Goal: Task Accomplishment & Management: Manage account settings

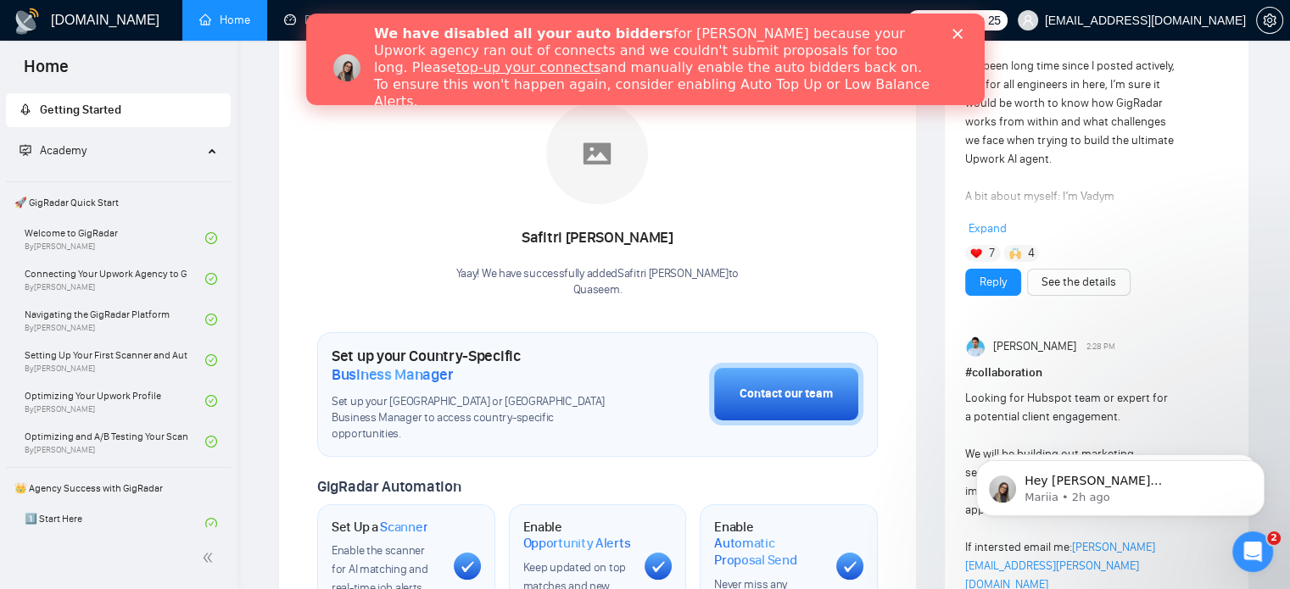
scroll to position [254, 0]
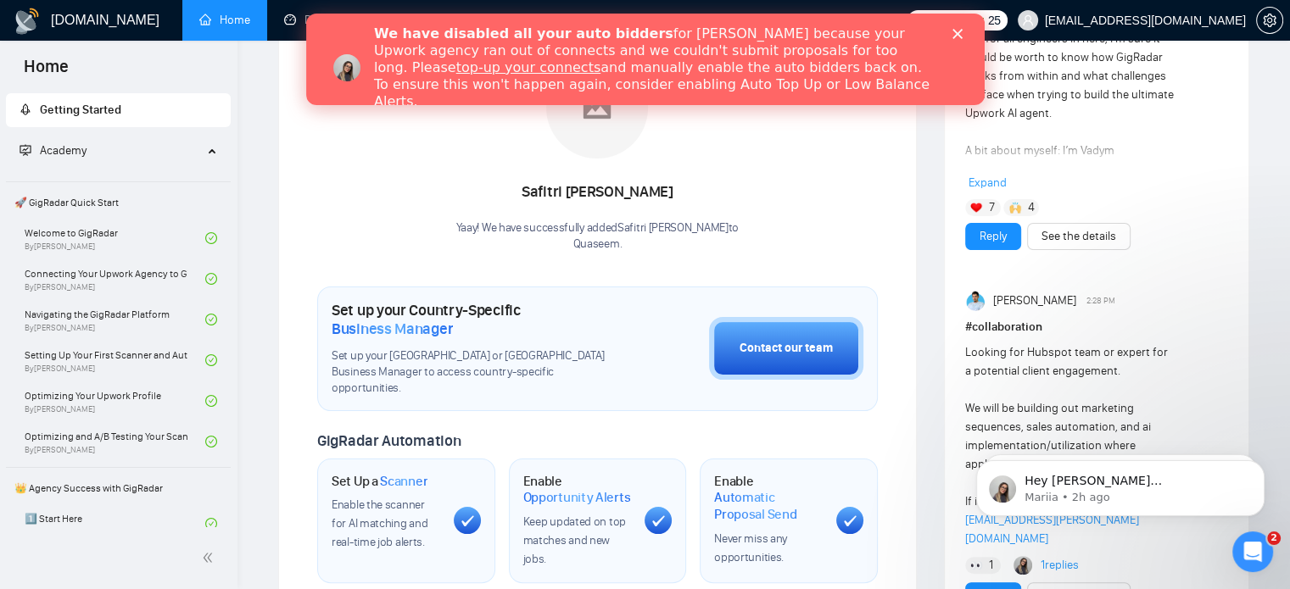
click at [956, 30] on icon "Close" at bounding box center [956, 34] width 10 height 10
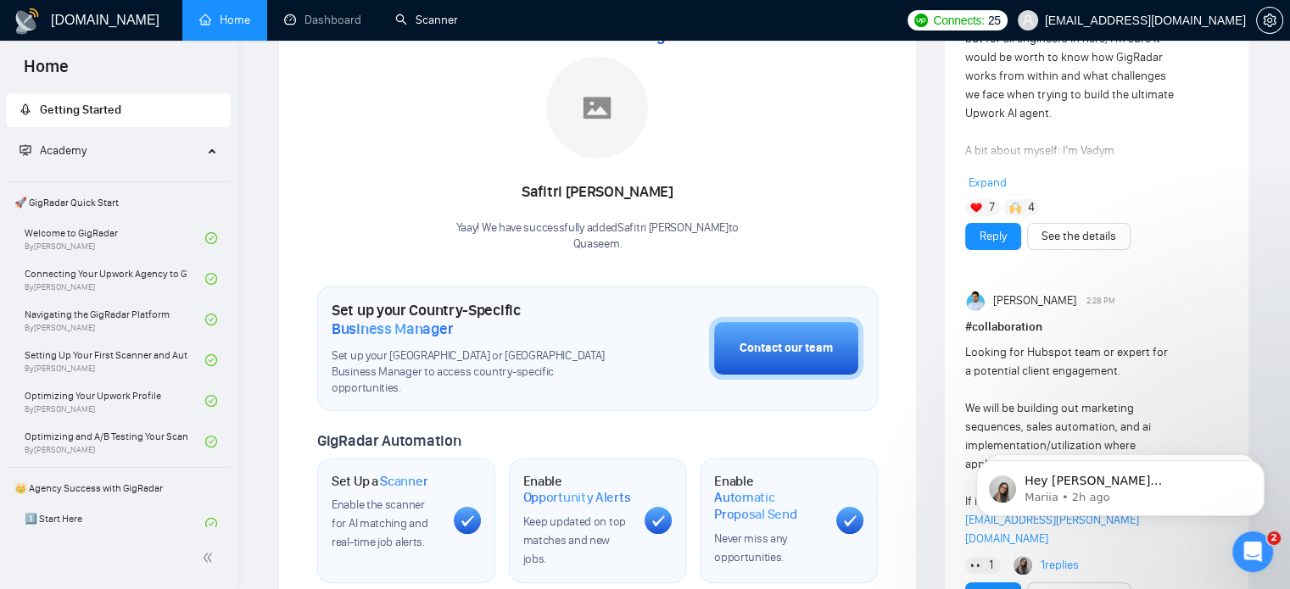
drag, startPoint x: 438, startPoint y: 29, endPoint x: 436, endPoint y: 46, distance: 17.1
click at [438, 27] on link "Scanner" at bounding box center [426, 20] width 63 height 14
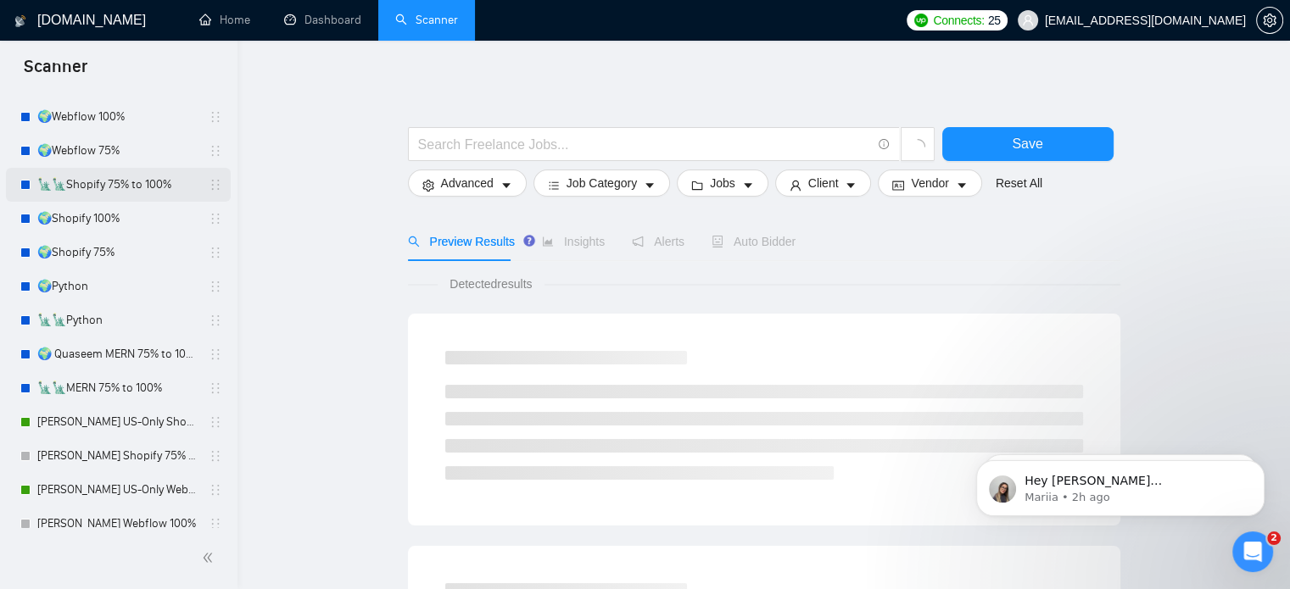
scroll to position [254, 0]
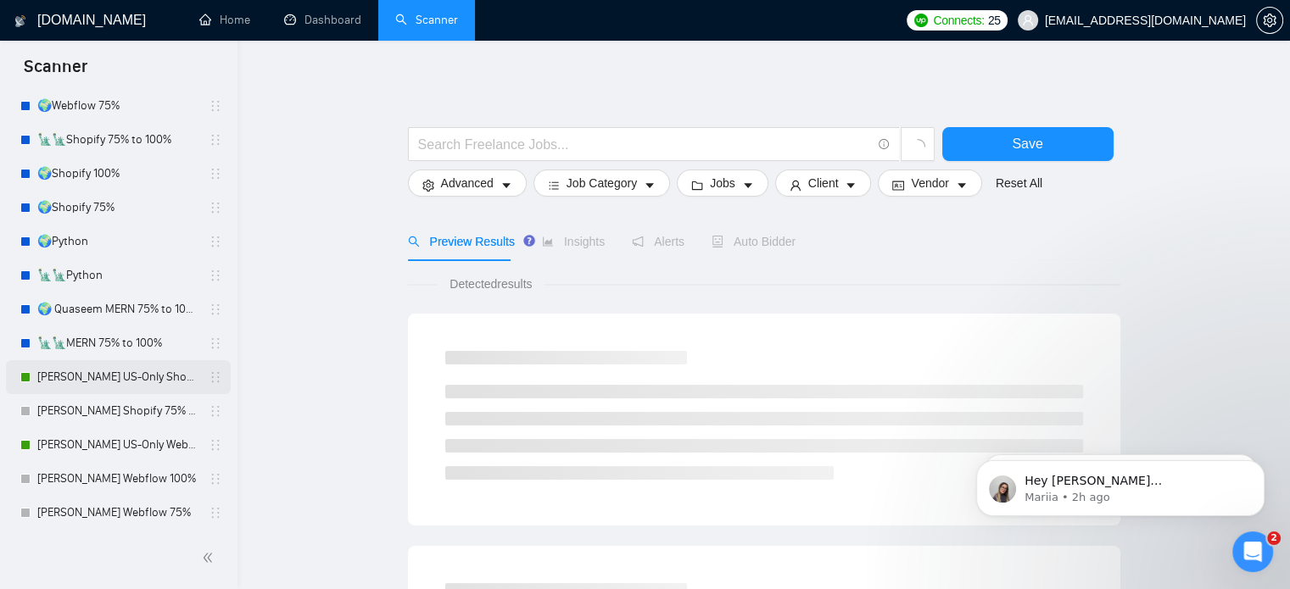
click at [115, 369] on link "[PERSON_NAME] US-Only Shopify 100%" at bounding box center [117, 377] width 161 height 34
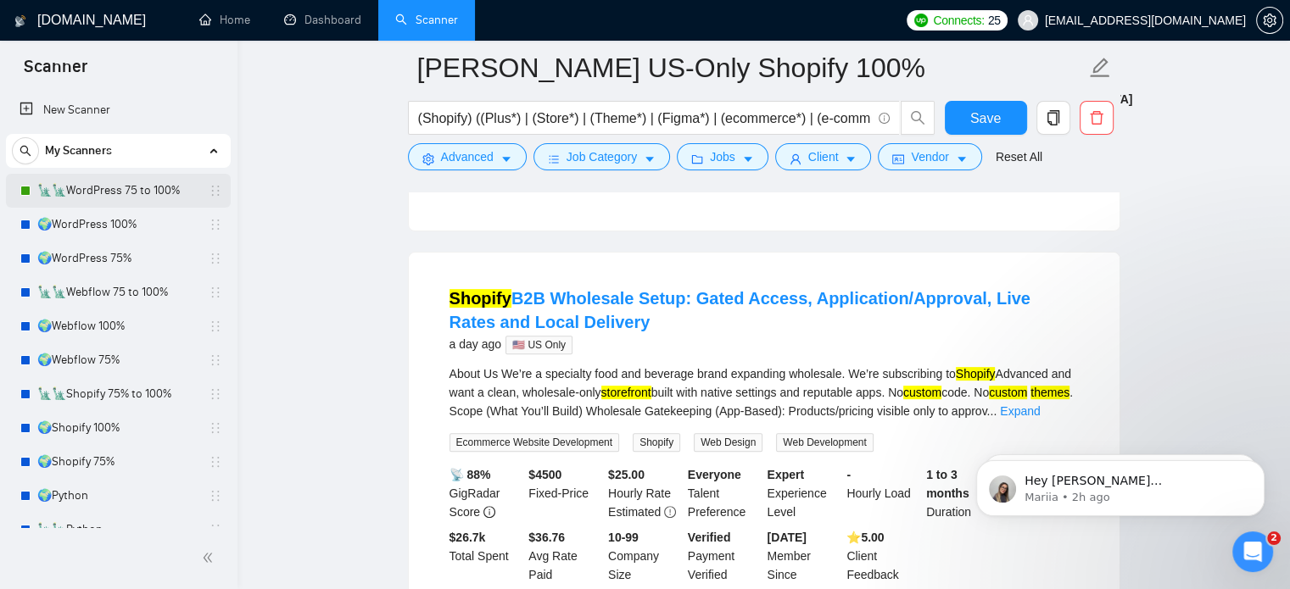
click at [172, 186] on link "🗽🗽WordPress 75 to 100%" at bounding box center [117, 191] width 161 height 34
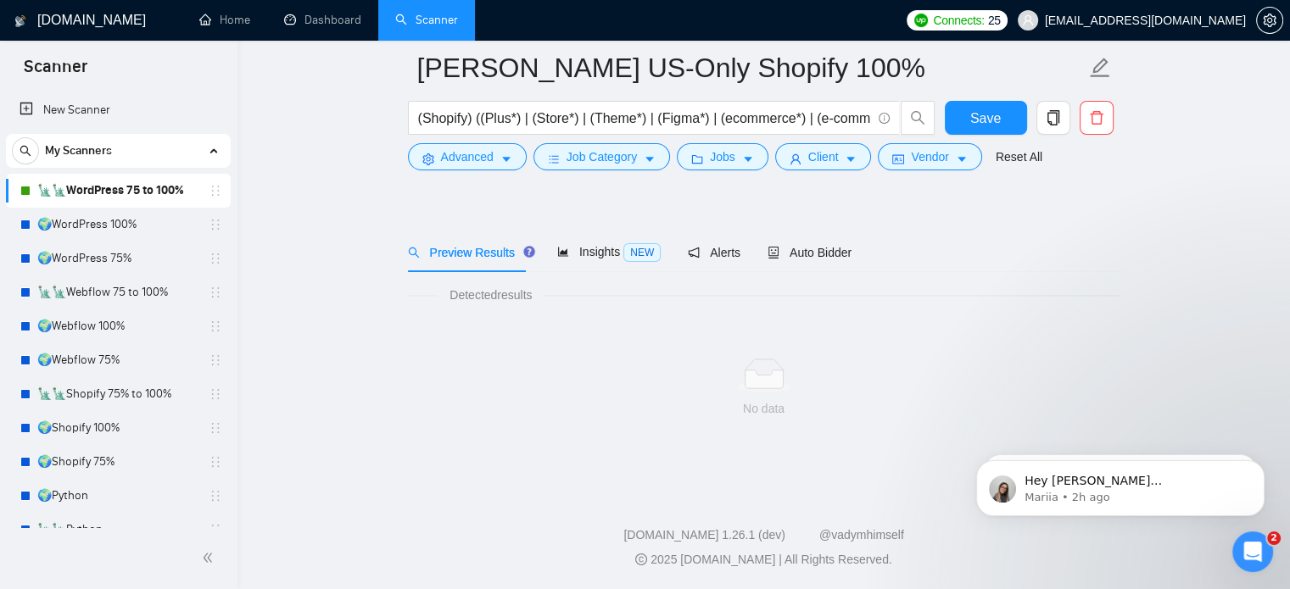
scroll to position [30, 0]
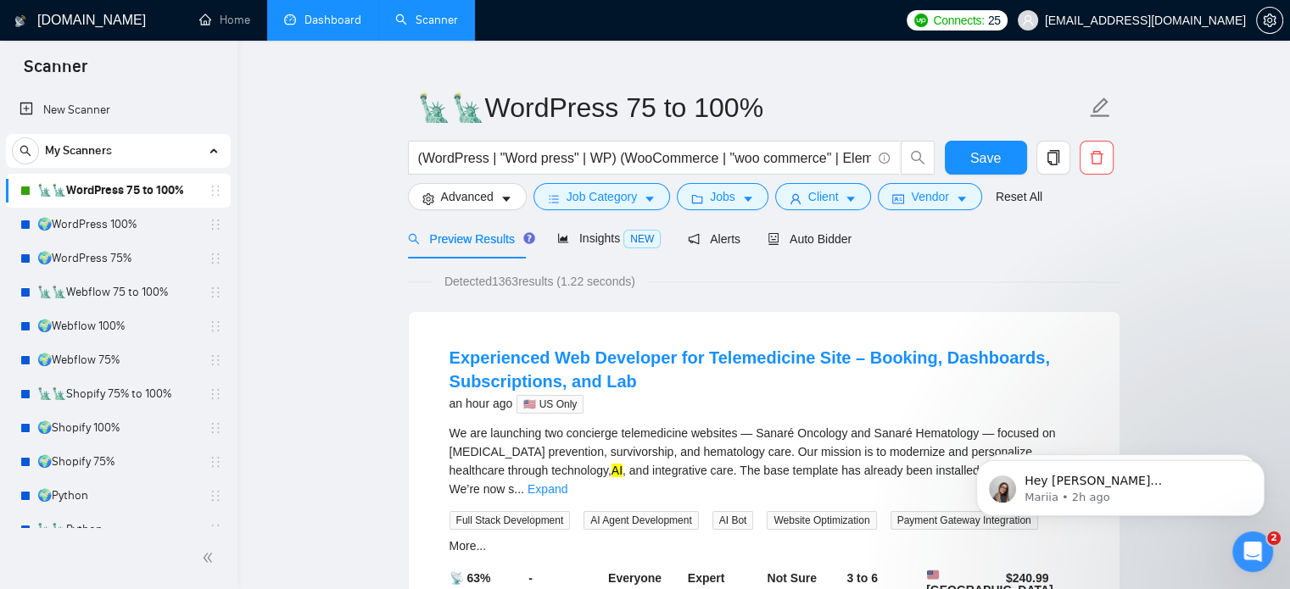
drag, startPoint x: 326, startPoint y: 30, endPoint x: 330, endPoint y: 39, distance: 9.9
click at [326, 27] on link "Dashboard" at bounding box center [322, 20] width 77 height 14
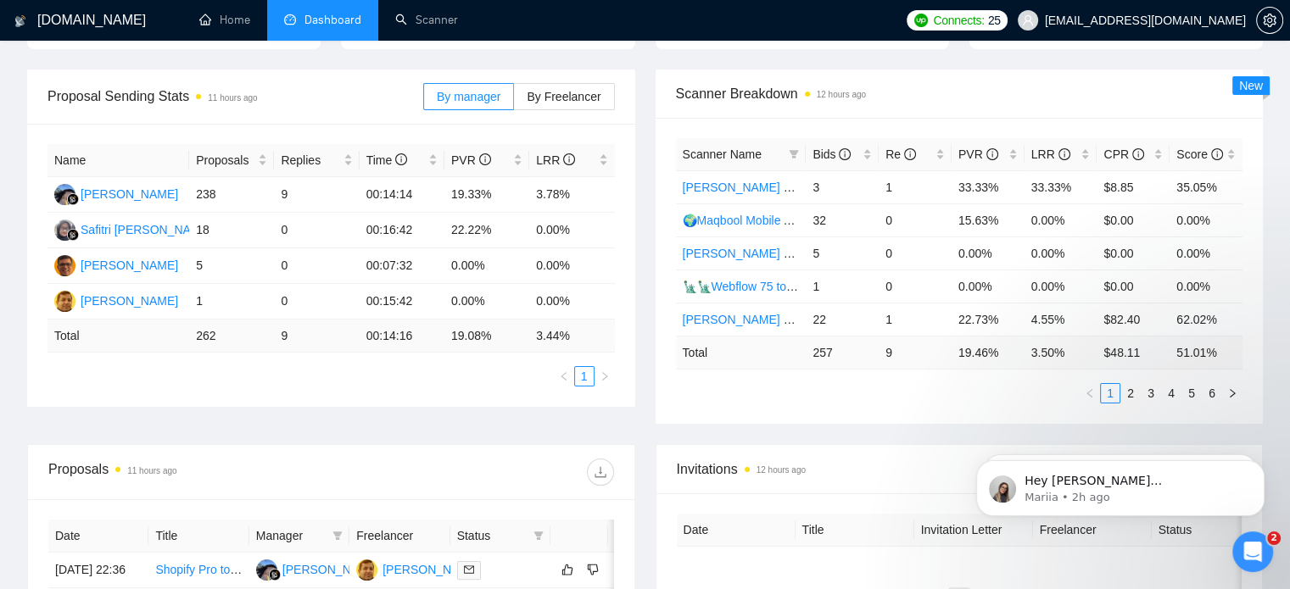
scroll to position [254, 0]
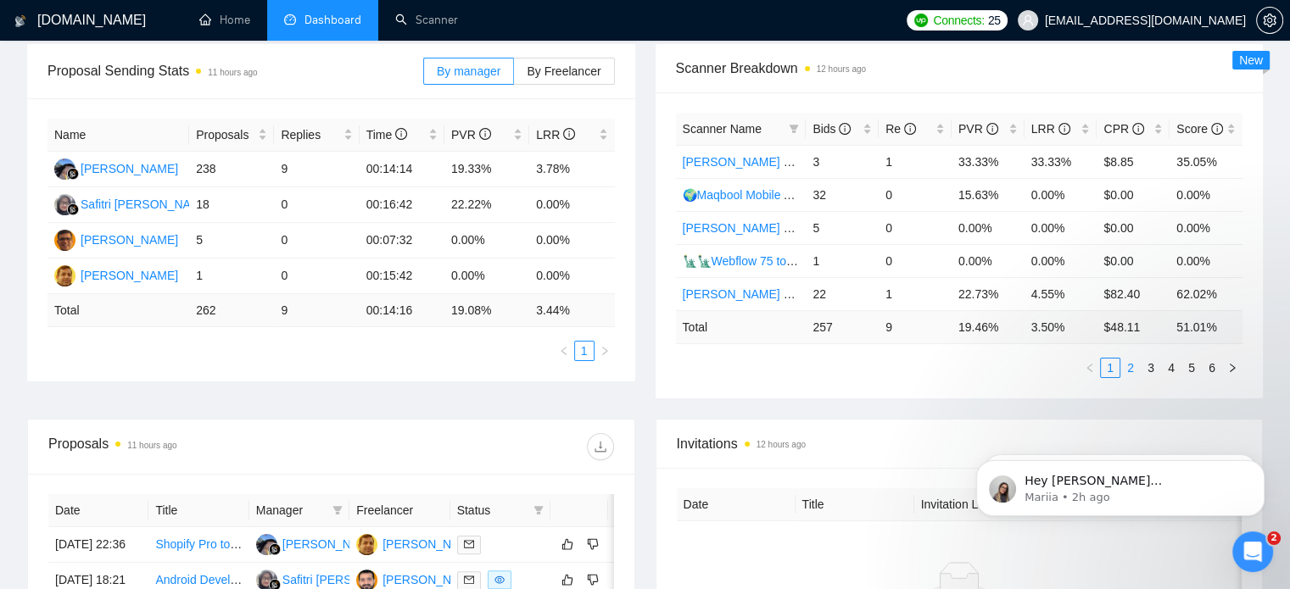
click at [1132, 375] on link "2" at bounding box center [1130, 368] width 19 height 19
click at [1147, 372] on link "3" at bounding box center [1150, 368] width 19 height 19
click at [1173, 369] on link "4" at bounding box center [1171, 368] width 19 height 19
click at [1187, 367] on link "5" at bounding box center [1191, 368] width 19 height 19
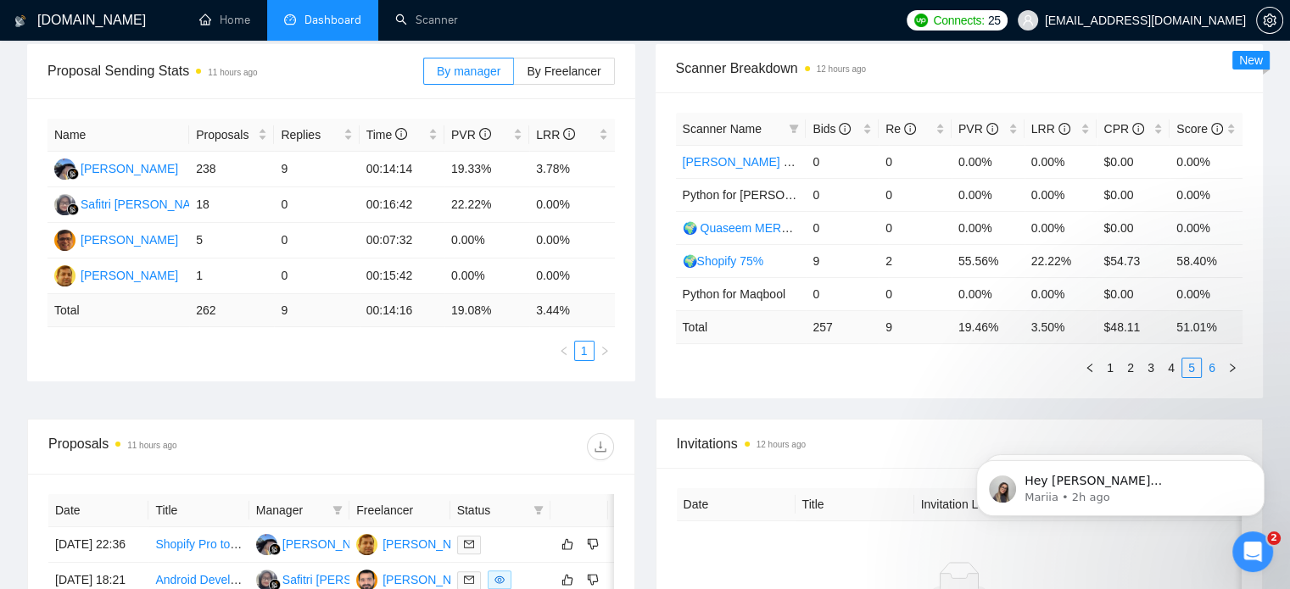
click at [1207, 365] on link "6" at bounding box center [1211, 368] width 19 height 19
click at [1193, 366] on link "5" at bounding box center [1191, 368] width 19 height 19
click at [1171, 369] on link "4" at bounding box center [1171, 368] width 19 height 19
click at [1150, 365] on link "3" at bounding box center [1150, 368] width 19 height 19
click at [1133, 371] on link "2" at bounding box center [1130, 368] width 19 height 19
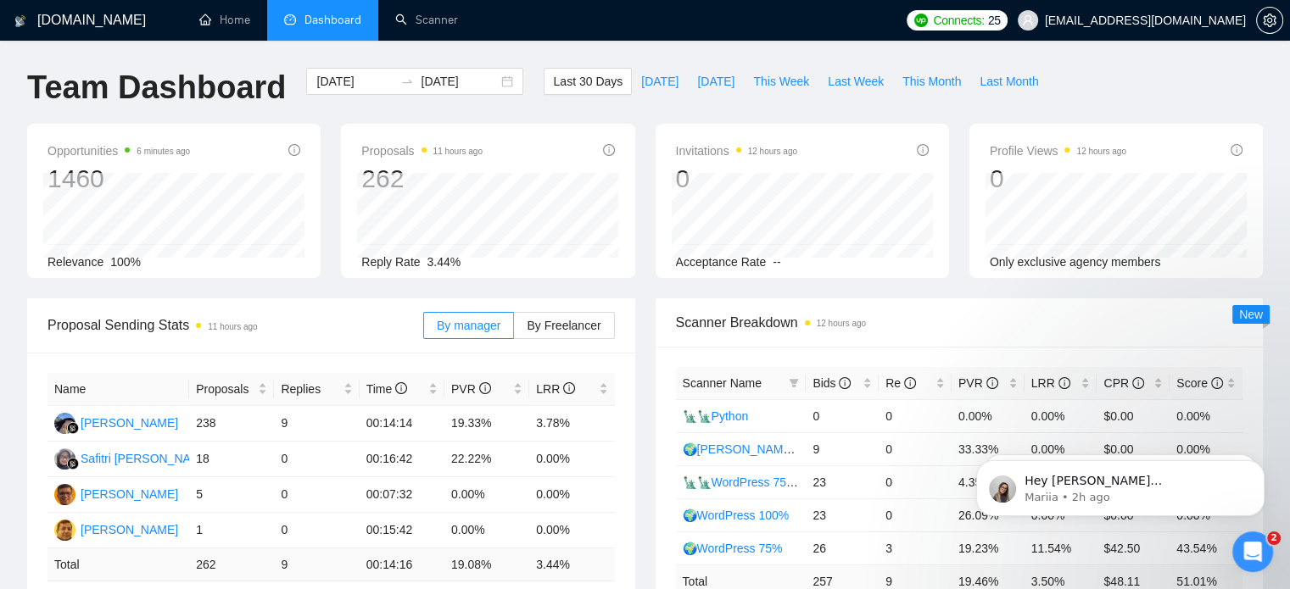
scroll to position [0, 0]
drag, startPoint x: 438, startPoint y: 21, endPoint x: 461, endPoint y: 44, distance: 33.0
click at [438, 21] on link "Scanner" at bounding box center [426, 20] width 63 height 14
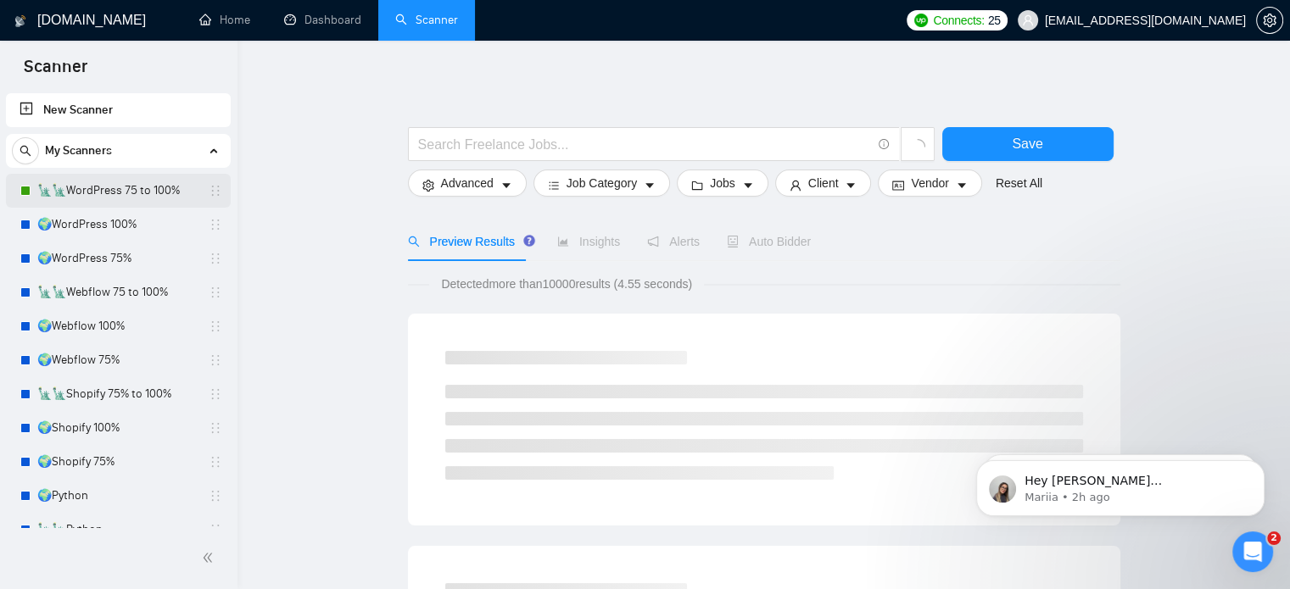
click at [126, 196] on link "🗽🗽WordPress 75 to 100%" at bounding box center [117, 191] width 161 height 34
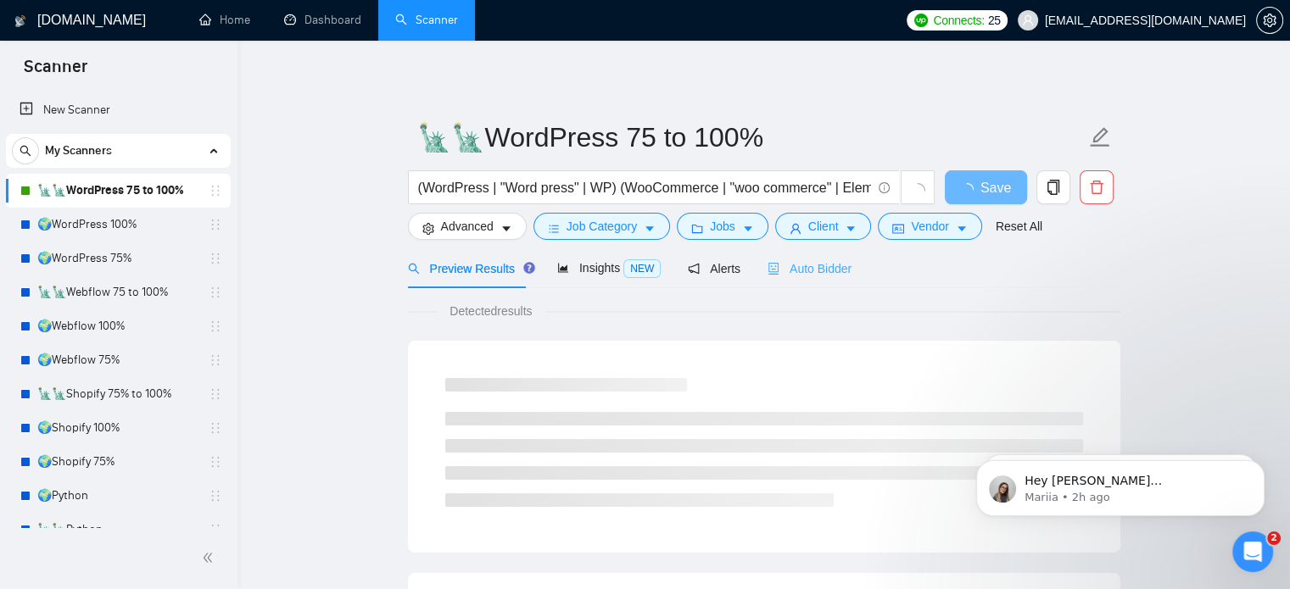
click at [807, 281] on div "Auto Bidder" at bounding box center [809, 268] width 84 height 40
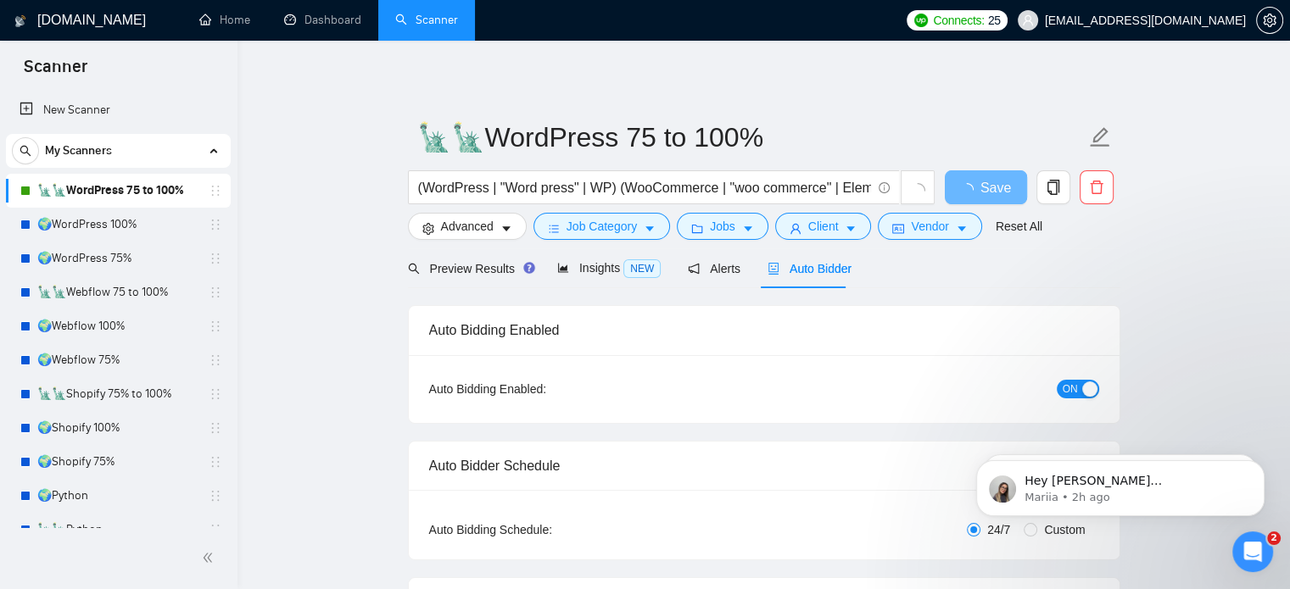
radio input "false"
radio input "true"
checkbox input "true"
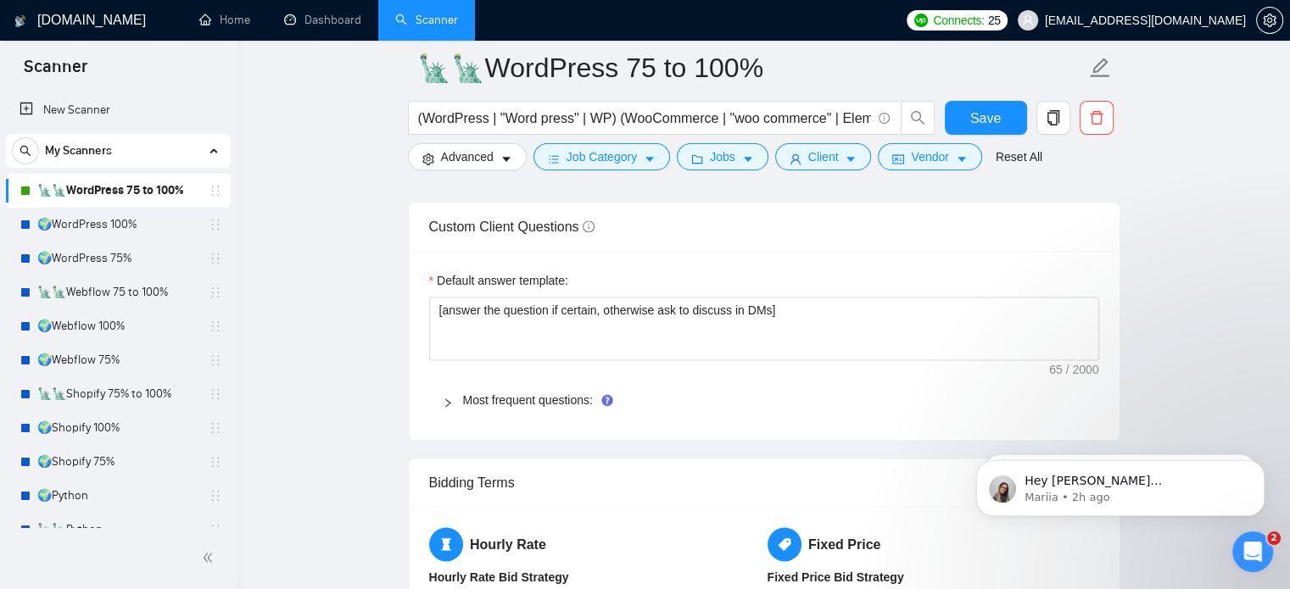
scroll to position [2544, 0]
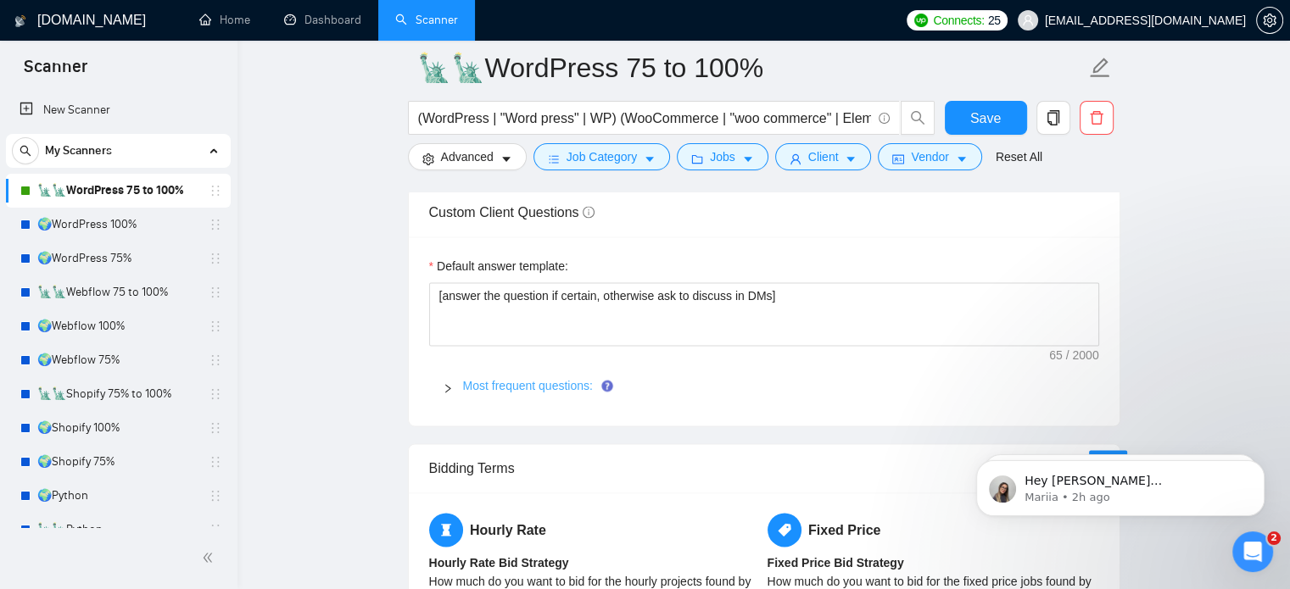
click at [524, 382] on link "Most frequent questions:" at bounding box center [528, 386] width 130 height 14
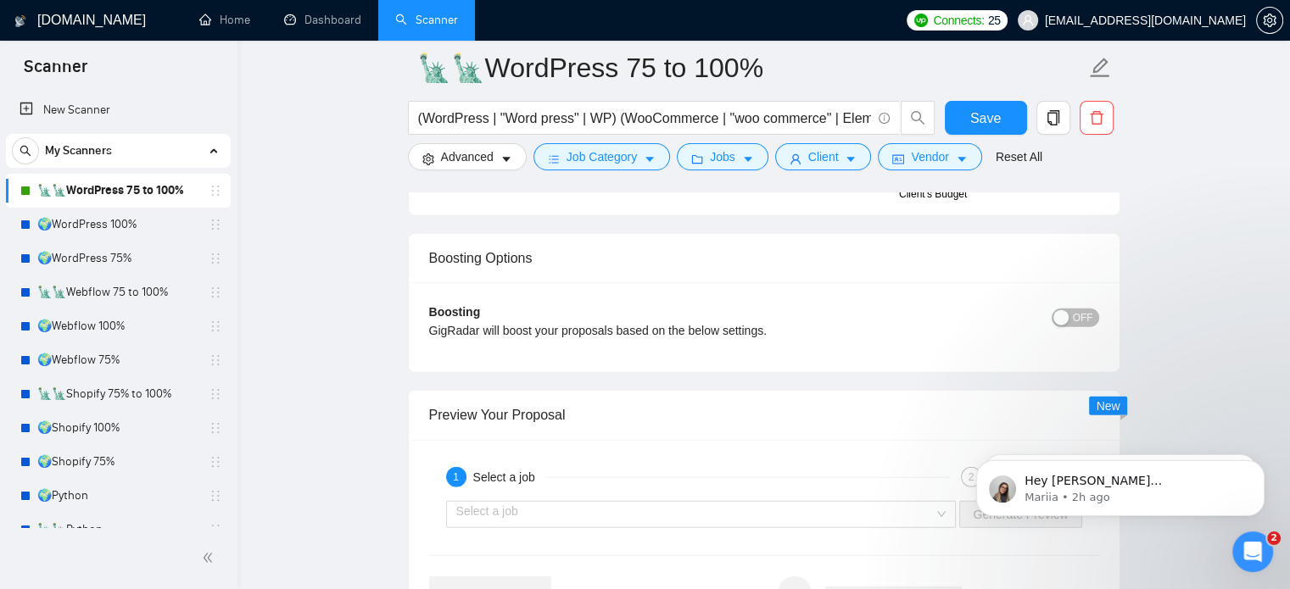
scroll to position [4070, 0]
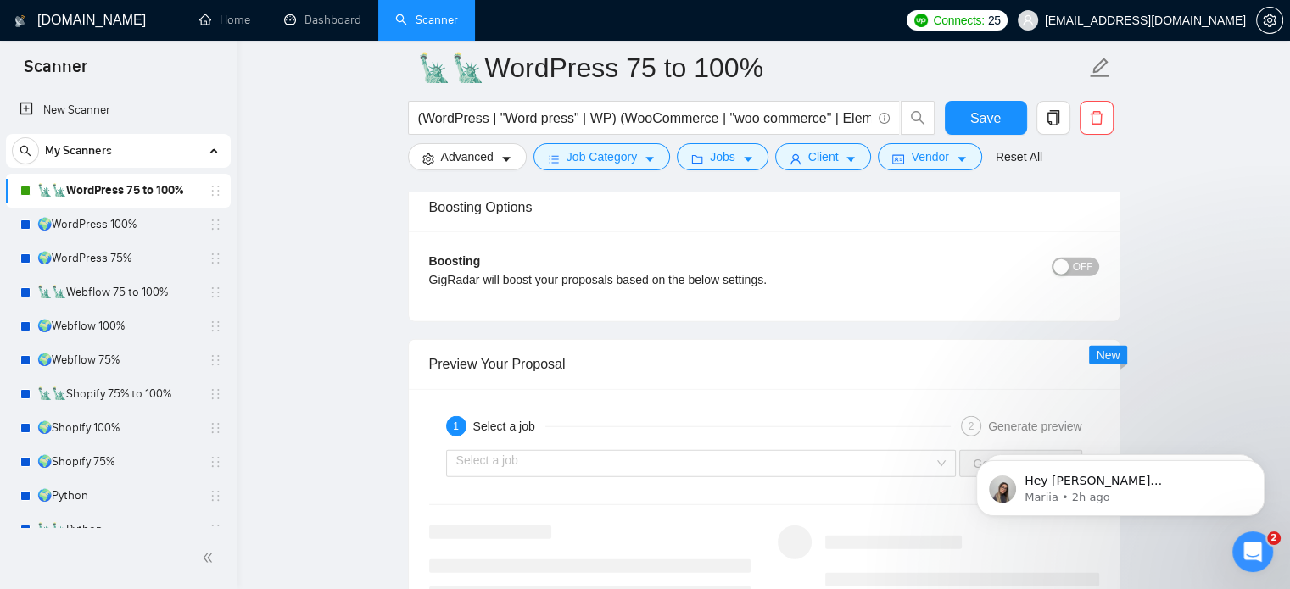
click at [1082, 264] on span "OFF" at bounding box center [1083, 267] width 20 height 19
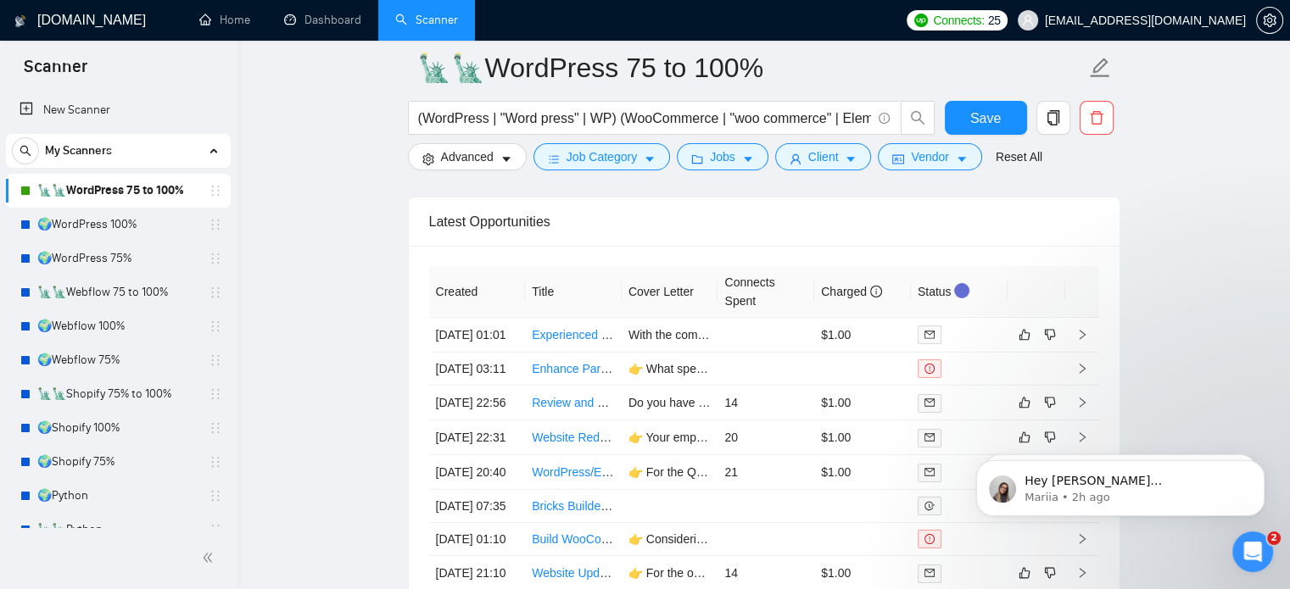
scroll to position [5155, 0]
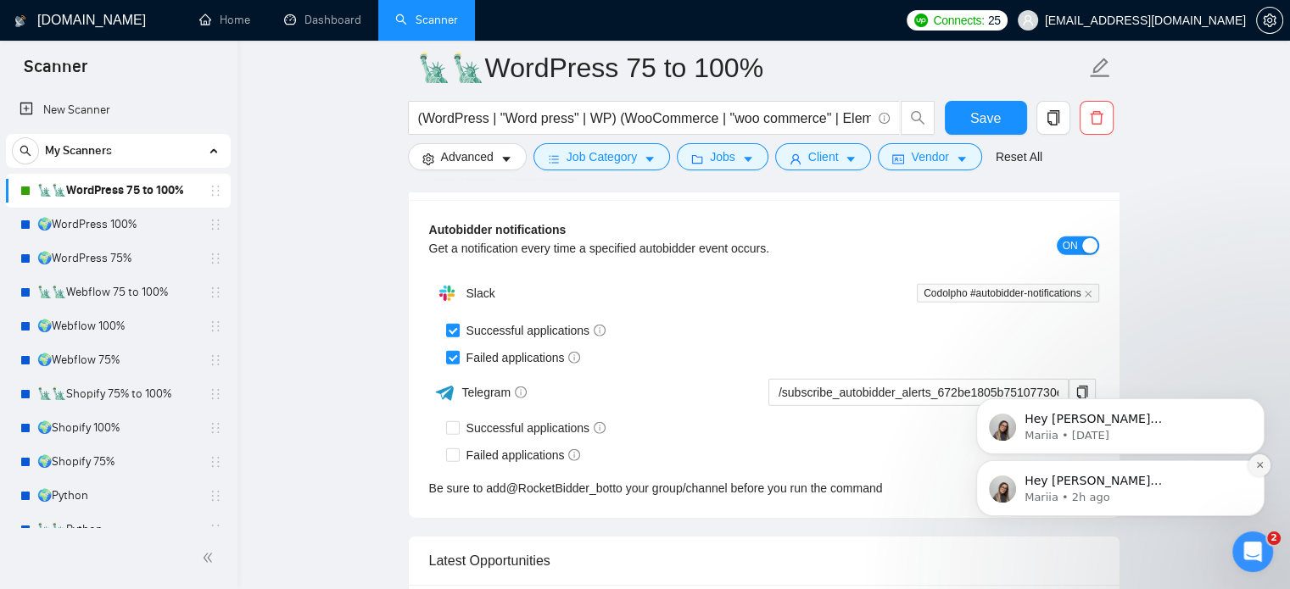
click at [1255, 471] on button "Dismiss notification" at bounding box center [1259, 465] width 22 height 22
click at [1257, 471] on button "Dismiss notification" at bounding box center [1259, 465] width 22 height 22
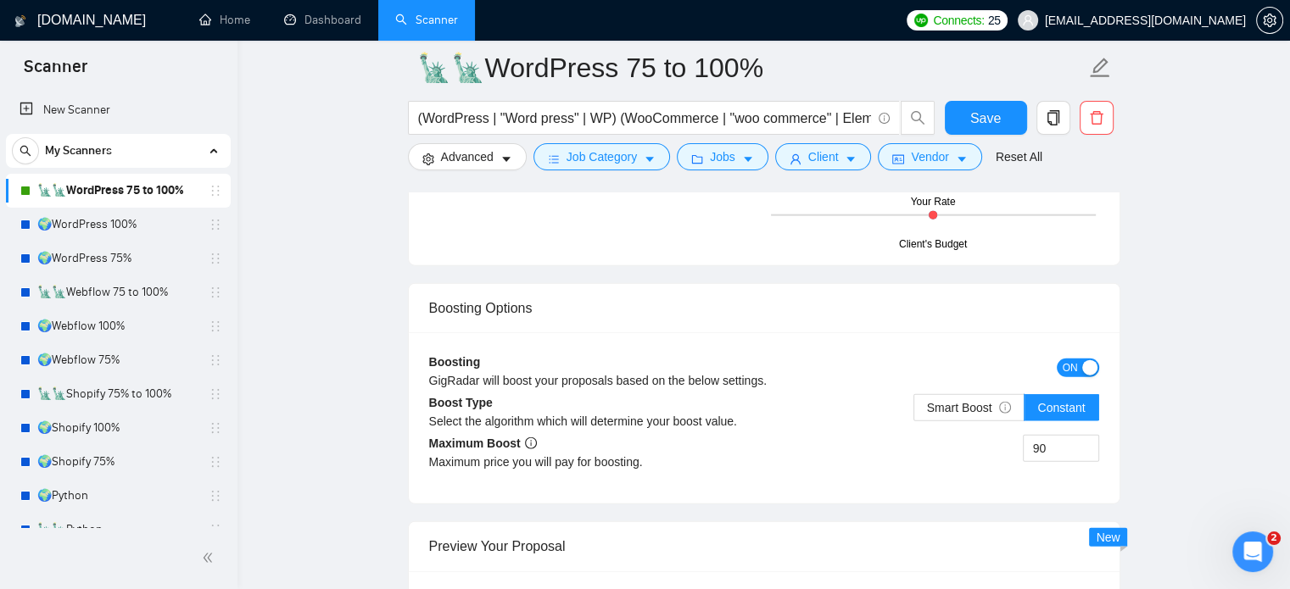
scroll to position [3968, 0]
drag, startPoint x: 1051, startPoint y: 449, endPoint x: 1015, endPoint y: 443, distance: 36.8
click at [1015, 443] on div "90" at bounding box center [931, 460] width 335 height 47
click at [970, 410] on span "Smart Boost" at bounding box center [969, 410] width 85 height 14
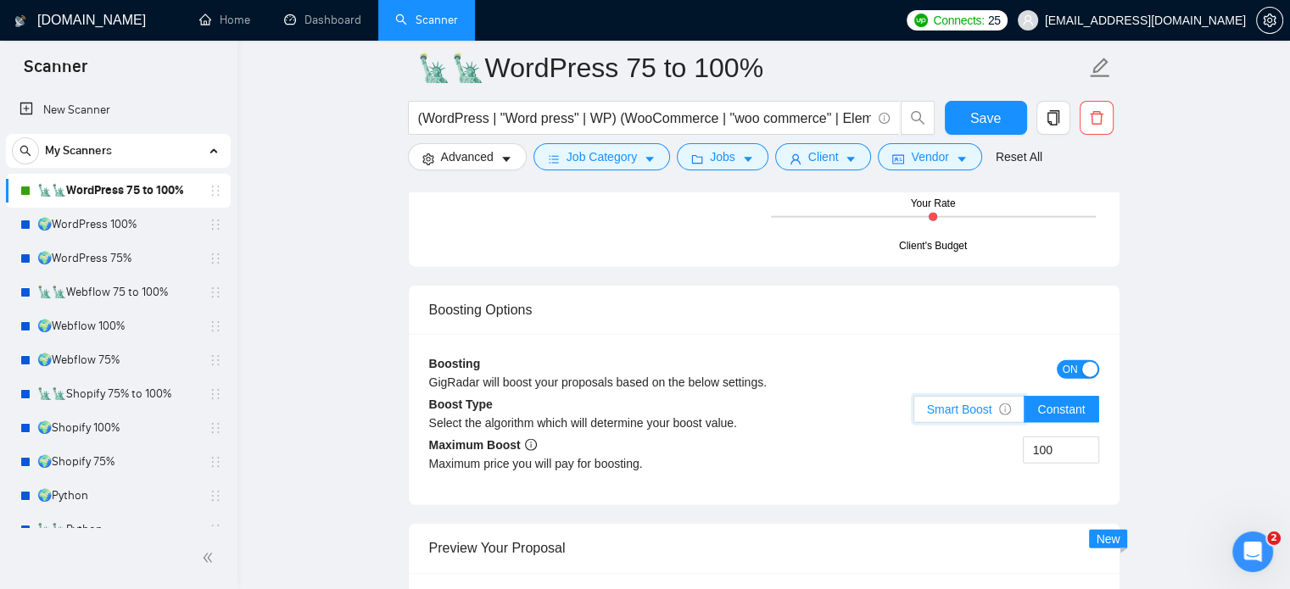
click at [914, 414] on input "Smart Boost" at bounding box center [914, 414] width 0 height 0
drag, startPoint x: 1056, startPoint y: 449, endPoint x: 1039, endPoint y: 450, distance: 17.0
click at [1039, 450] on input "100" at bounding box center [1060, 450] width 75 height 25
type input "120"
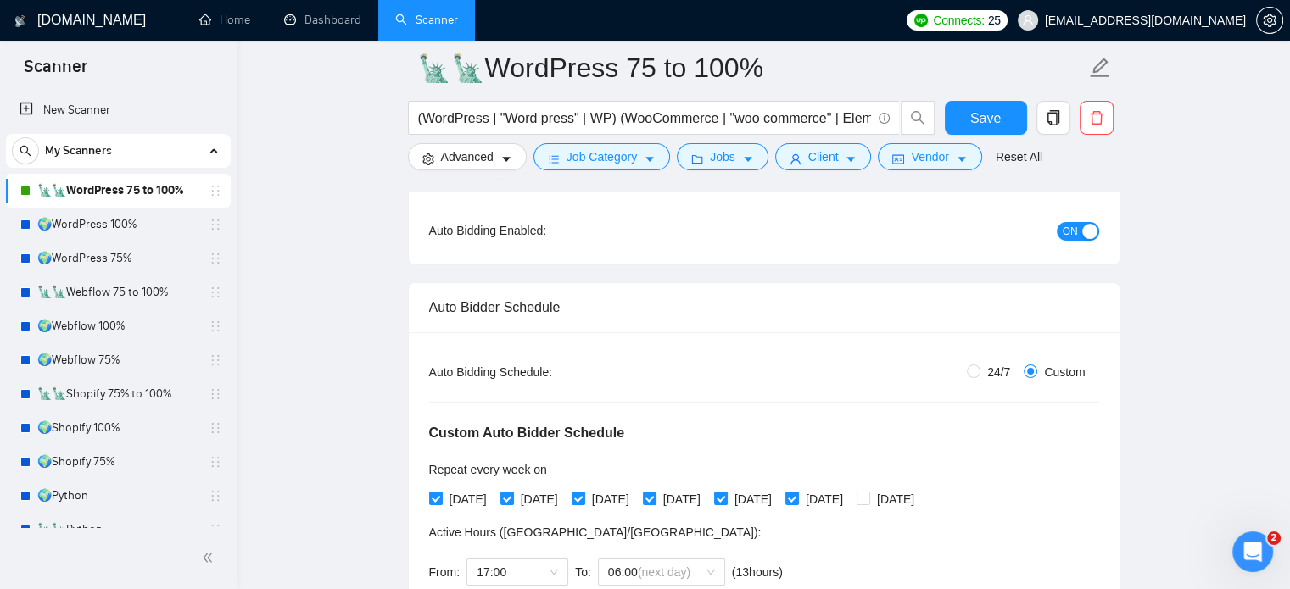
scroll to position [152, 0]
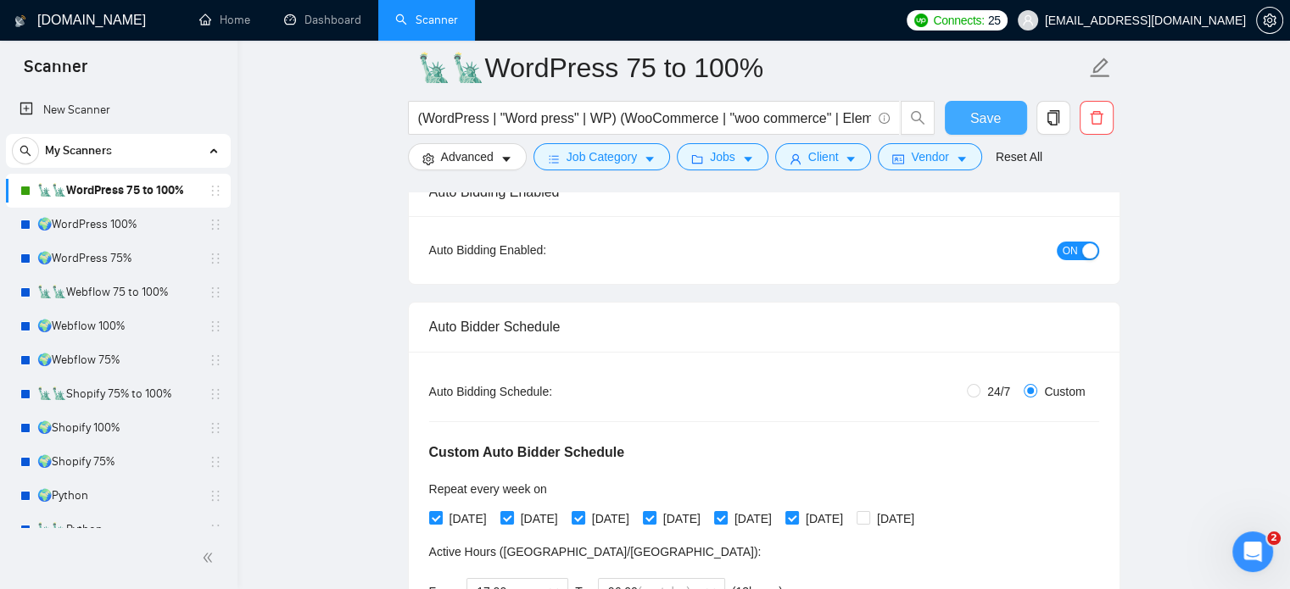
click at [996, 121] on span "Save" at bounding box center [985, 118] width 31 height 21
click at [147, 401] on link "🗽🗽Shopify 75% to 100%" at bounding box center [117, 394] width 161 height 34
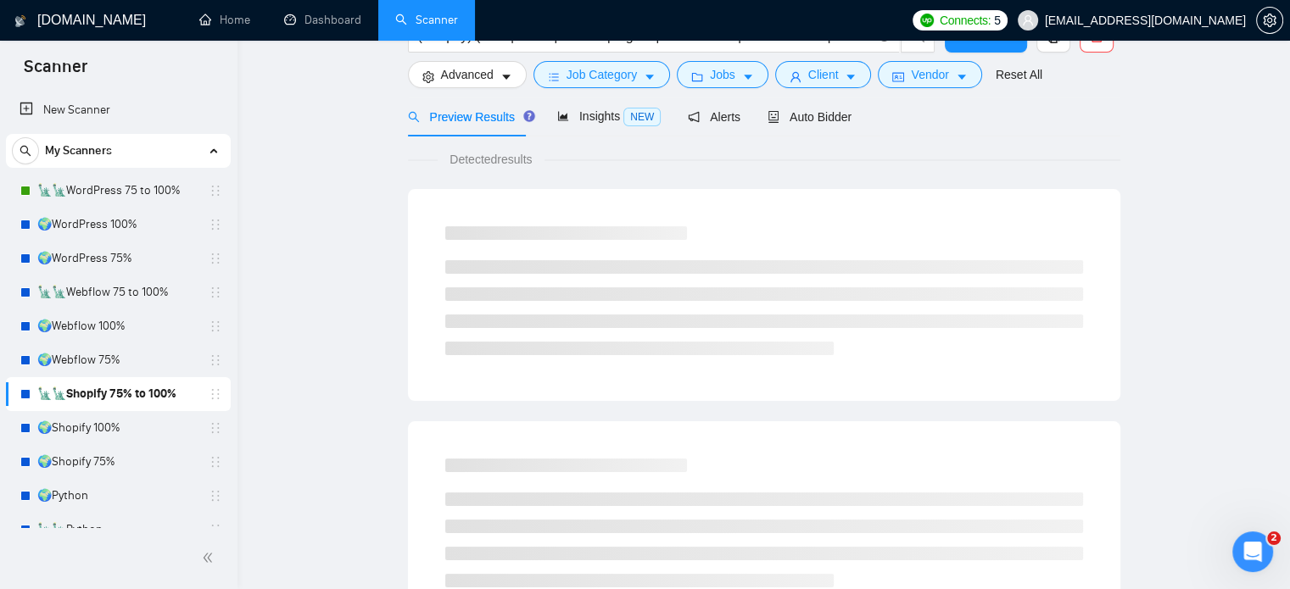
scroll to position [30, 0]
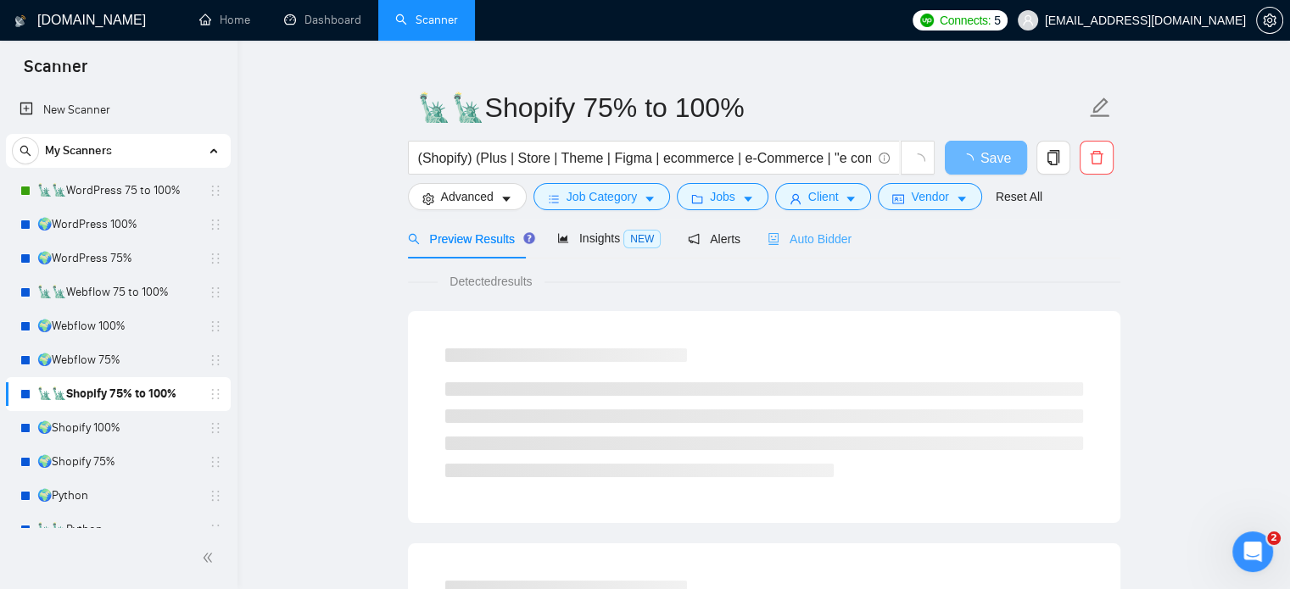
click at [825, 250] on div "Auto Bidder" at bounding box center [809, 239] width 84 height 40
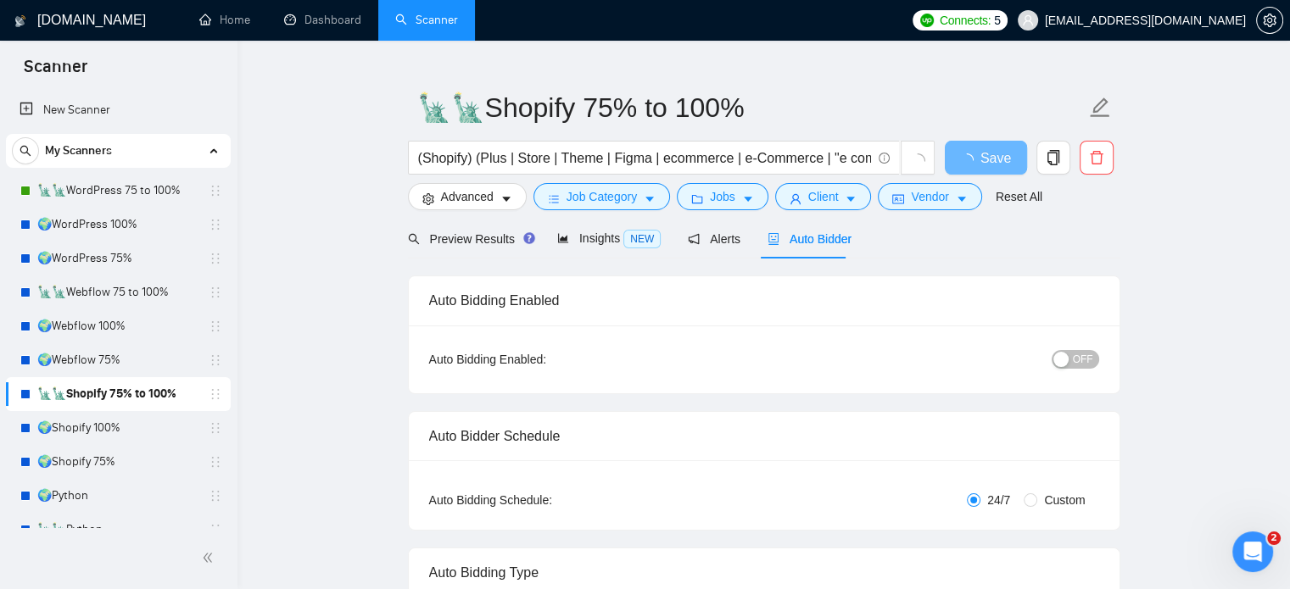
radio input "false"
radio input "true"
checkbox input "true"
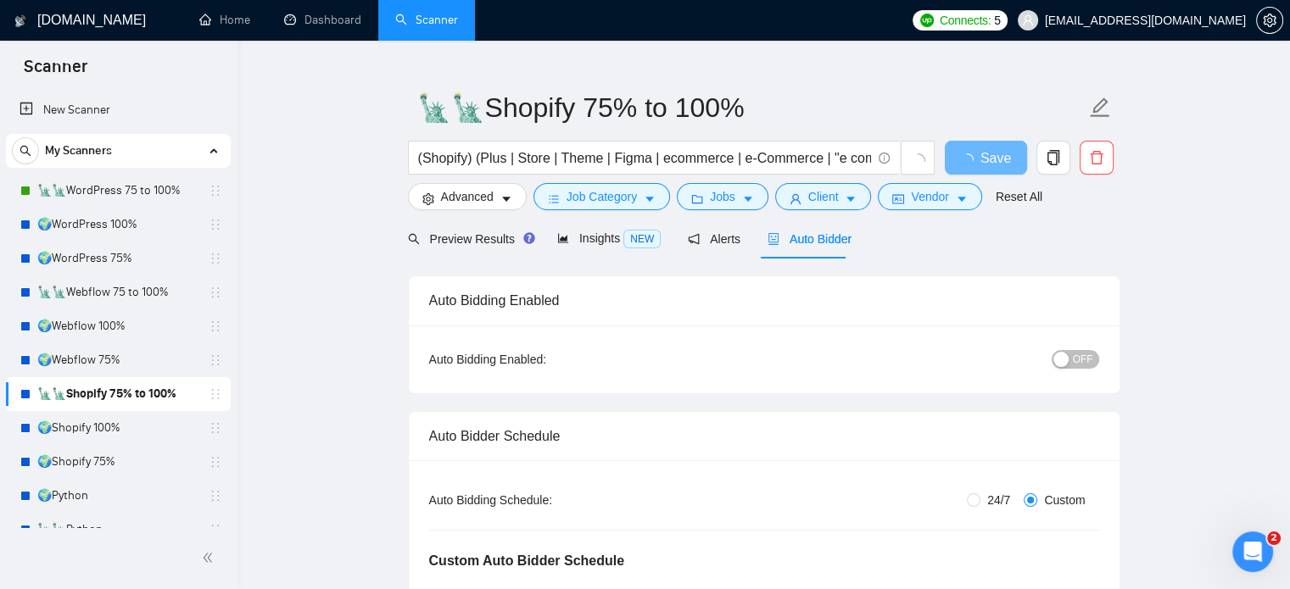
click at [1073, 365] on button "OFF" at bounding box center [1074, 359] width 47 height 19
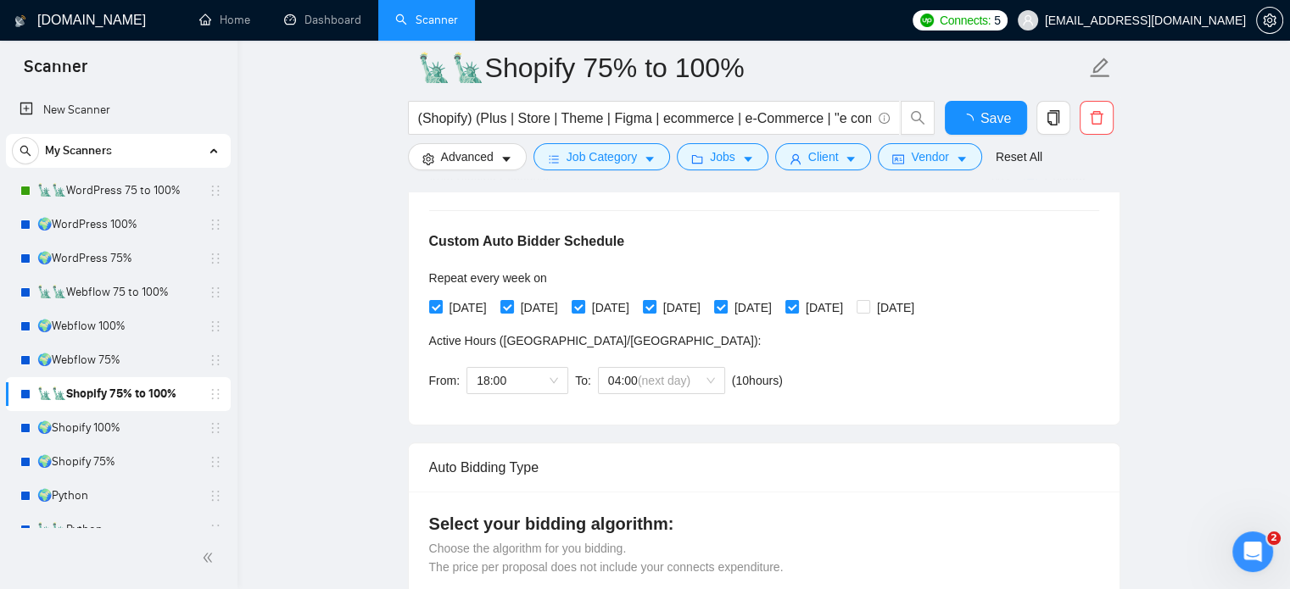
scroll to position [369, 0]
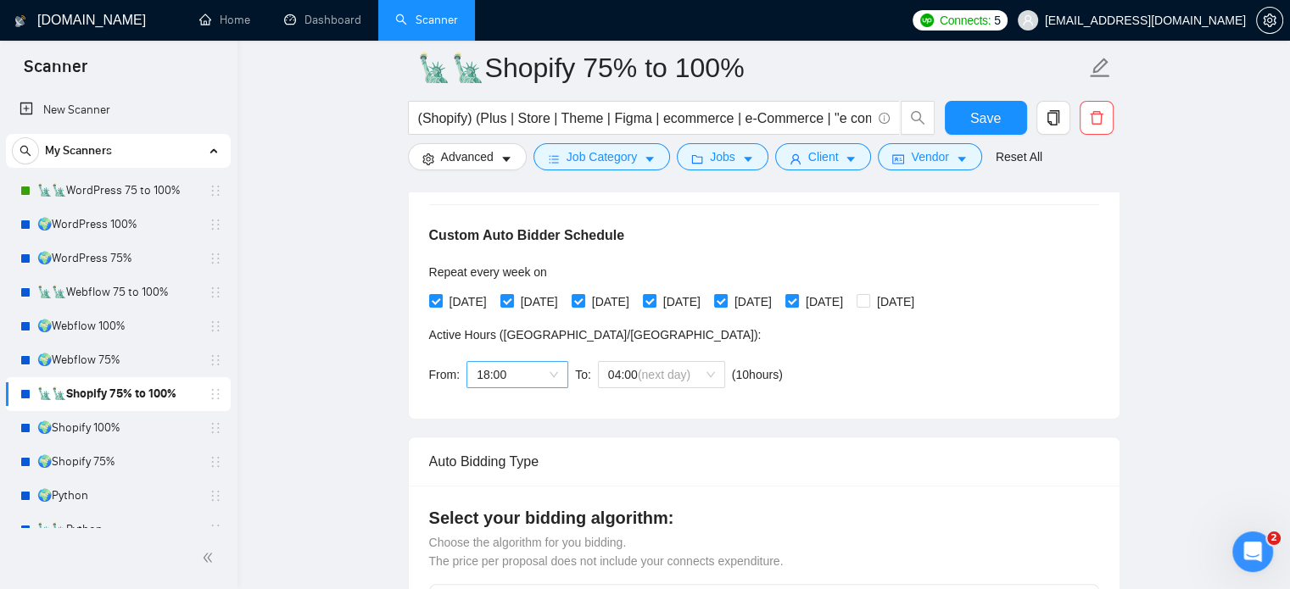
click at [546, 372] on span "18:00" at bounding box center [517, 374] width 81 height 25
click at [510, 566] on div "17:00" at bounding box center [515, 570] width 81 height 19
click at [664, 380] on span "(next day)" at bounding box center [664, 375] width 53 height 14
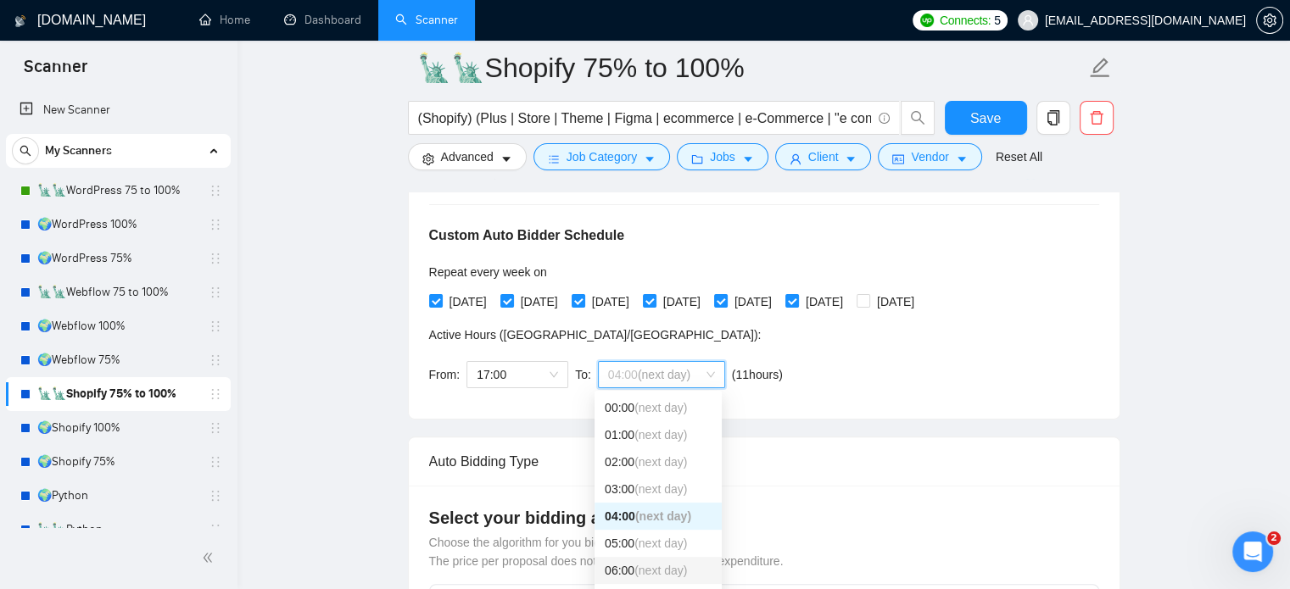
click at [641, 577] on span "(next day)" at bounding box center [660, 571] width 53 height 14
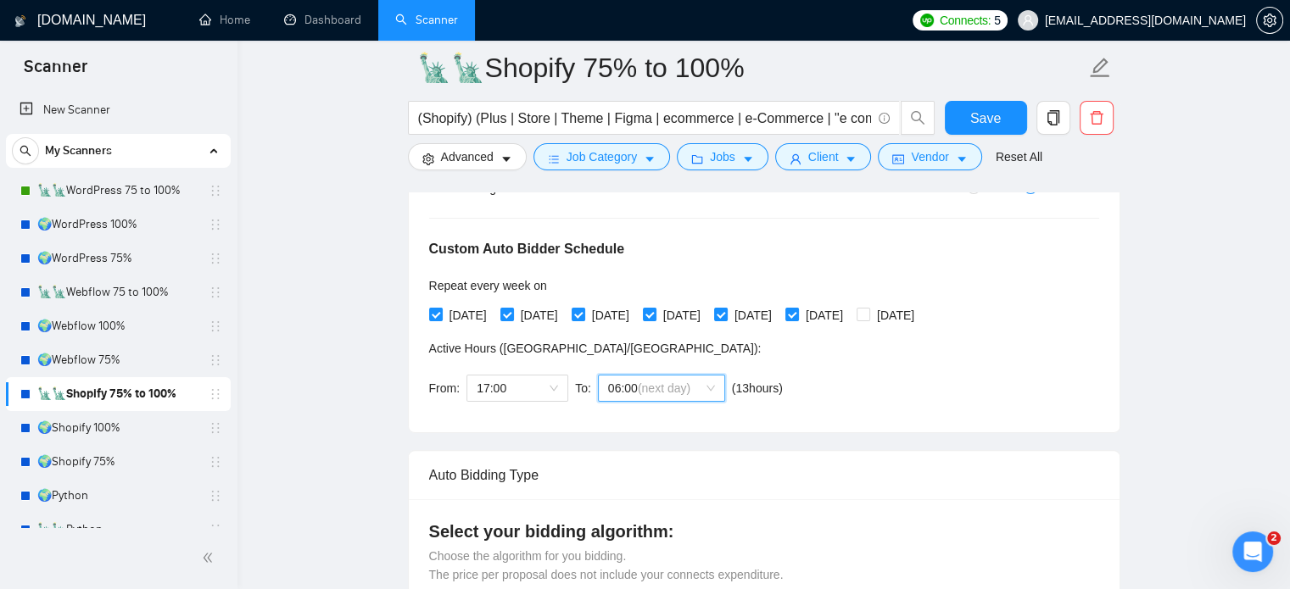
scroll to position [170, 0]
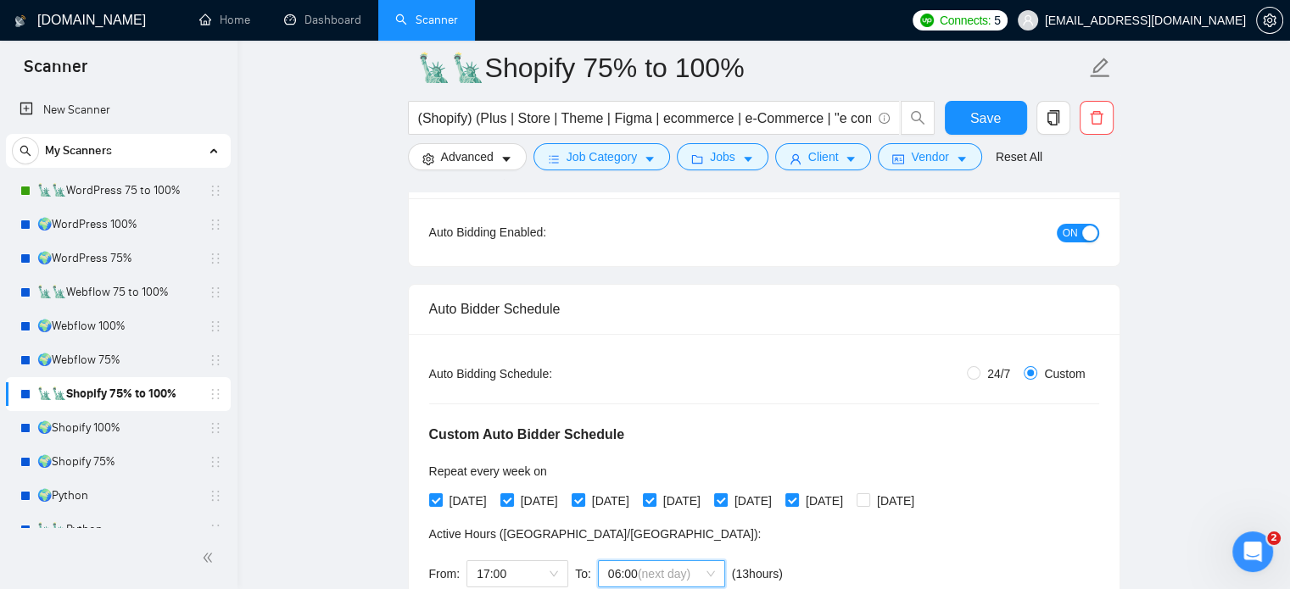
click at [1085, 237] on div "button" at bounding box center [1089, 233] width 15 height 15
click at [977, 115] on span "Save" at bounding box center [985, 118] width 31 height 21
drag, startPoint x: 112, startPoint y: 232, endPoint x: 449, endPoint y: 278, distance: 340.6
click at [112, 232] on link "🌍WordPress 100%" at bounding box center [117, 225] width 161 height 34
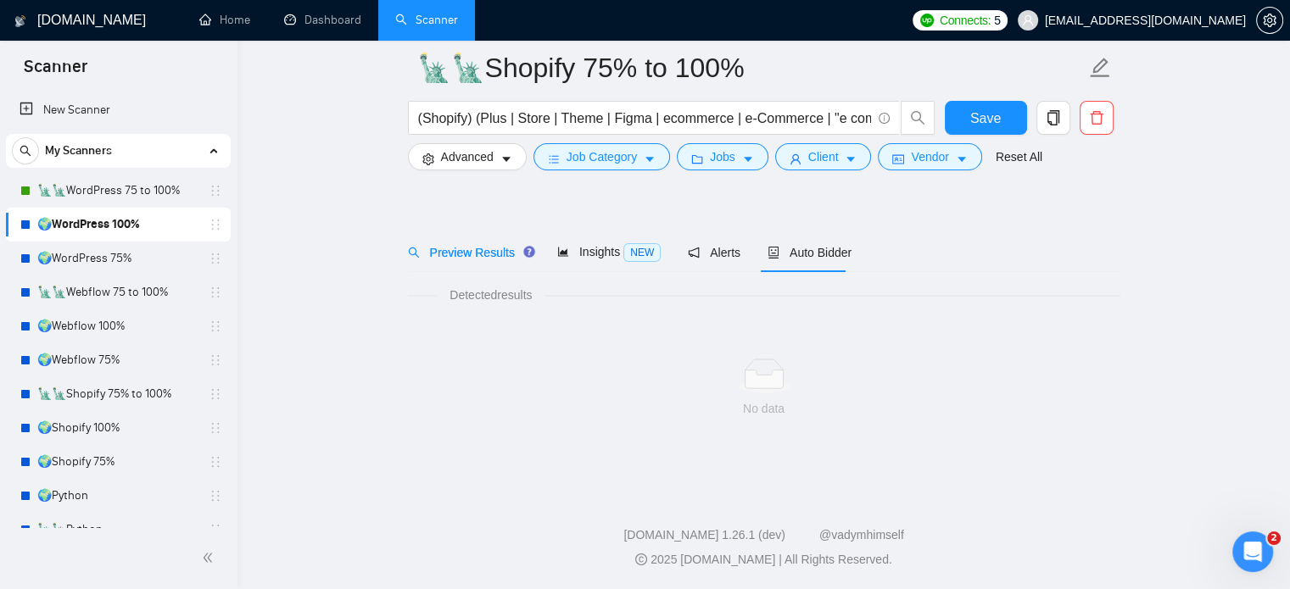
scroll to position [30, 0]
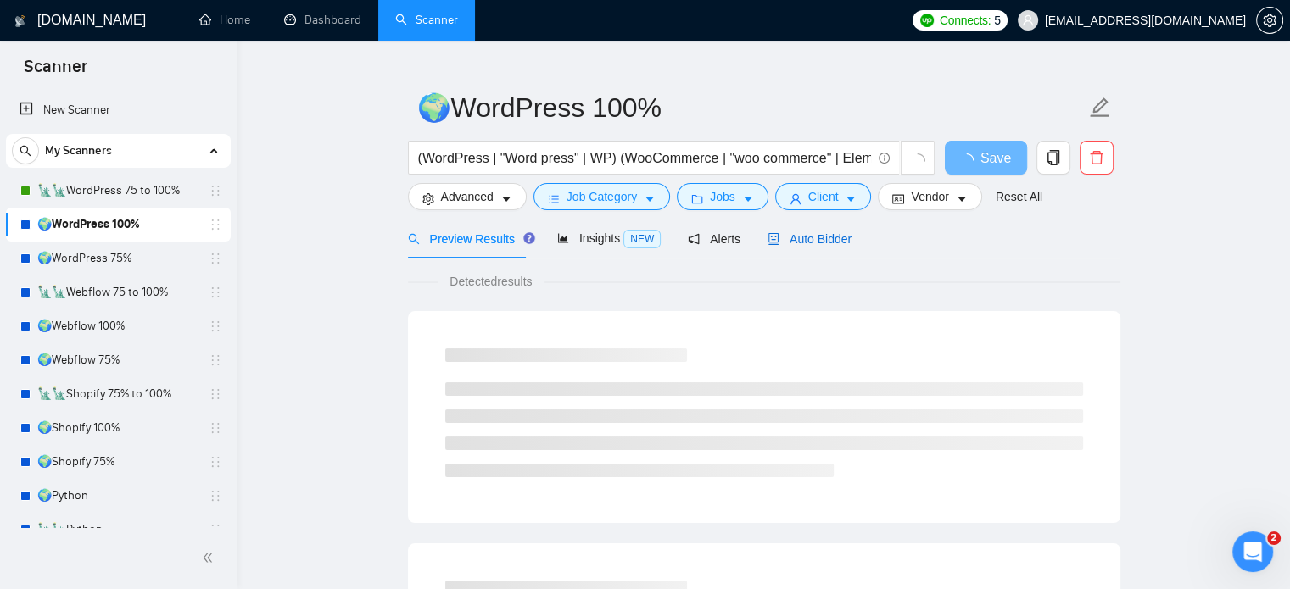
click at [807, 244] on span "Auto Bidder" at bounding box center [809, 239] width 84 height 14
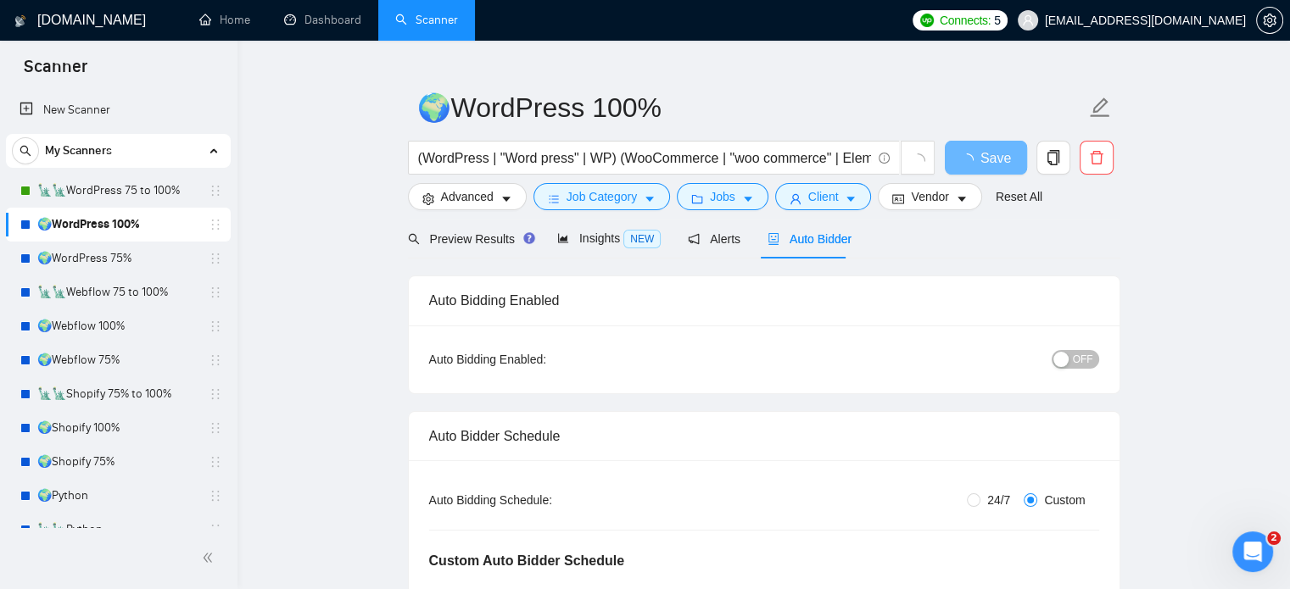
click at [1088, 359] on span "OFF" at bounding box center [1083, 359] width 20 height 19
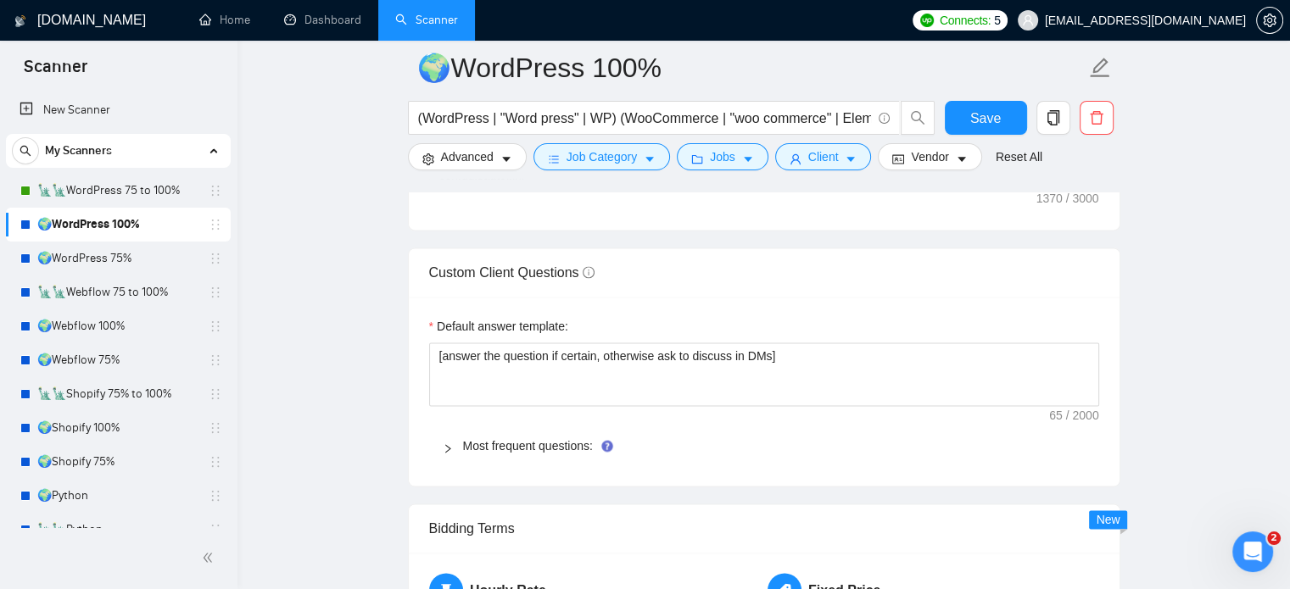
scroll to position [2574, 0]
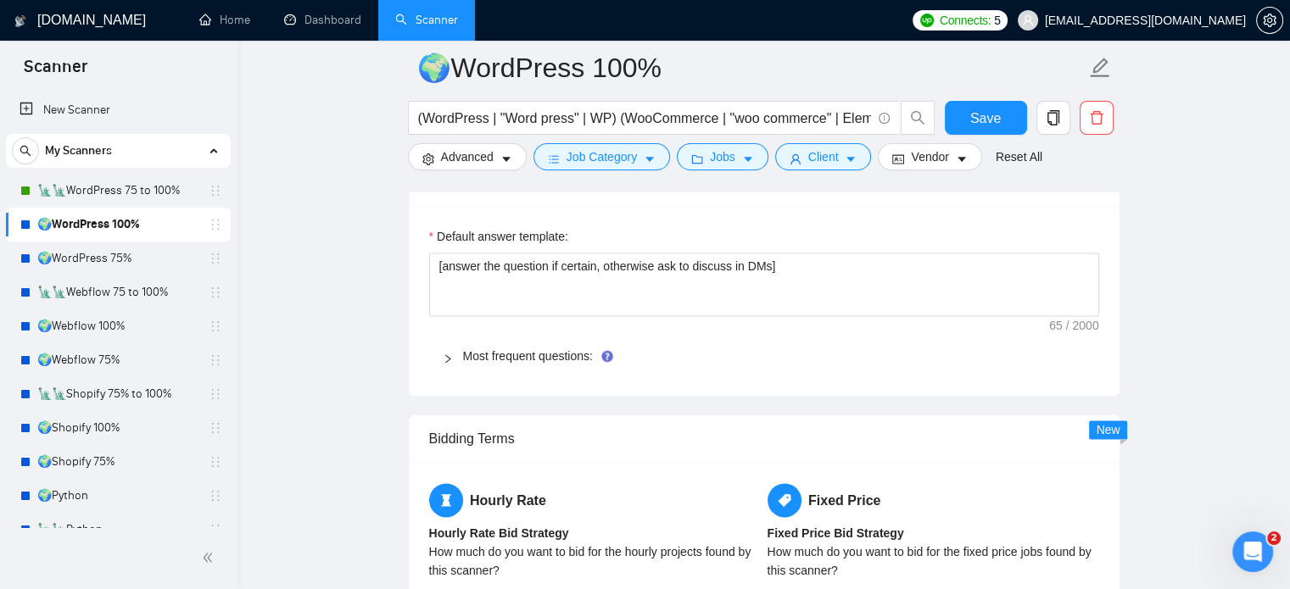
click at [516, 363] on div "Most frequent questions:" at bounding box center [764, 356] width 670 height 39
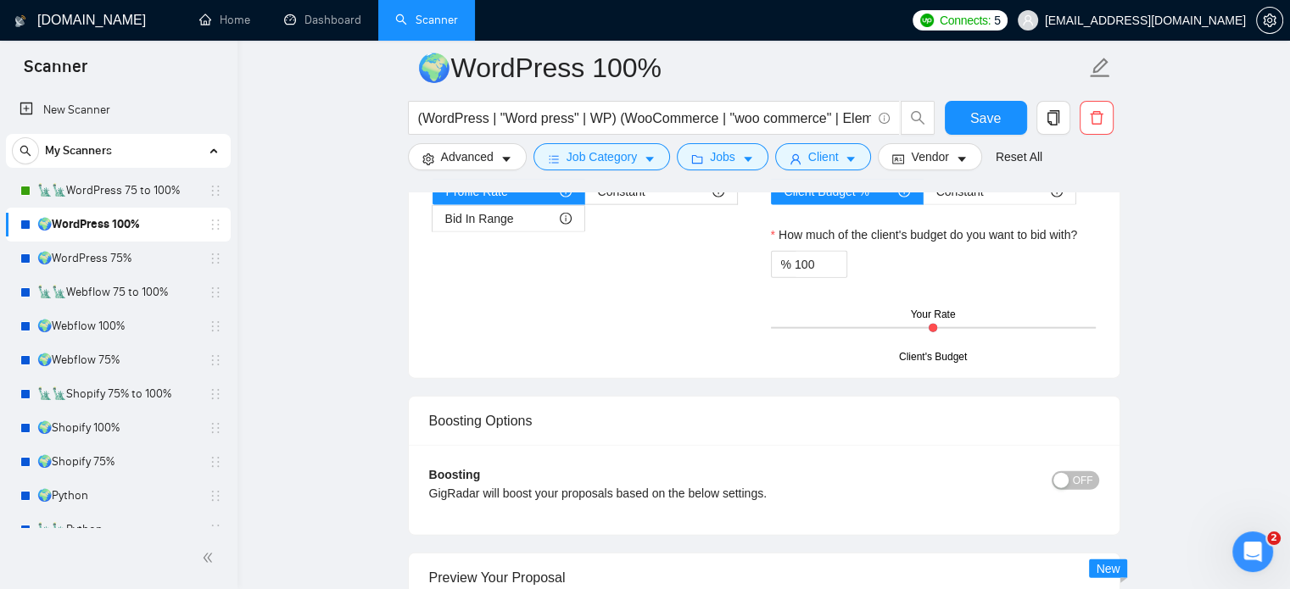
scroll to position [4015, 0]
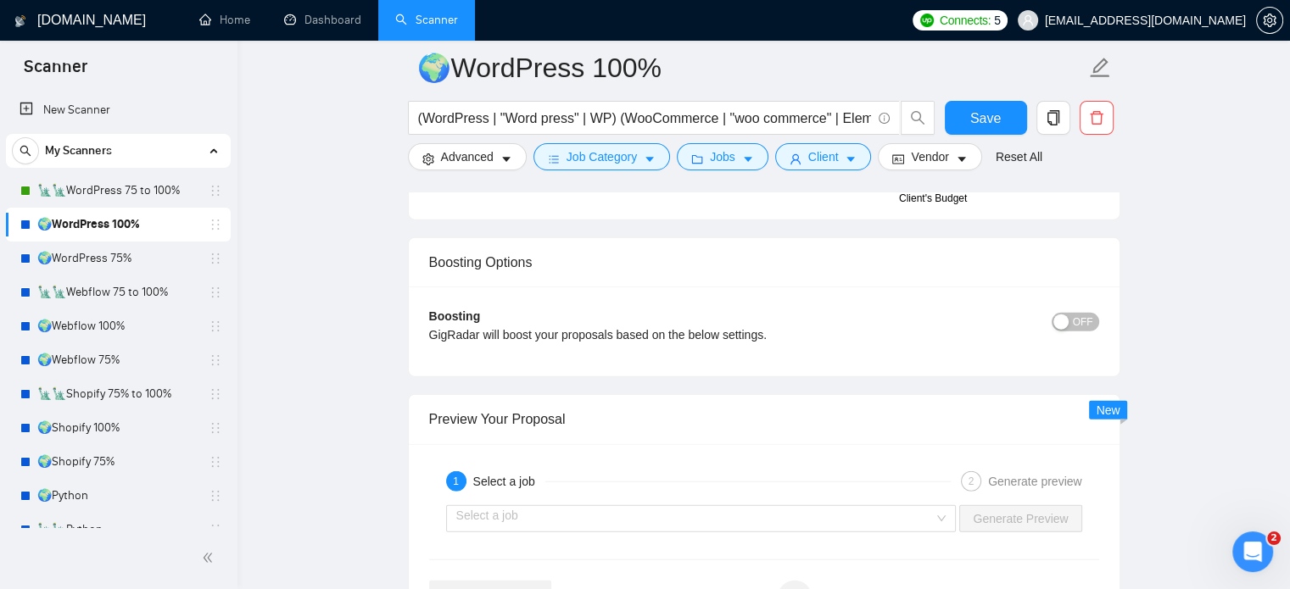
click at [1085, 320] on span "OFF" at bounding box center [1083, 322] width 20 height 19
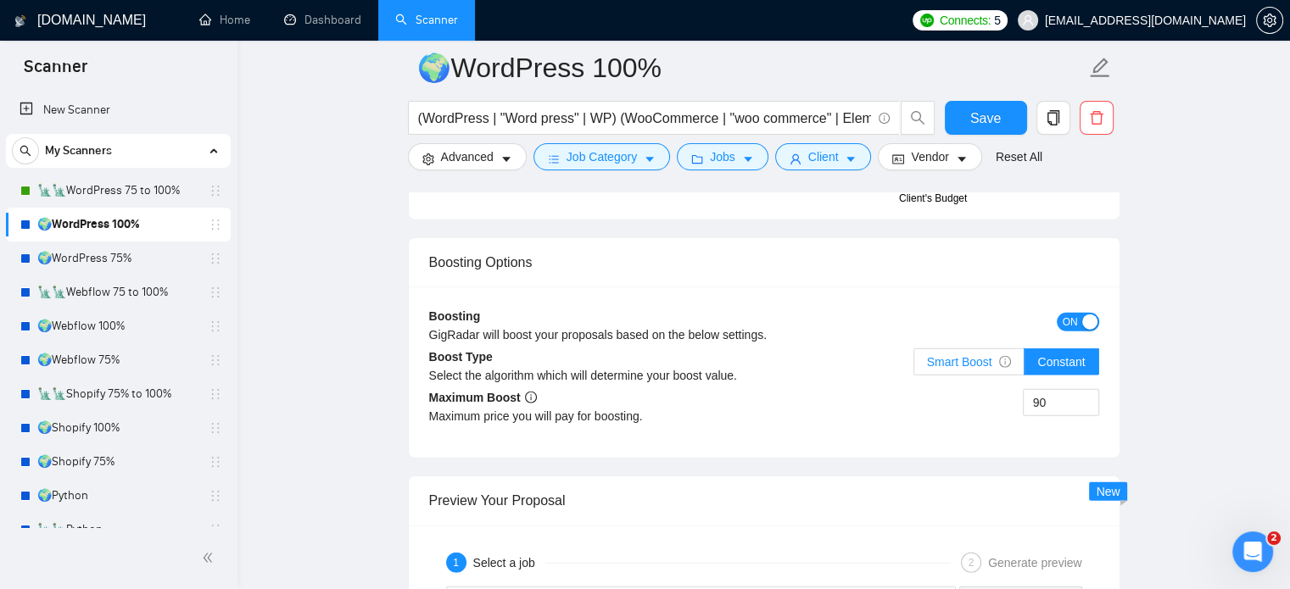
click at [956, 360] on span "Smart Boost" at bounding box center [969, 362] width 85 height 14
click at [914, 366] on input "Smart Boost" at bounding box center [914, 366] width 0 height 0
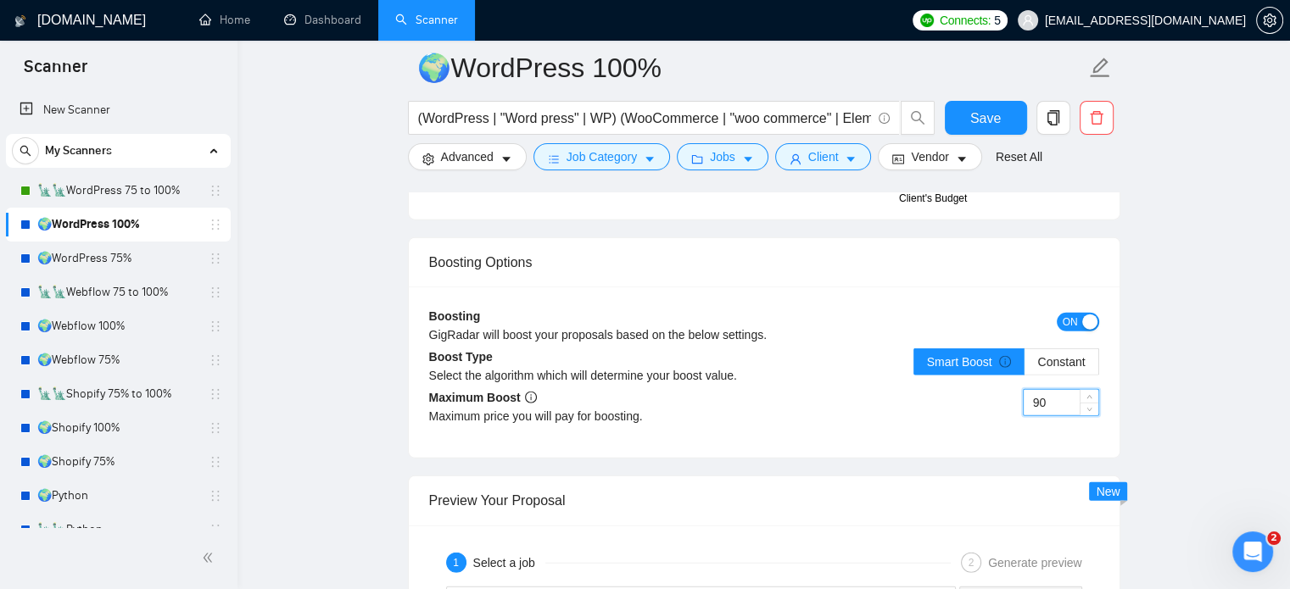
drag, startPoint x: 1050, startPoint y: 403, endPoint x: 1027, endPoint y: 399, distance: 23.1
click at [1027, 399] on input "90" at bounding box center [1060, 402] width 75 height 25
type input "120"
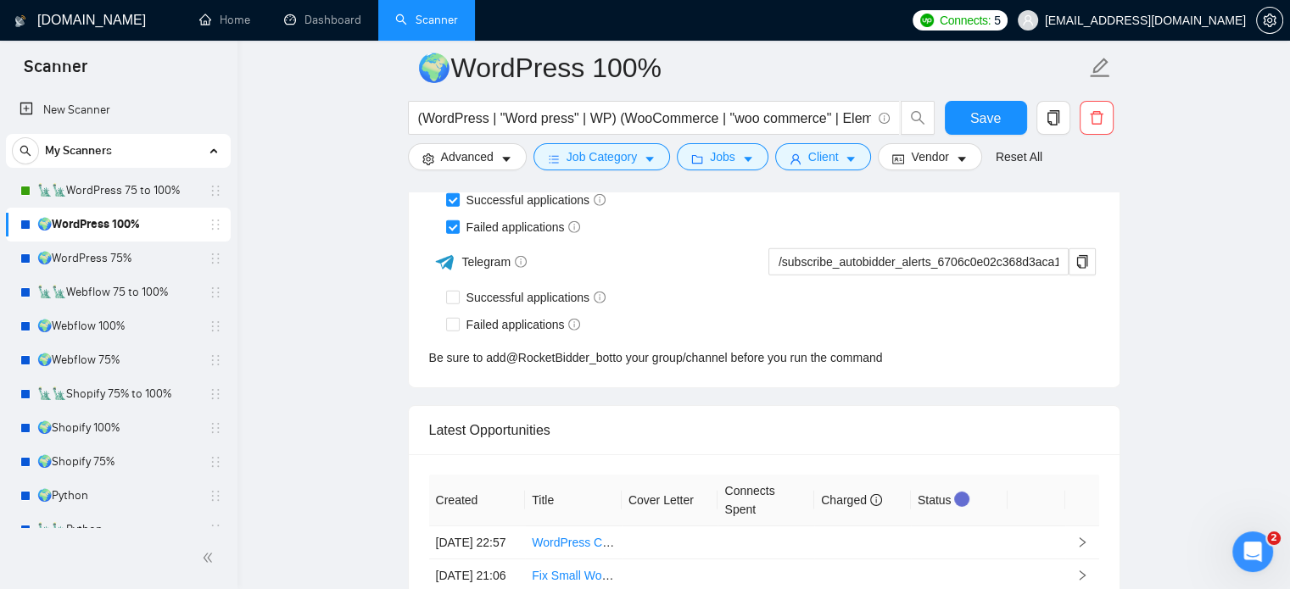
scroll to position [5287, 0]
click at [987, 122] on span "Save" at bounding box center [985, 118] width 31 height 21
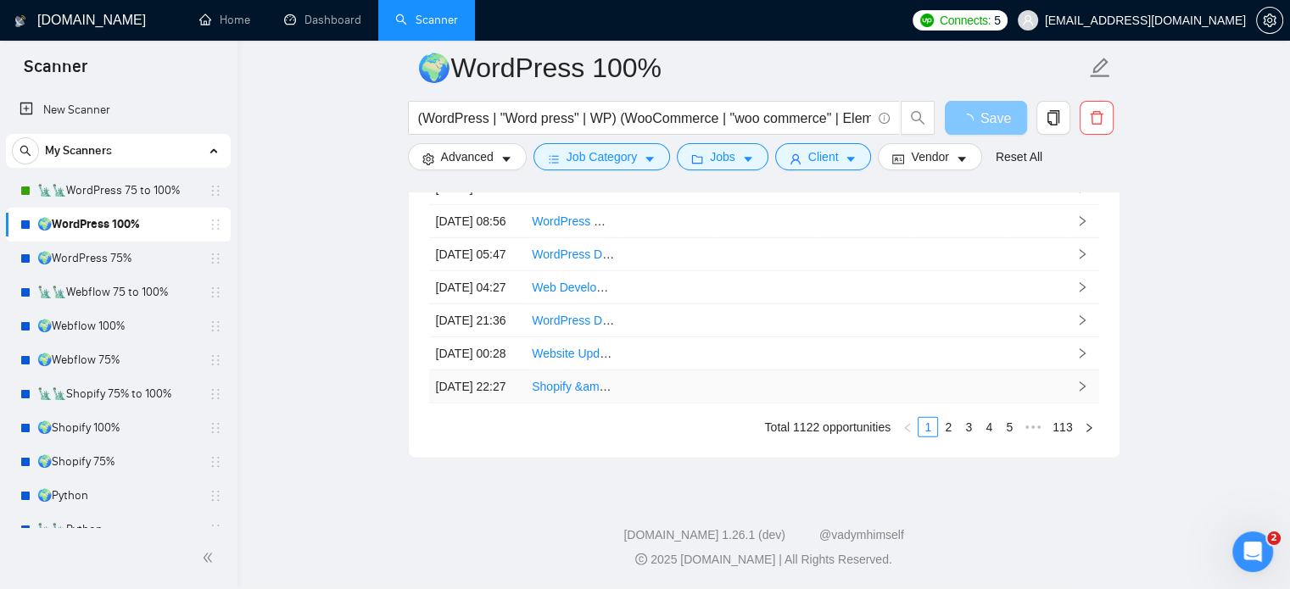
scroll to position [5049, 0]
checkbox input "true"
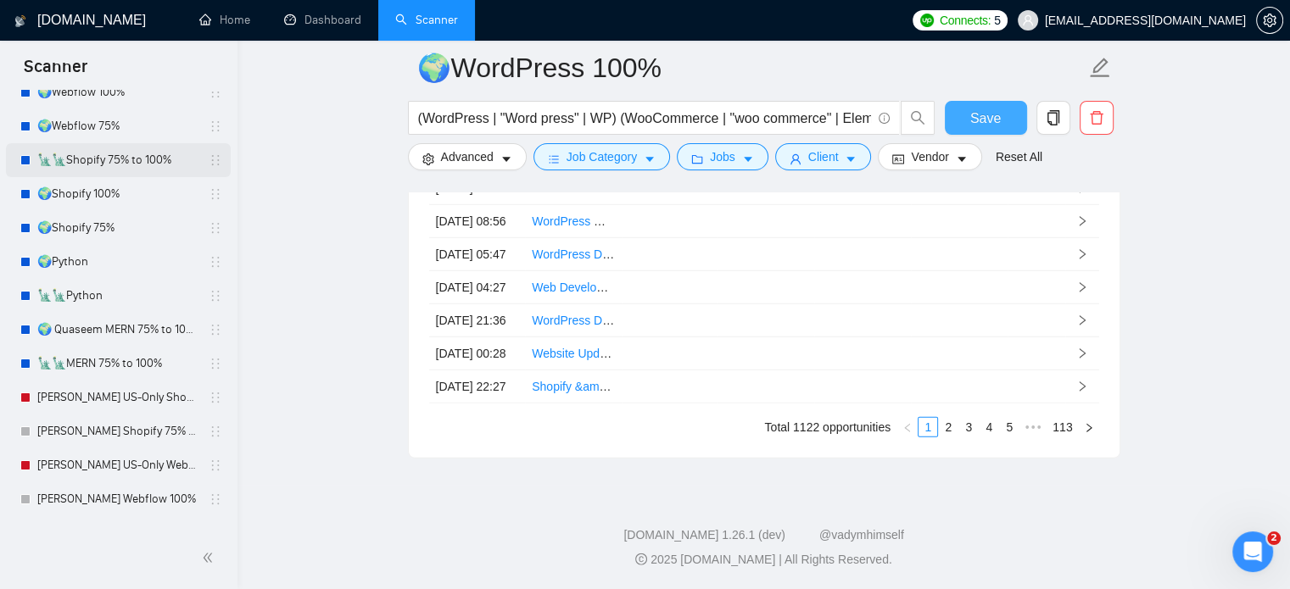
scroll to position [254, 0]
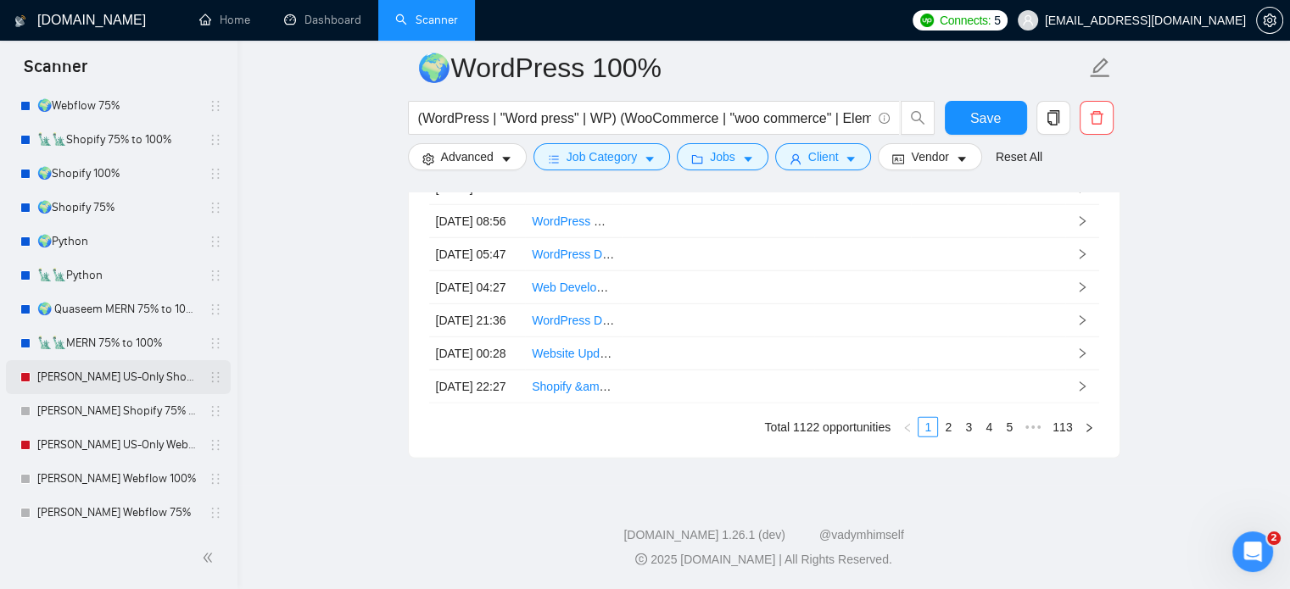
click at [163, 379] on link "[PERSON_NAME] US-Only Shopify 100%" at bounding box center [117, 377] width 161 height 34
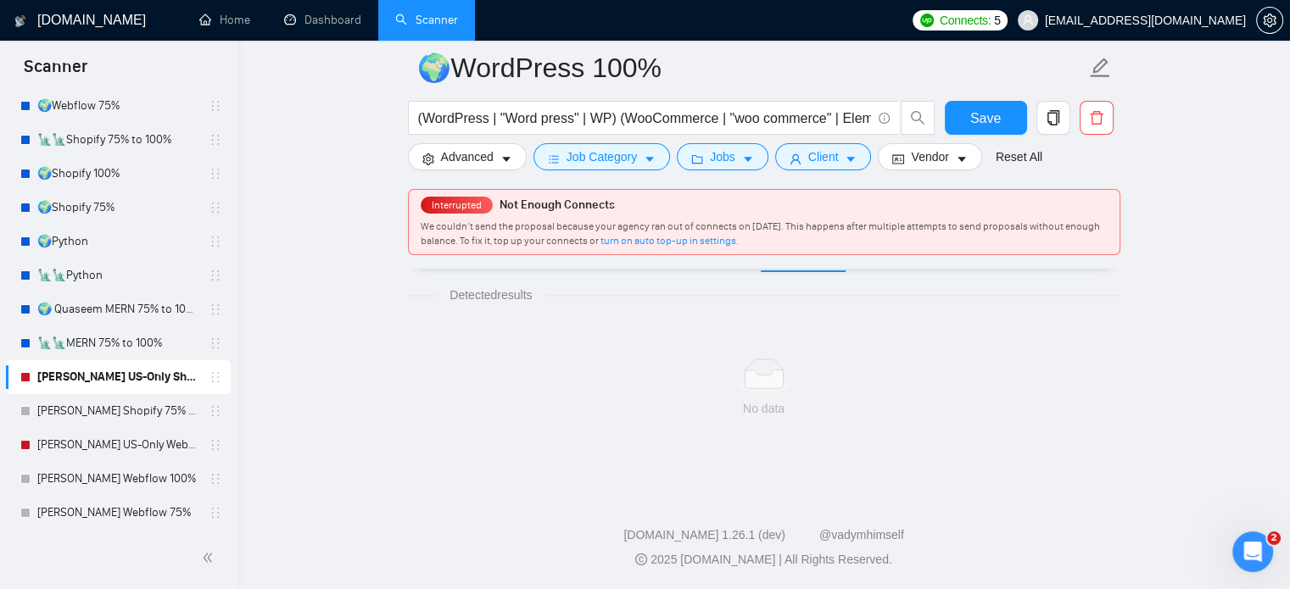
scroll to position [30, 0]
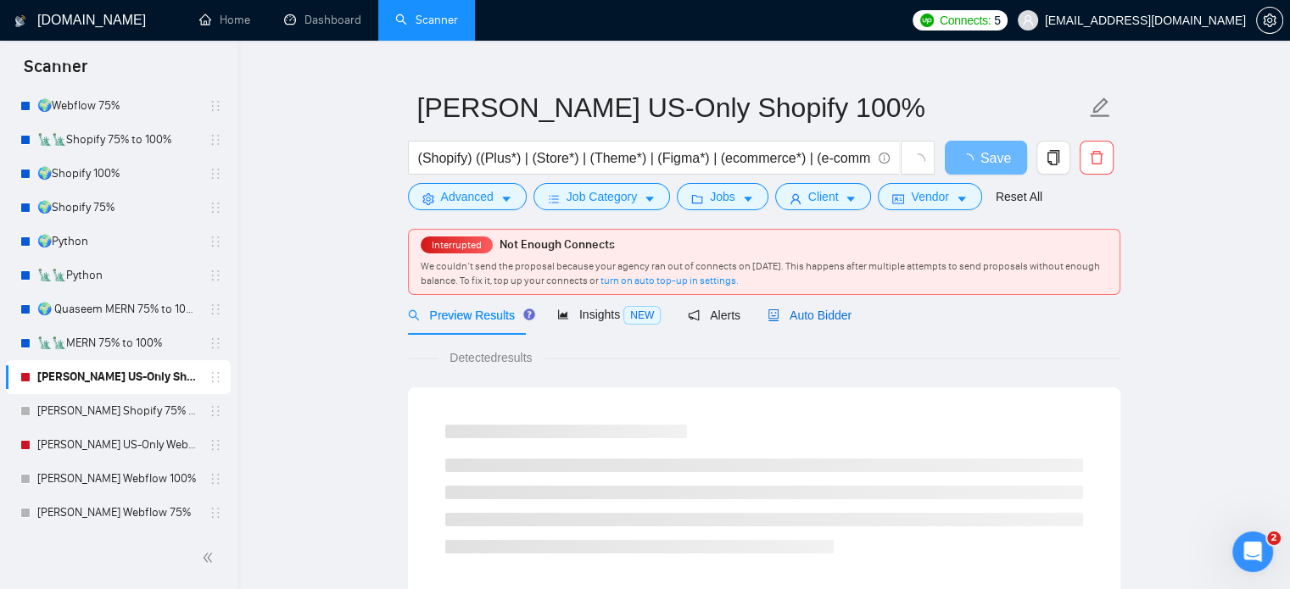
click at [813, 309] on span "Auto Bidder" at bounding box center [809, 316] width 84 height 14
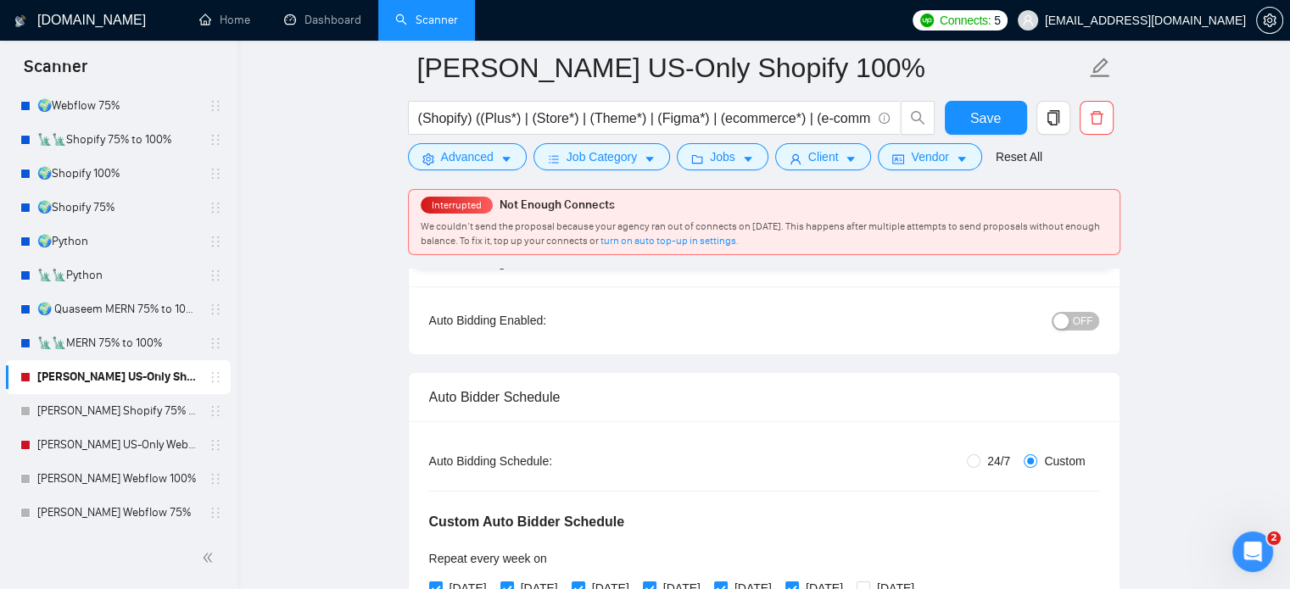
scroll to position [114, 0]
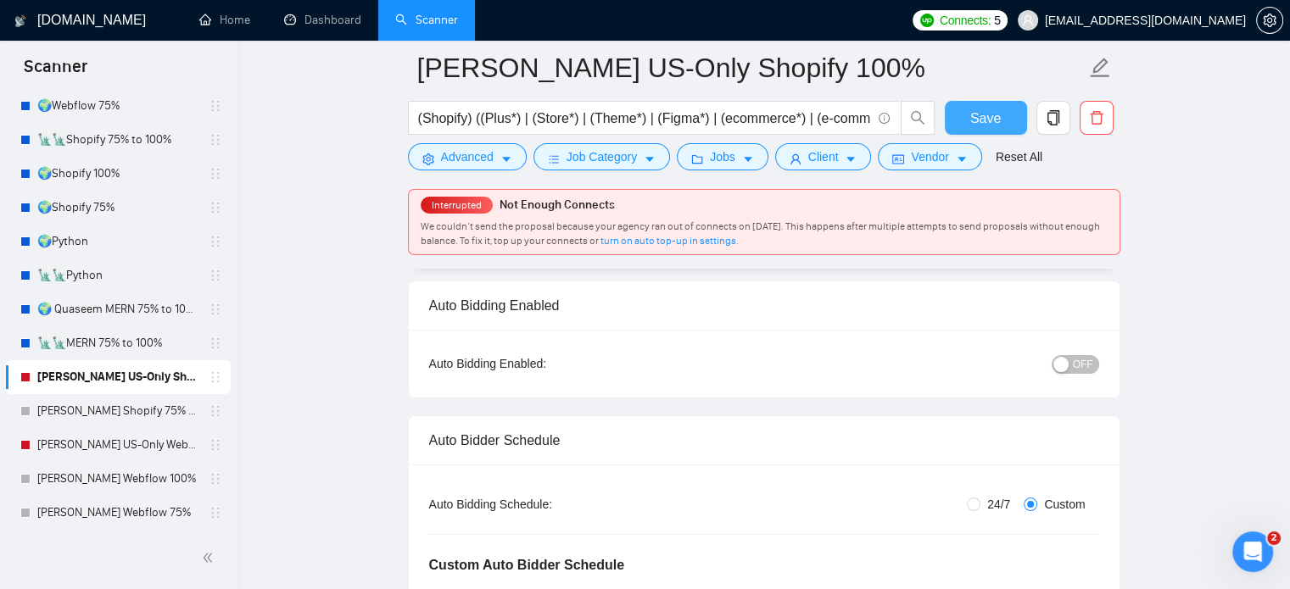
click at [971, 125] on span "Save" at bounding box center [985, 118] width 31 height 21
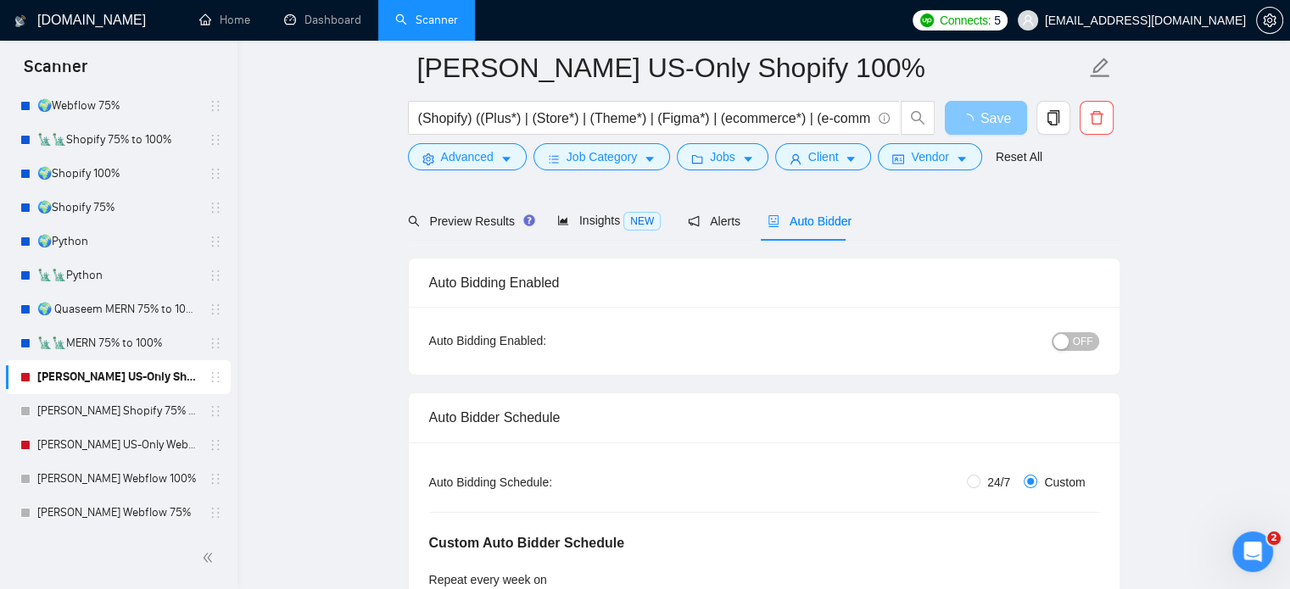
scroll to position [0, 0]
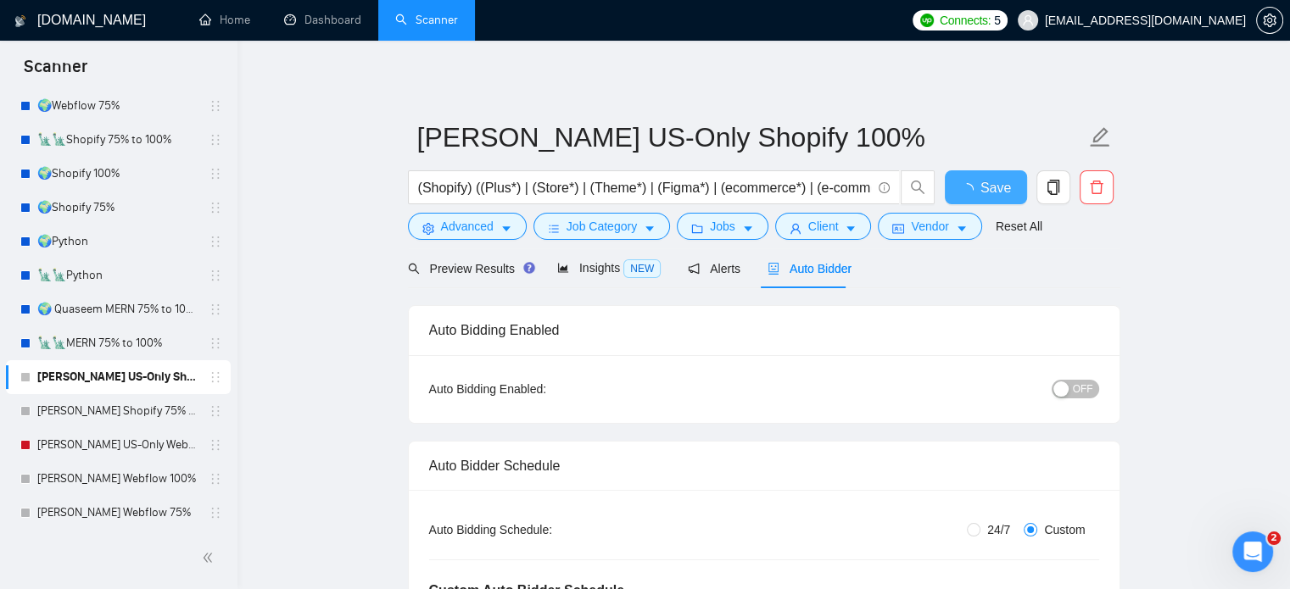
checkbox input "true"
drag, startPoint x: 148, startPoint y: 443, endPoint x: 362, endPoint y: 415, distance: 215.5
click at [148, 443] on link "[PERSON_NAME] US-Only Webflow" at bounding box center [117, 445] width 161 height 34
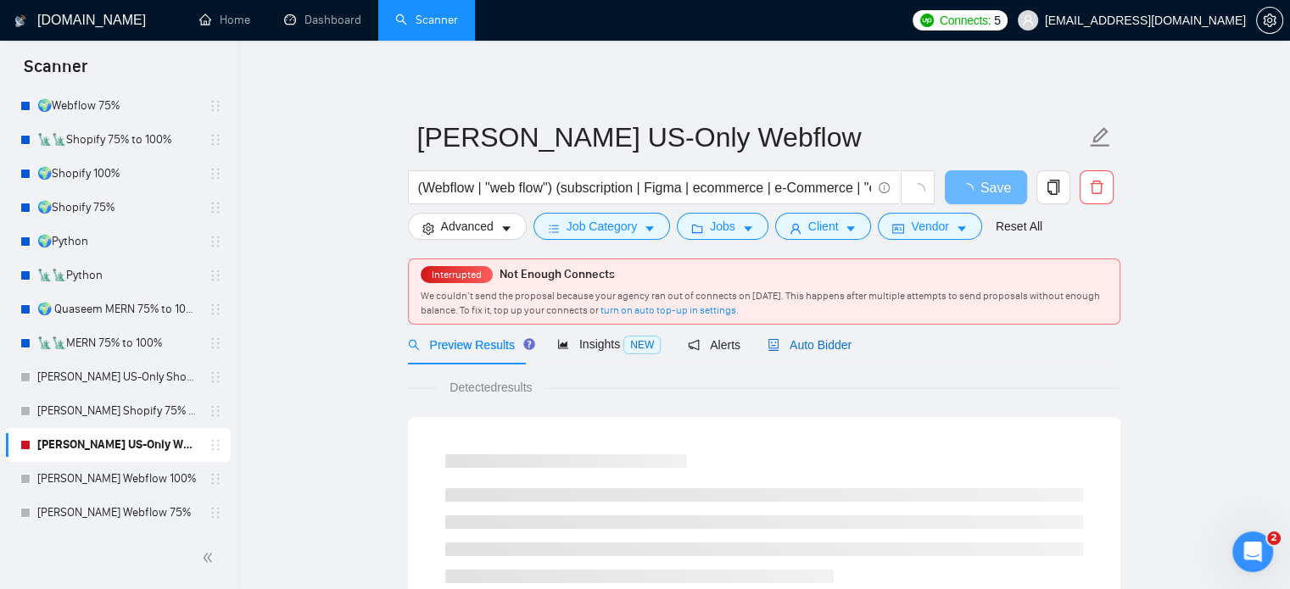
click at [824, 346] on span "Auto Bidder" at bounding box center [809, 345] width 84 height 14
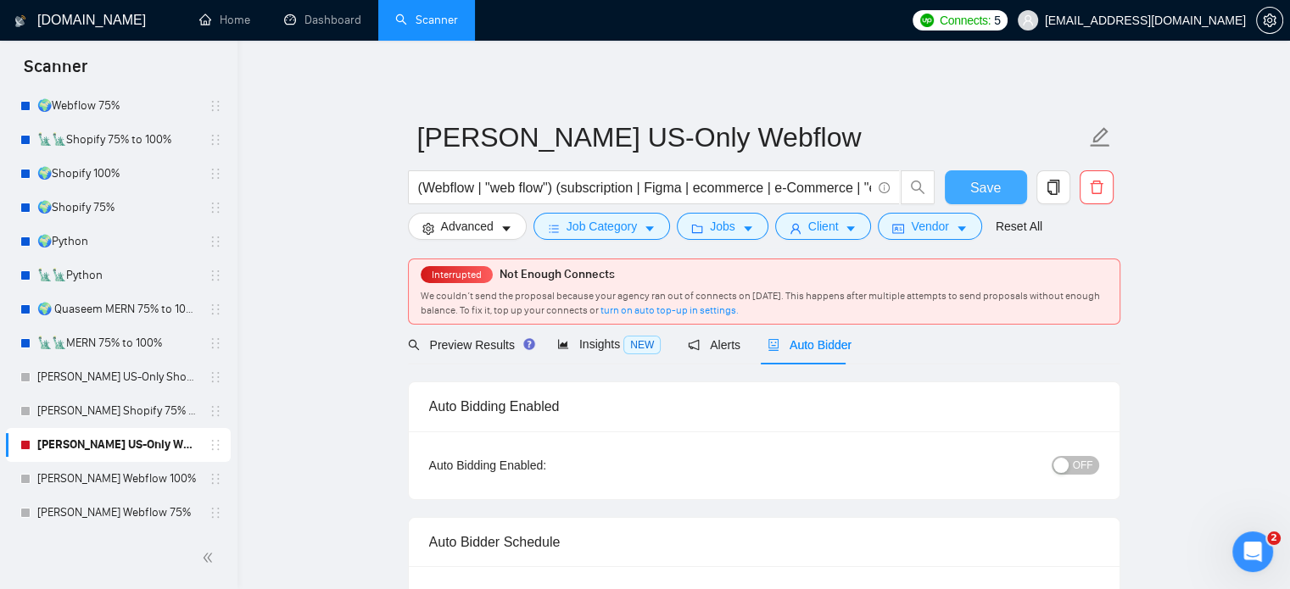
click at [982, 190] on span "Save" at bounding box center [985, 187] width 31 height 21
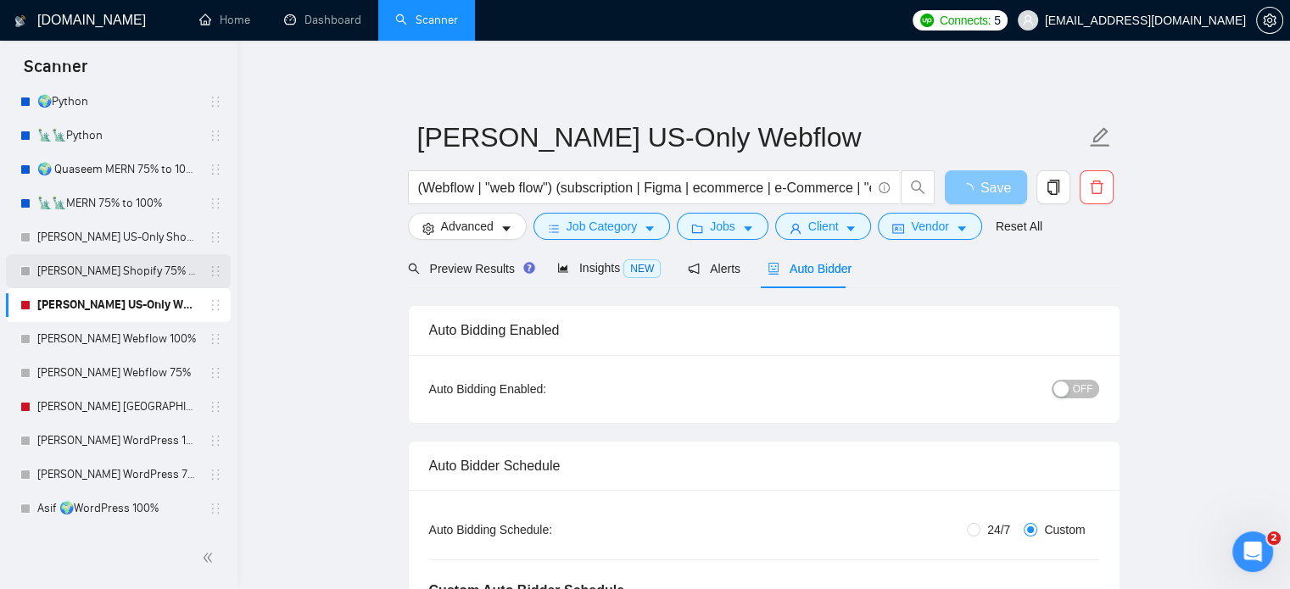
scroll to position [424, 0]
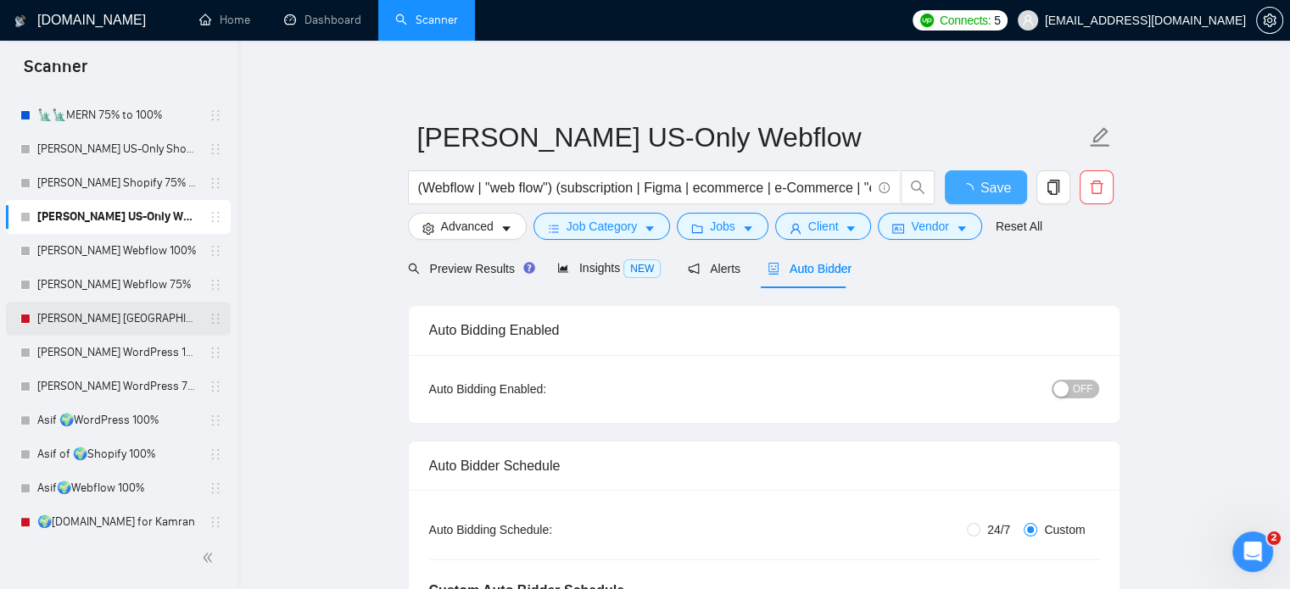
checkbox input "true"
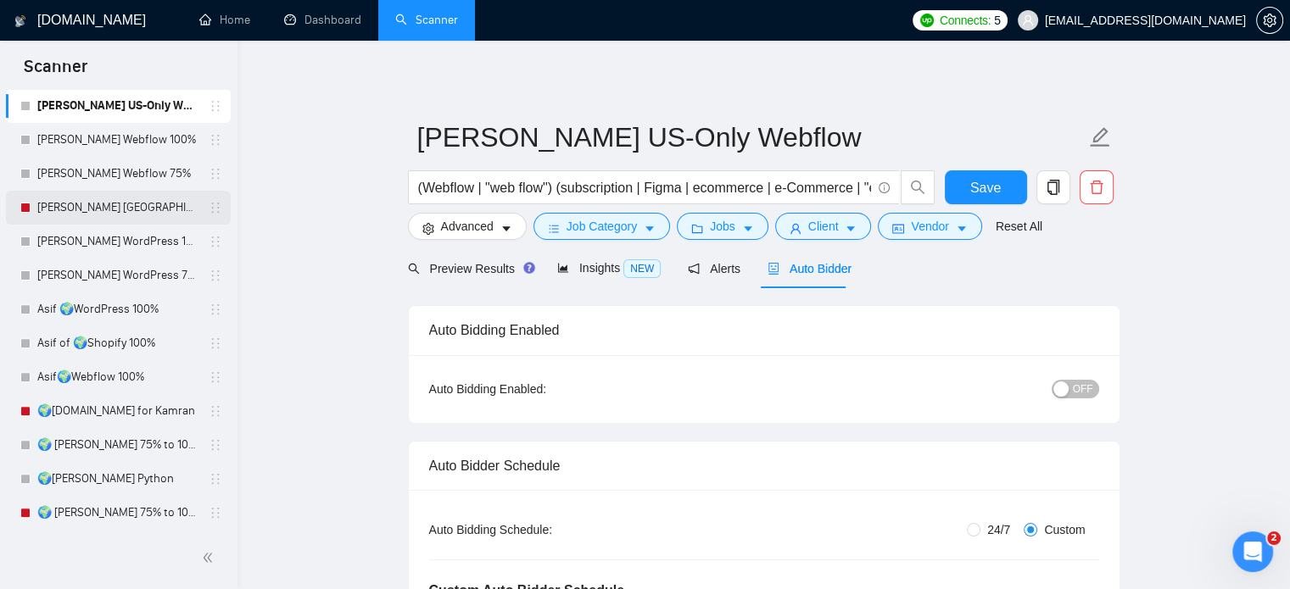
click at [142, 209] on link "[PERSON_NAME] [GEOGRAPHIC_DATA]-Only WordPress 100%" at bounding box center [117, 208] width 161 height 34
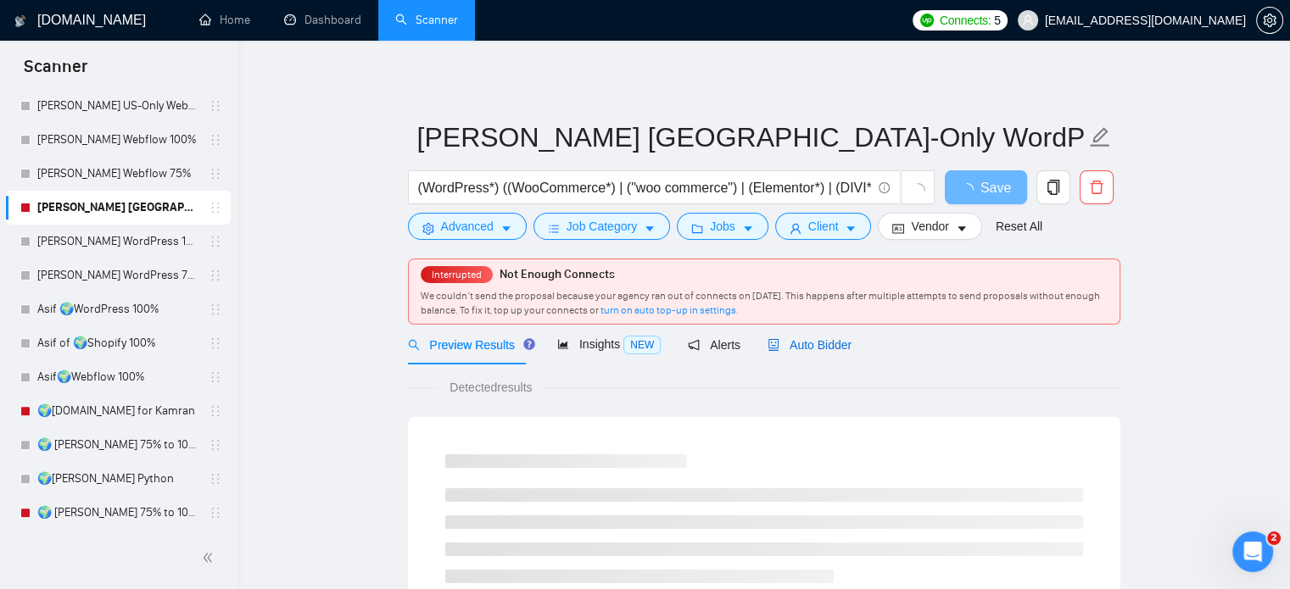
click at [824, 345] on span "Auto Bidder" at bounding box center [809, 345] width 84 height 14
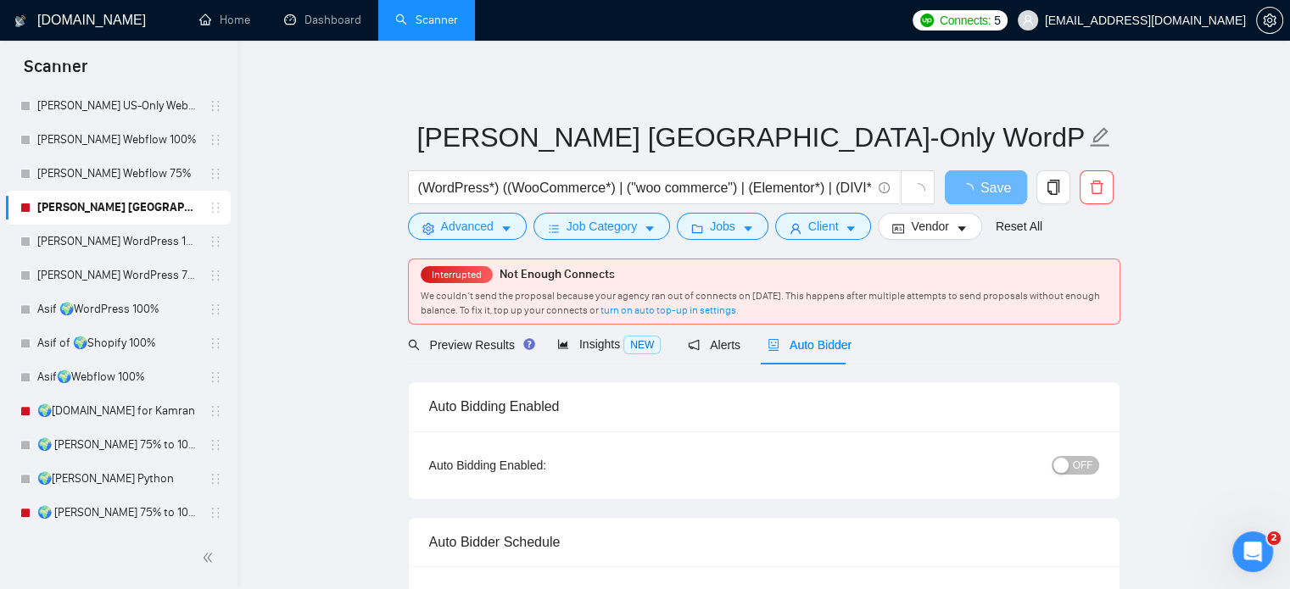
radio input "false"
radio input "true"
checkbox input "true"
click at [990, 196] on span "Save" at bounding box center [985, 187] width 31 height 21
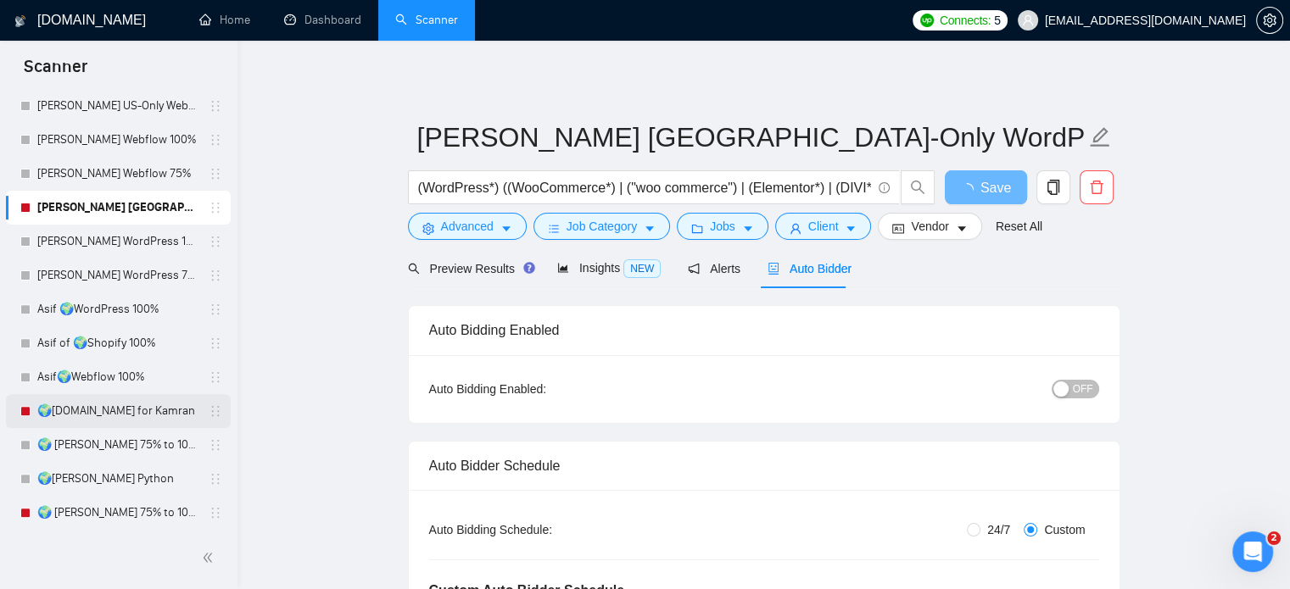
click at [140, 410] on link "🌍[DOMAIN_NAME] for Kamran" at bounding box center [117, 411] width 161 height 34
click at [149, 517] on link "🌍 [PERSON_NAME] 75% to 100%" at bounding box center [117, 513] width 161 height 34
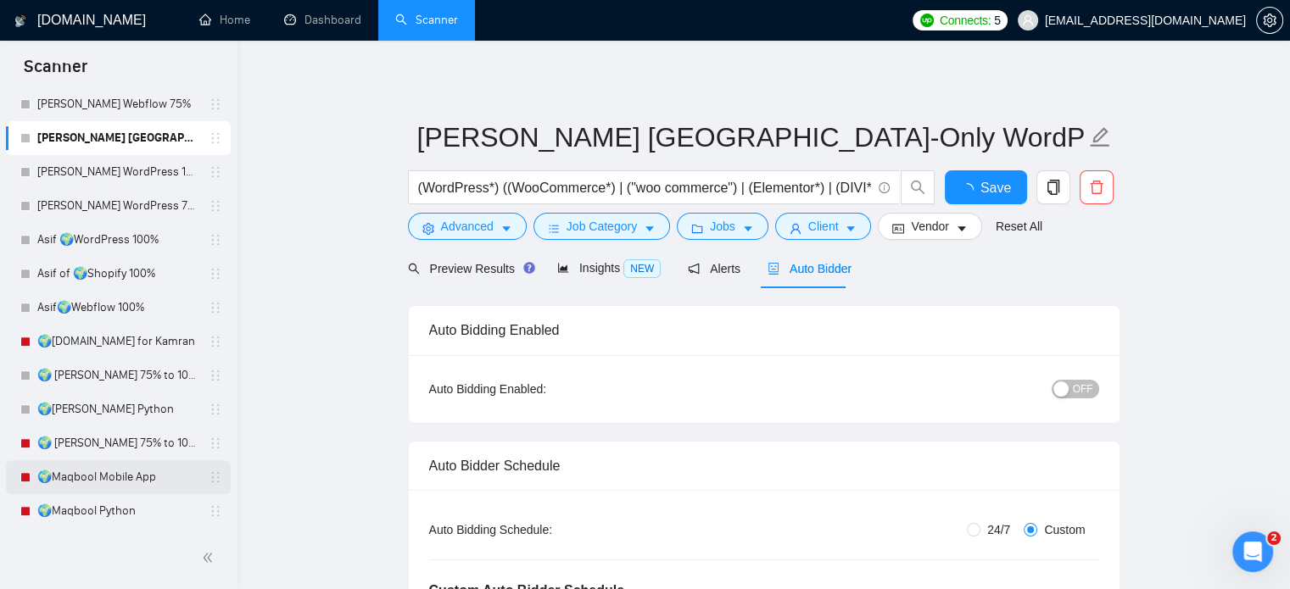
click at [131, 481] on link "🌍Maqbool Mobile App" at bounding box center [117, 477] width 161 height 34
click at [131, 513] on link "🌍Maqbool Python" at bounding box center [117, 511] width 161 height 34
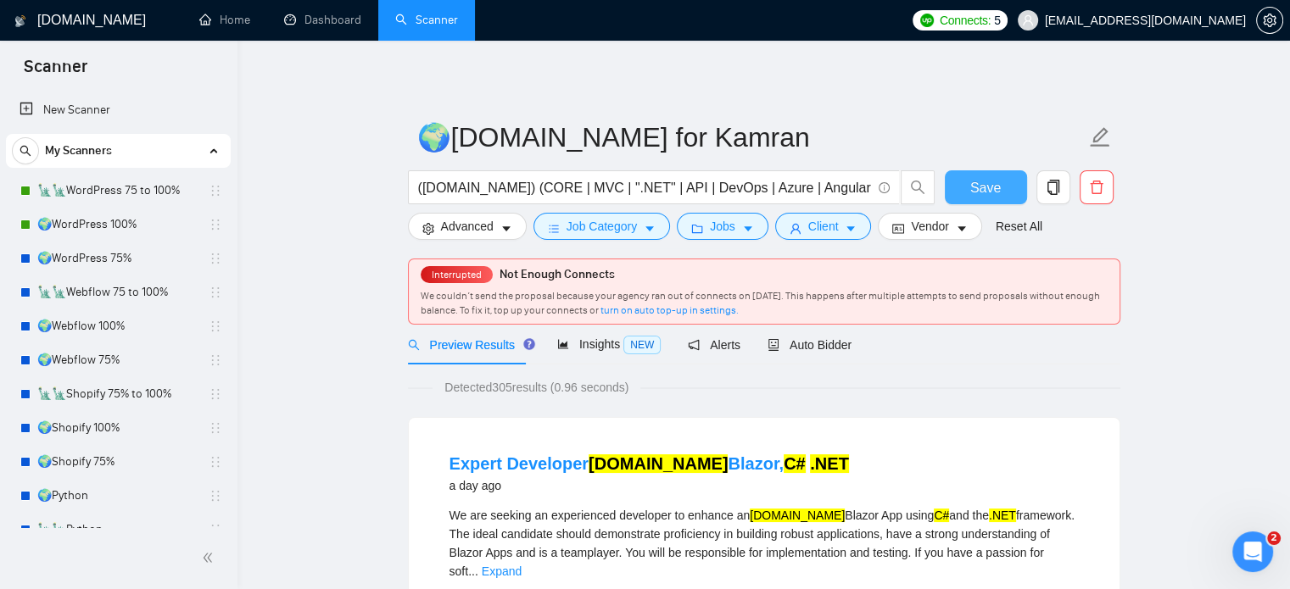
click at [973, 188] on span "Save" at bounding box center [985, 187] width 31 height 21
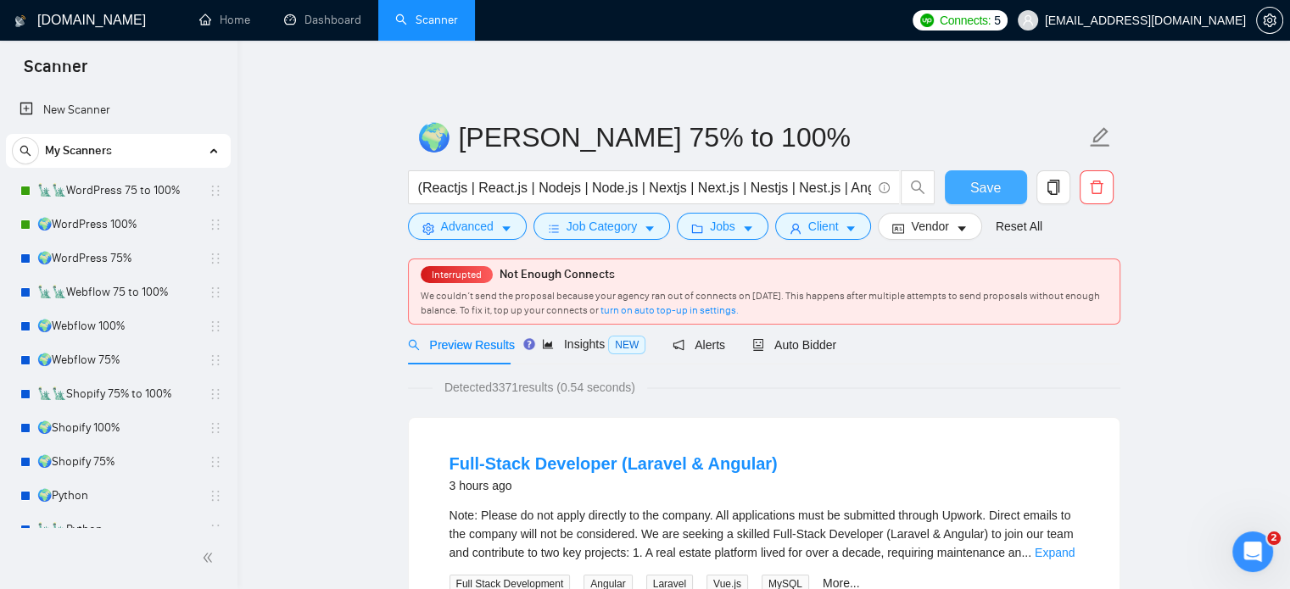
click at [986, 181] on span "Save" at bounding box center [985, 187] width 31 height 21
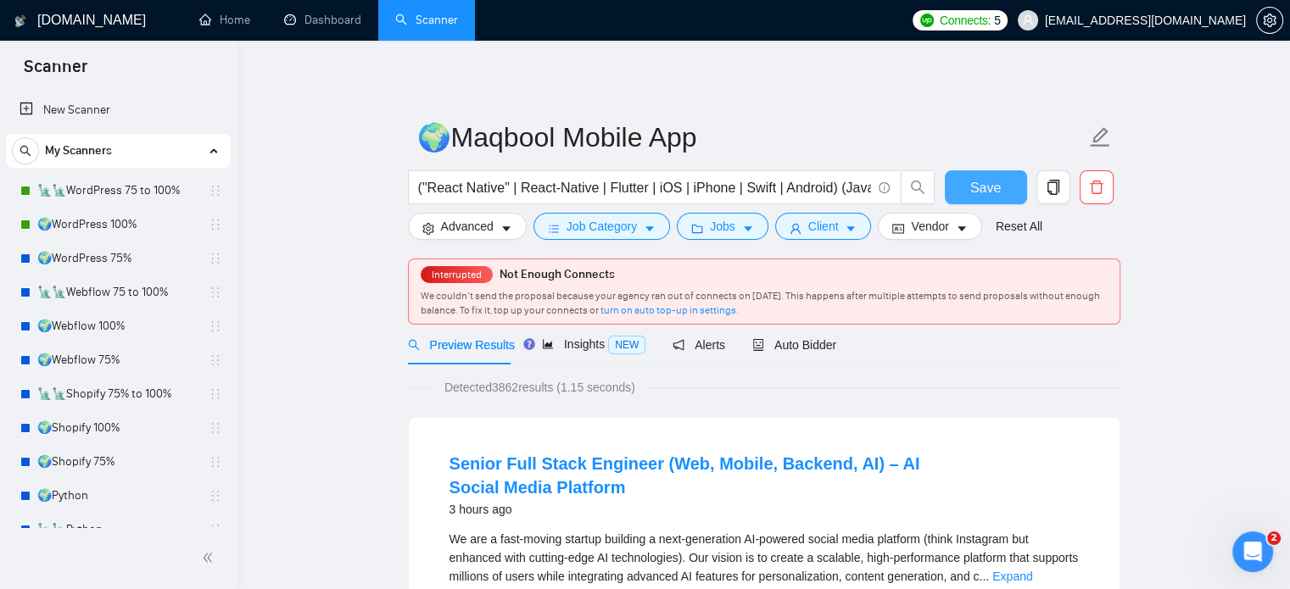
click at [990, 189] on span "Save" at bounding box center [985, 187] width 31 height 21
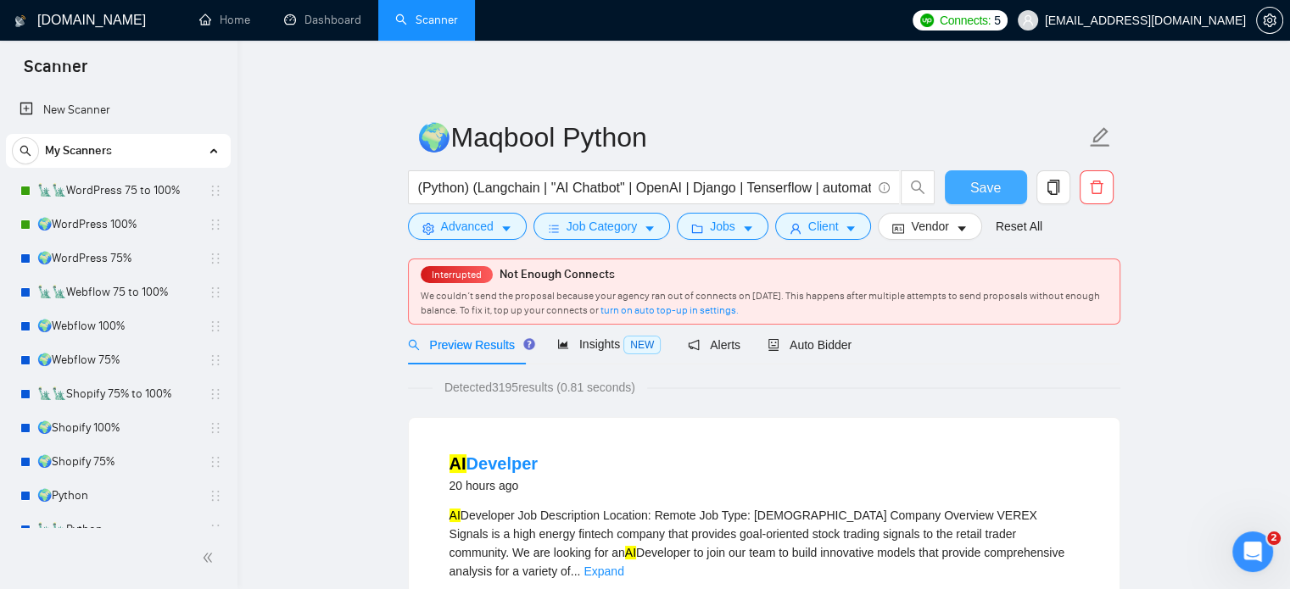
click at [976, 195] on span "Save" at bounding box center [985, 187] width 31 height 21
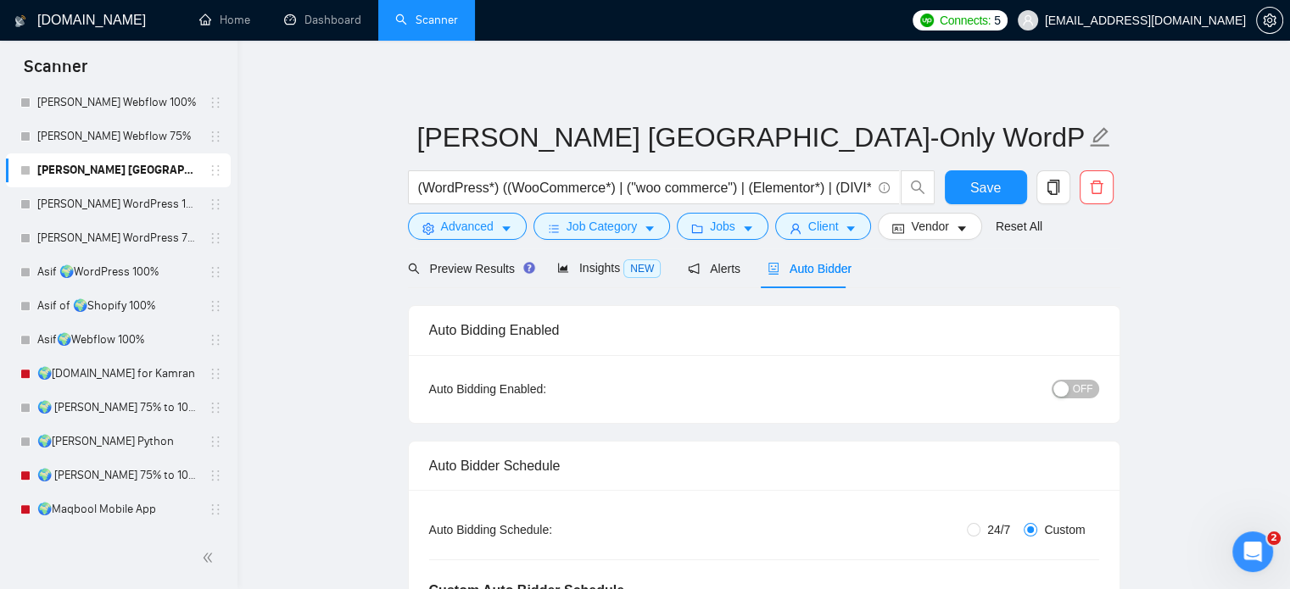
scroll to position [663, 0]
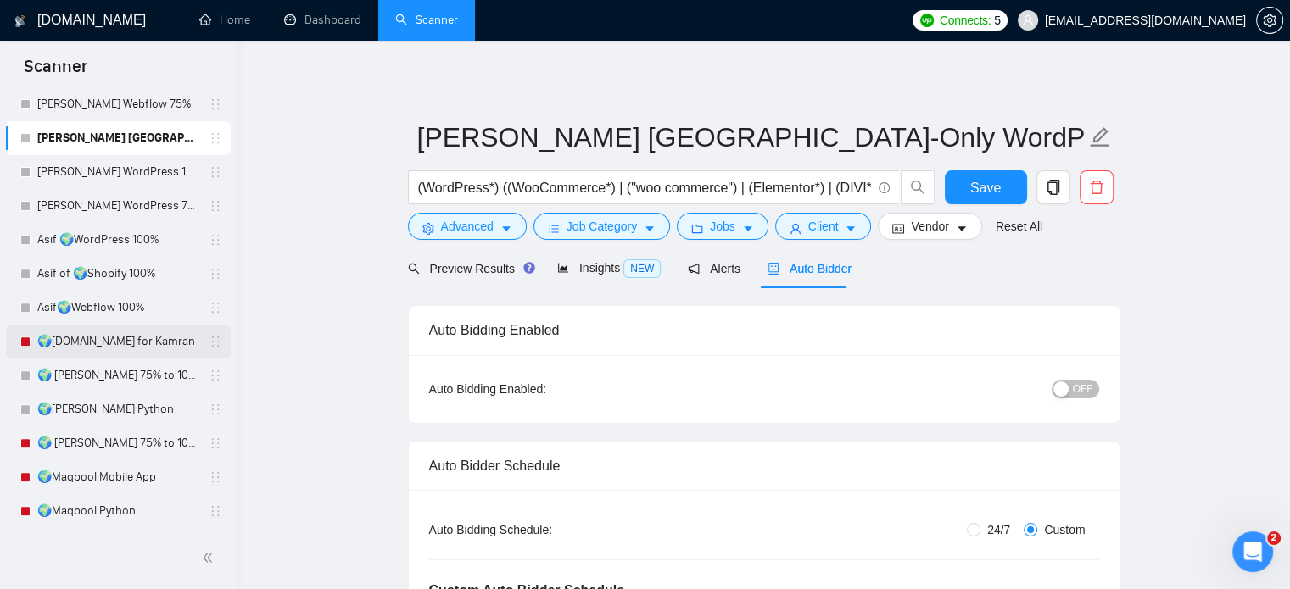
click at [135, 347] on link "🌍[DOMAIN_NAME] for Kamran" at bounding box center [117, 342] width 161 height 34
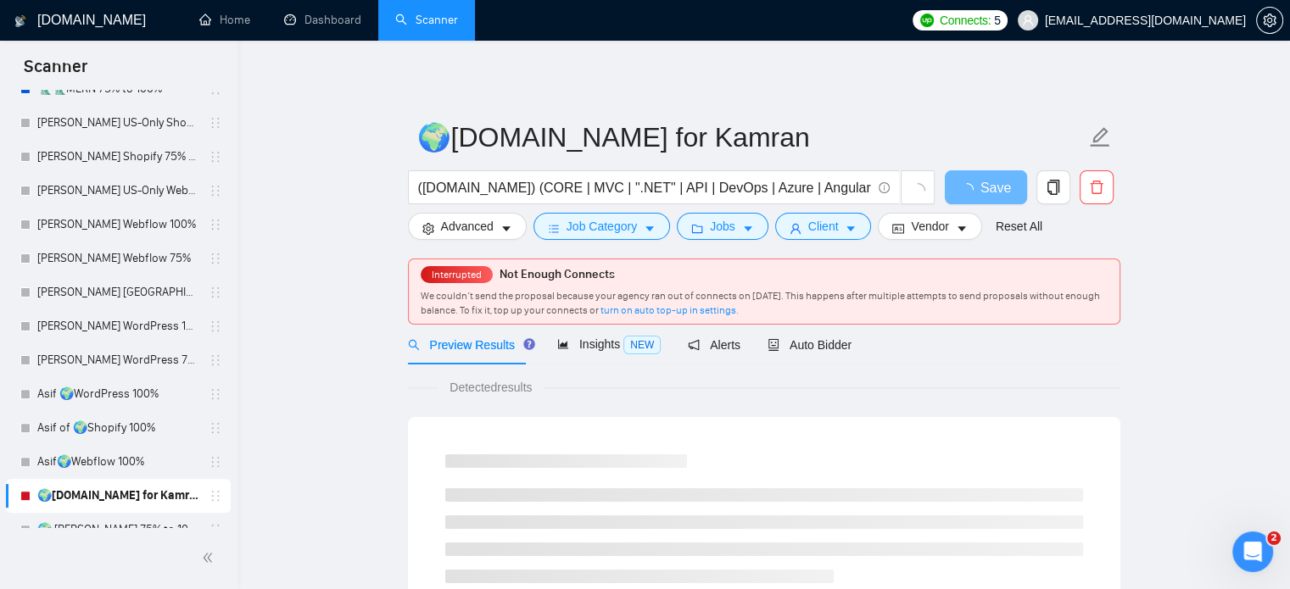
scroll to position [663, 0]
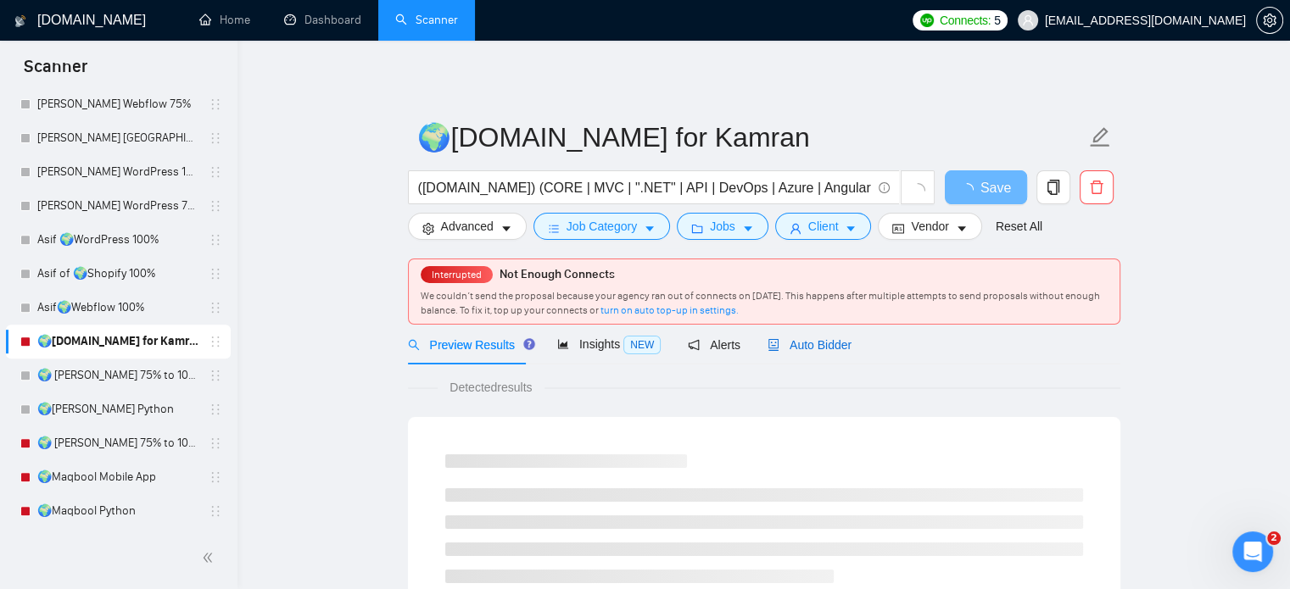
click at [819, 350] on span "Auto Bidder" at bounding box center [809, 345] width 84 height 14
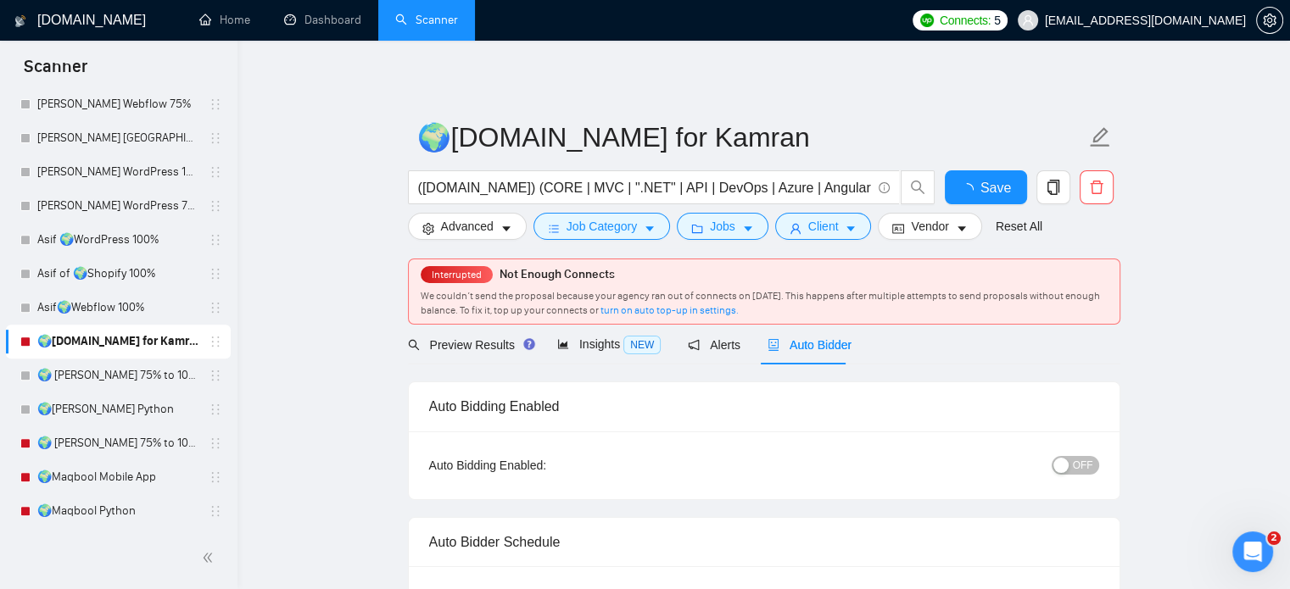
radio input "false"
radio input "true"
checkbox input "true"
click at [1079, 464] on span "OFF" at bounding box center [1083, 465] width 20 height 19
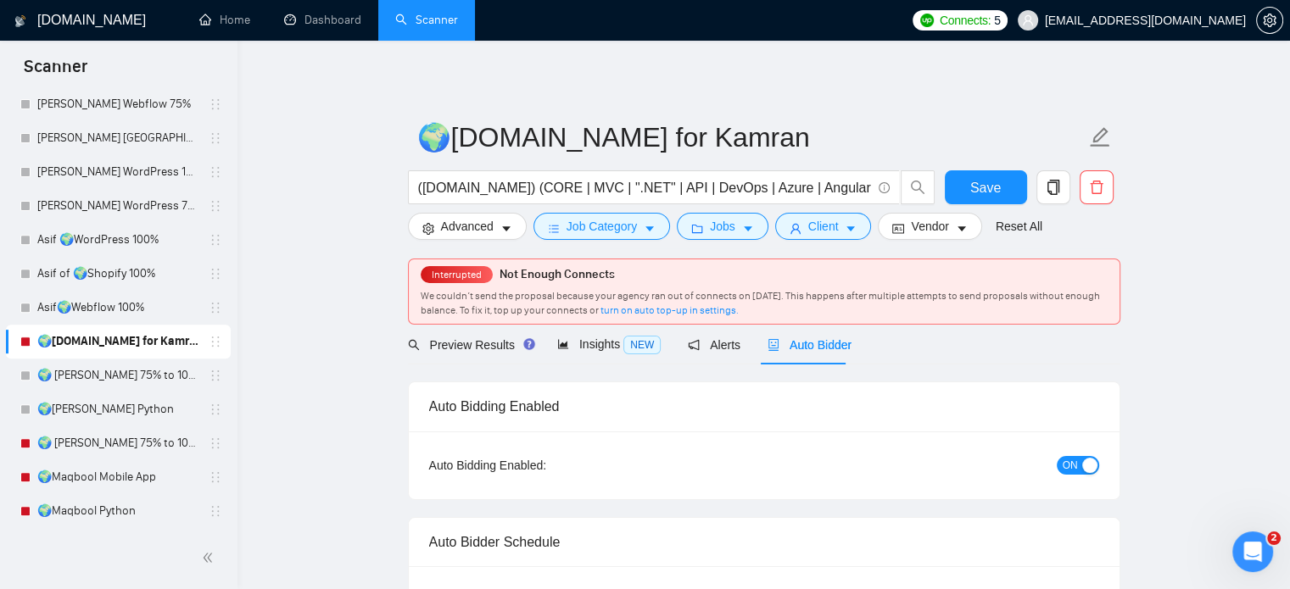
click at [1079, 464] on button "ON" at bounding box center [1078, 465] width 42 height 19
click at [981, 185] on div "Reset all filters" at bounding box center [1012, 194] width 92 height 29
click at [965, 189] on button "Save" at bounding box center [986, 187] width 82 height 34
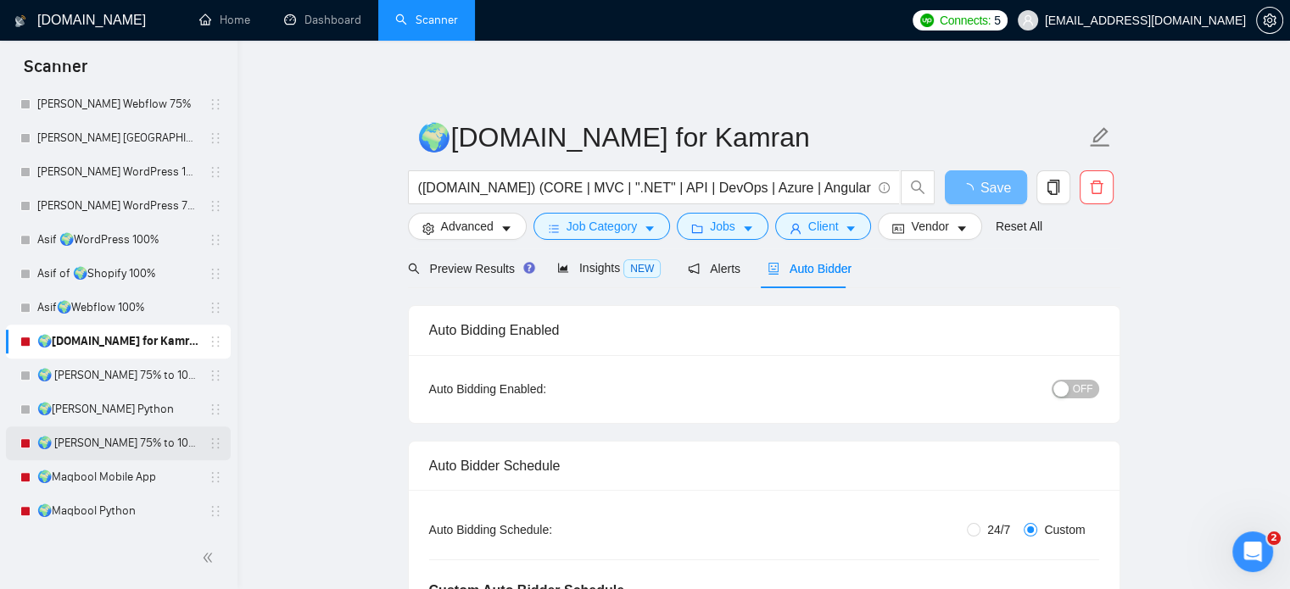
click at [144, 444] on link "🌍 [PERSON_NAME] 75% to 100%" at bounding box center [117, 444] width 161 height 34
click at [142, 478] on link "🌍Maqbool Mobile App" at bounding box center [117, 477] width 161 height 34
click at [131, 516] on link "🌍Maqbool Python" at bounding box center [117, 511] width 161 height 34
checkbox input "true"
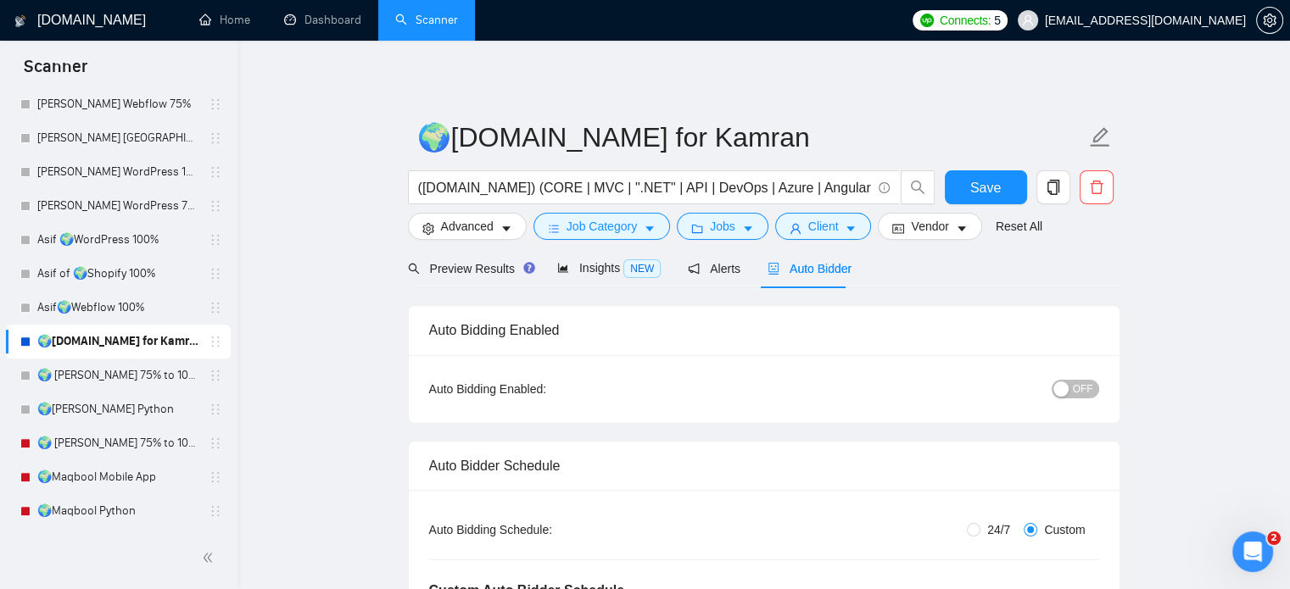
click at [329, 27] on link "Dashboard" at bounding box center [322, 20] width 77 height 14
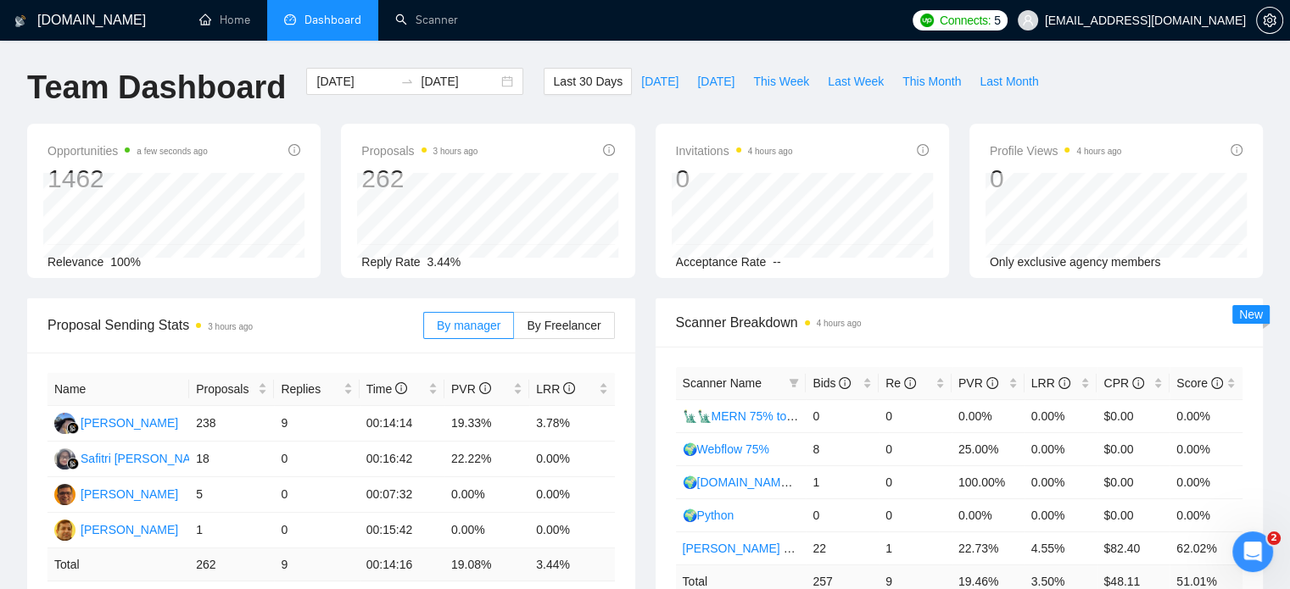
click at [640, 241] on div "Proposals 3 hours ago 262 Reply Rate 3.44%" at bounding box center [488, 201] width 314 height 154
click at [458, 13] on link "Scanner" at bounding box center [426, 20] width 63 height 14
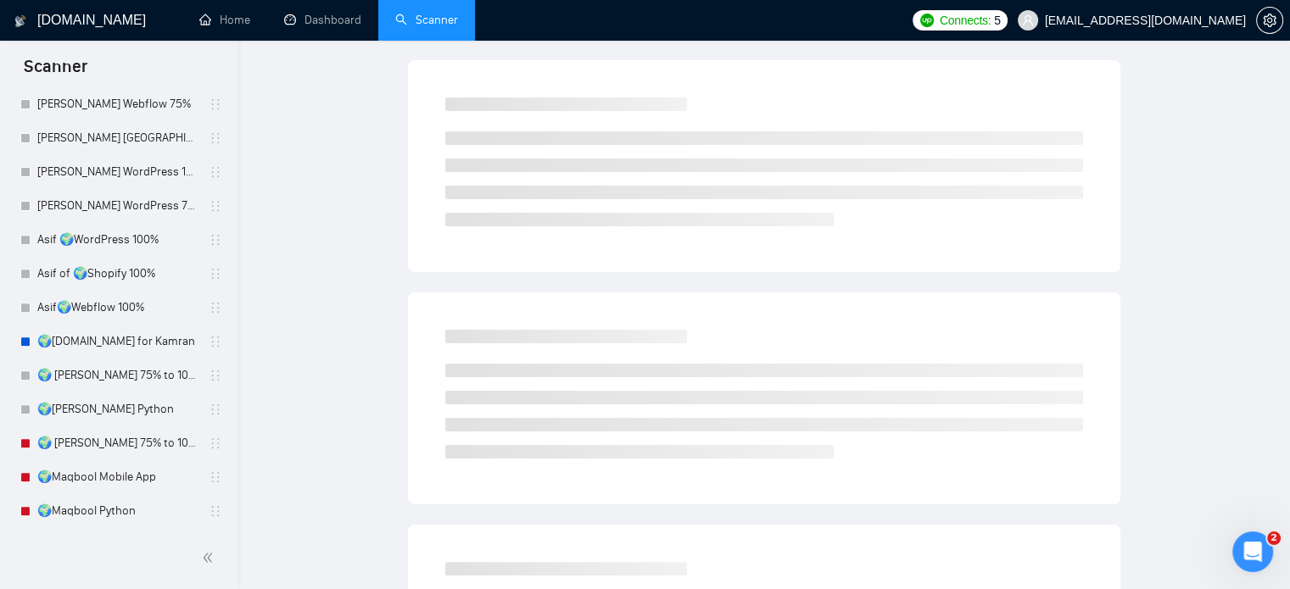
scroll to position [254, 0]
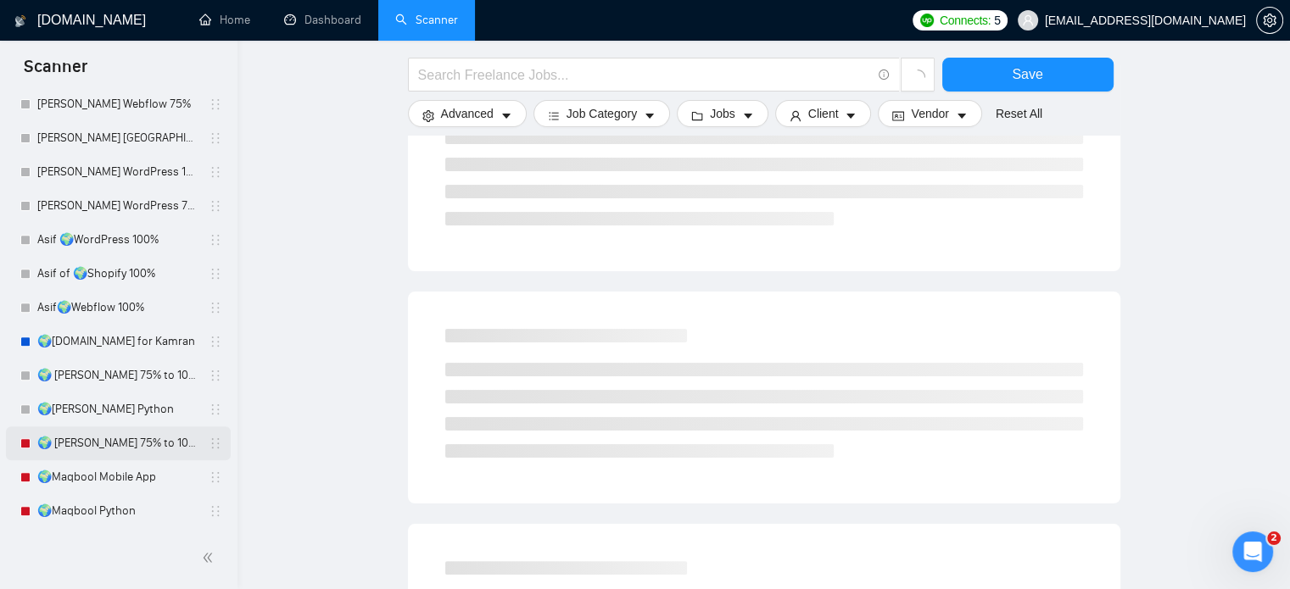
click at [155, 442] on link "🌍 [PERSON_NAME] 75% to 100%" at bounding box center [117, 444] width 161 height 34
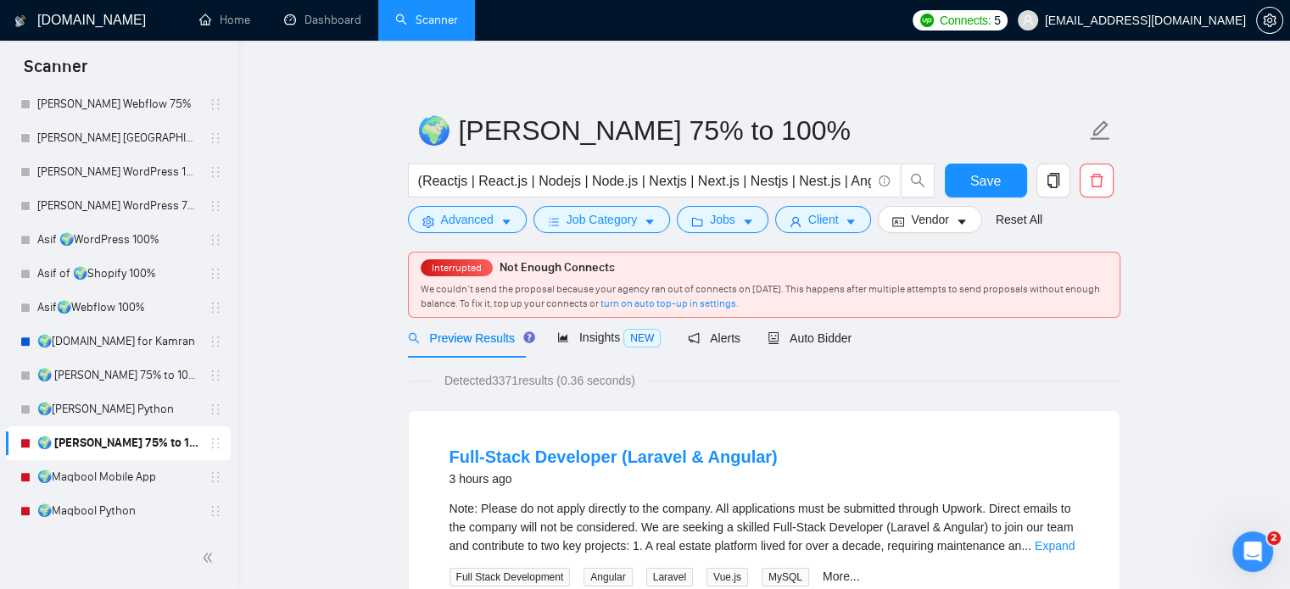
scroll to position [346, 0]
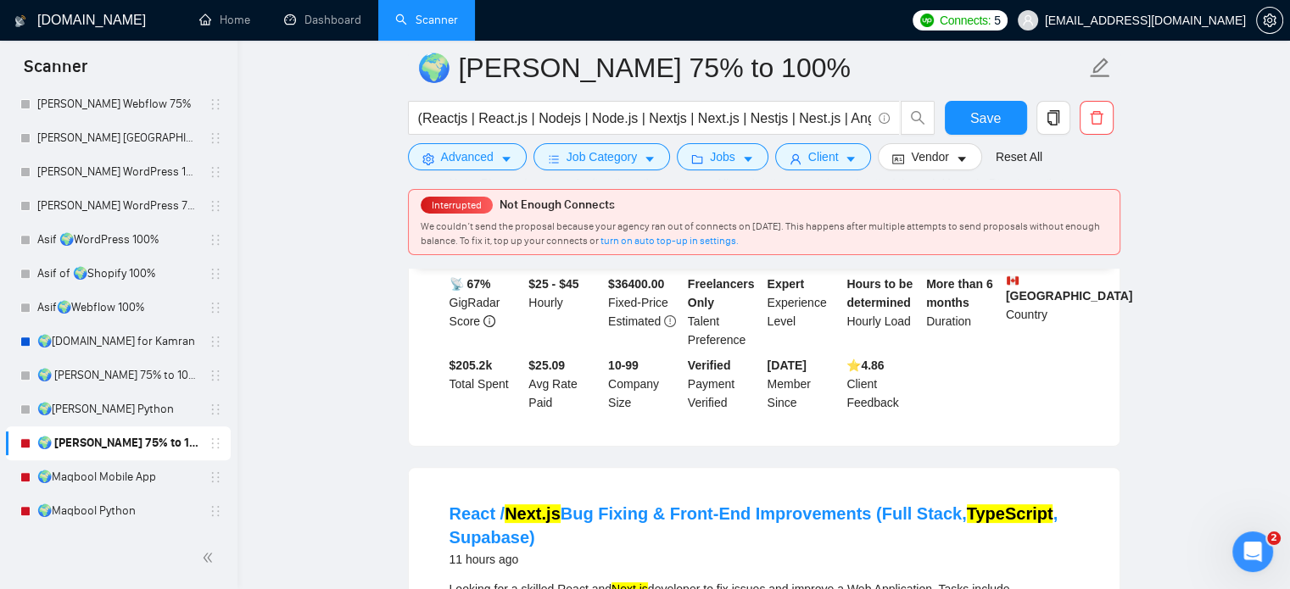
click at [142, 448] on link "🌍 [PERSON_NAME] 75% to 100%" at bounding box center [117, 444] width 161 height 34
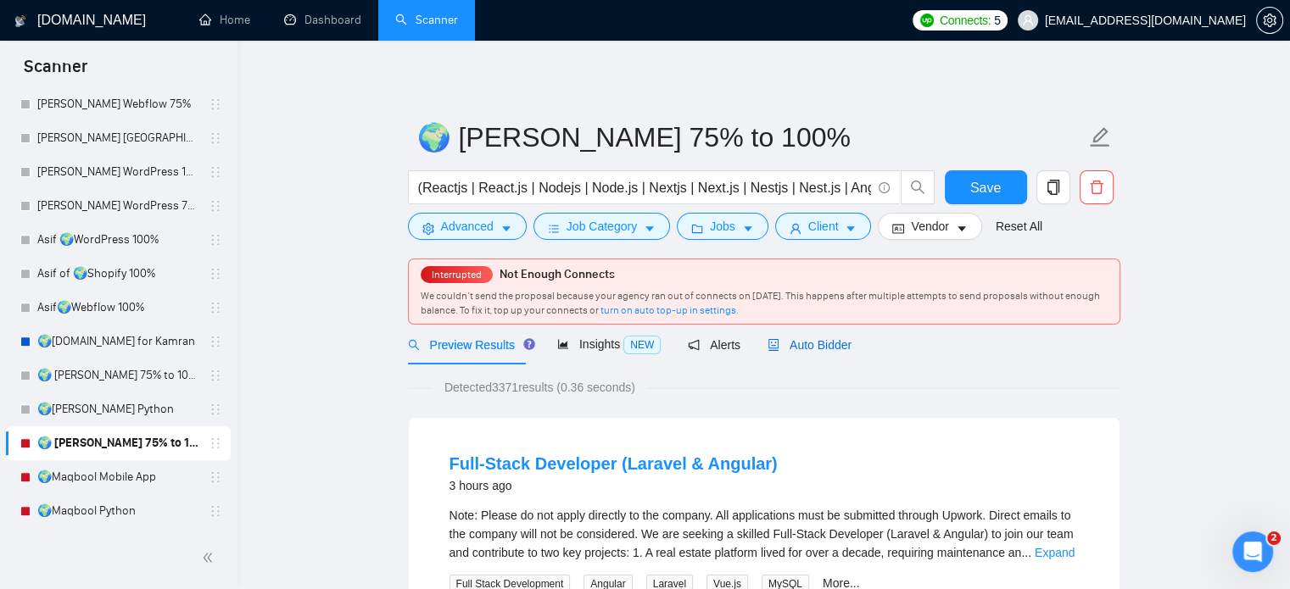
click at [800, 338] on span "Auto Bidder" at bounding box center [809, 345] width 84 height 14
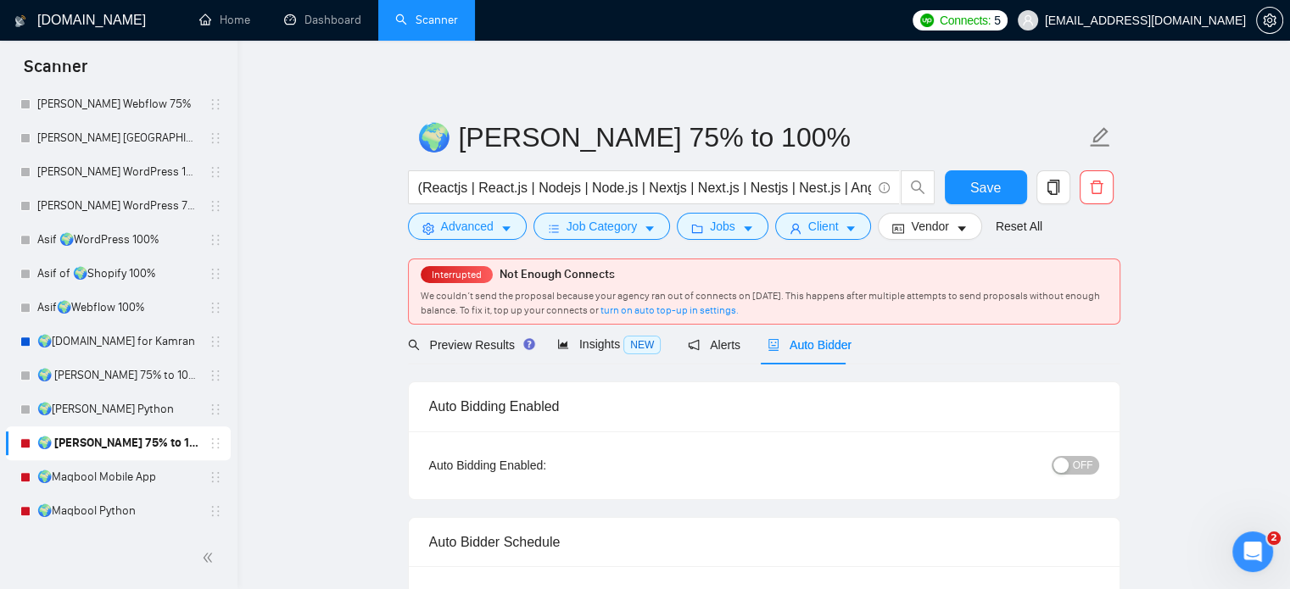
radio input "false"
radio input "true"
checkbox input "true"
click at [995, 177] on span "Save" at bounding box center [985, 187] width 31 height 21
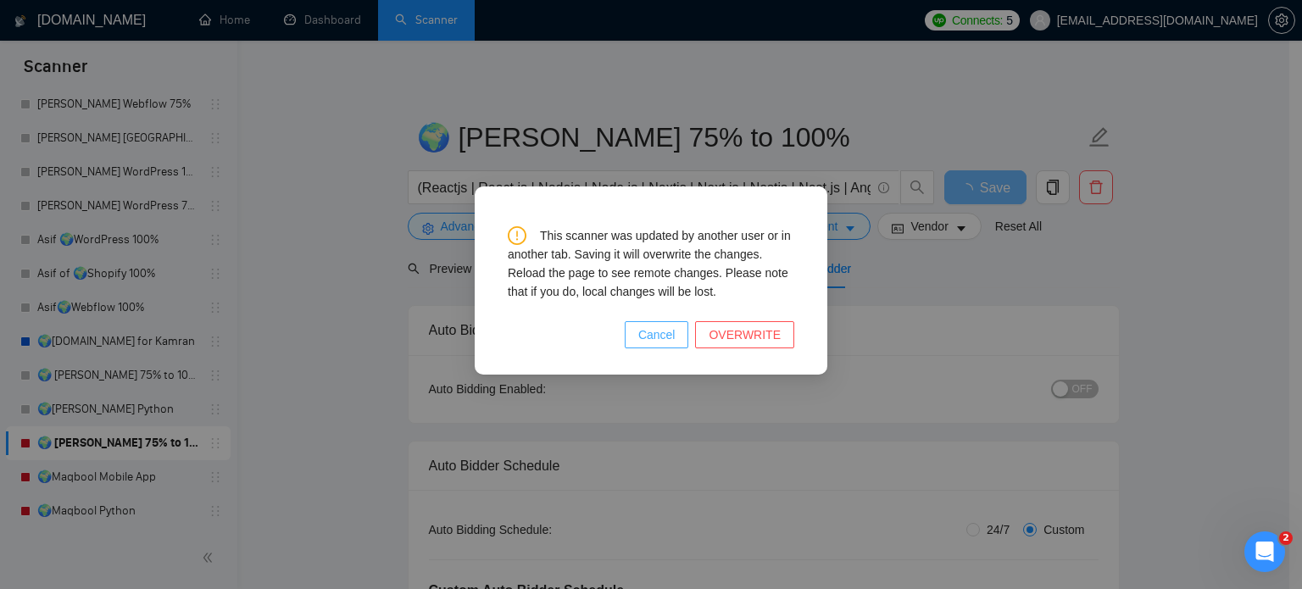
click at [672, 337] on span "Cancel" at bounding box center [656, 335] width 37 height 19
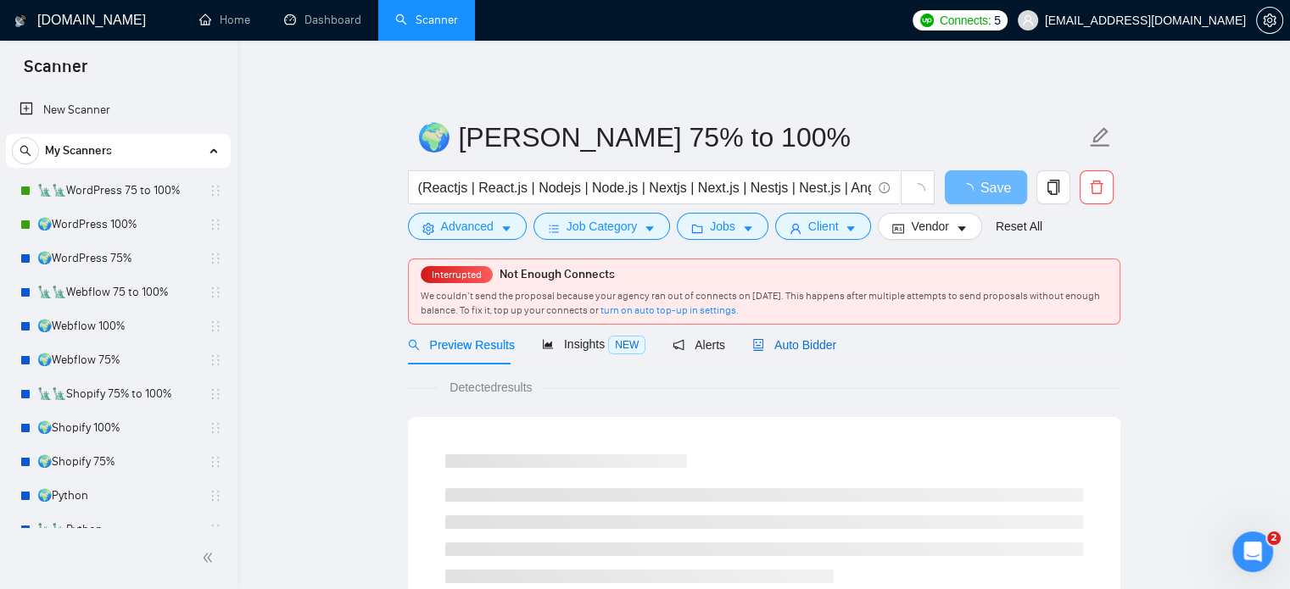
click at [807, 344] on span "Auto Bidder" at bounding box center [794, 345] width 84 height 14
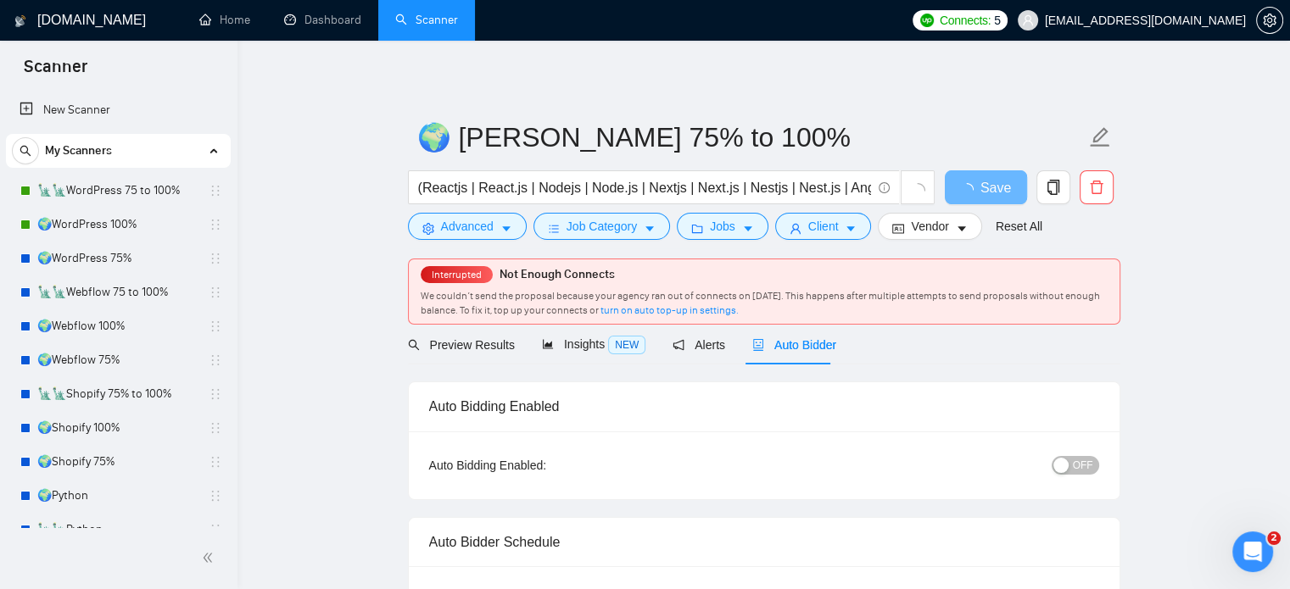
radio input "false"
radio input "true"
checkbox input "true"
click at [1076, 468] on span "OFF" at bounding box center [1083, 465] width 20 height 19
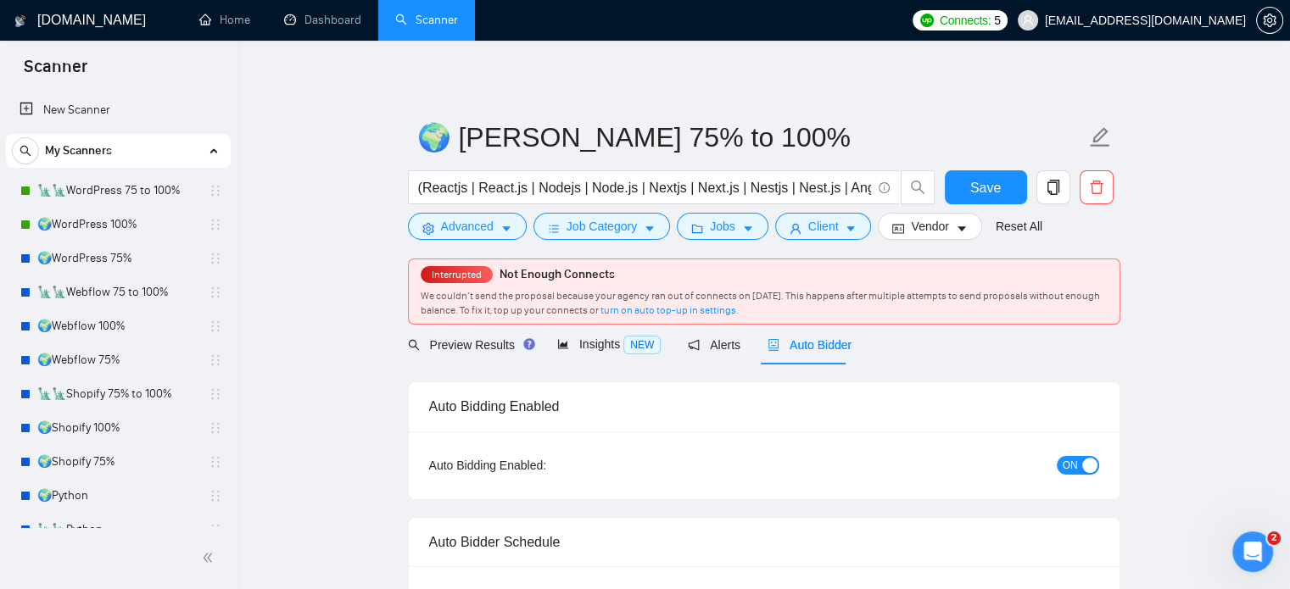
click at [1076, 468] on span "ON" at bounding box center [1069, 465] width 15 height 19
click at [984, 187] on span "Save" at bounding box center [985, 187] width 31 height 21
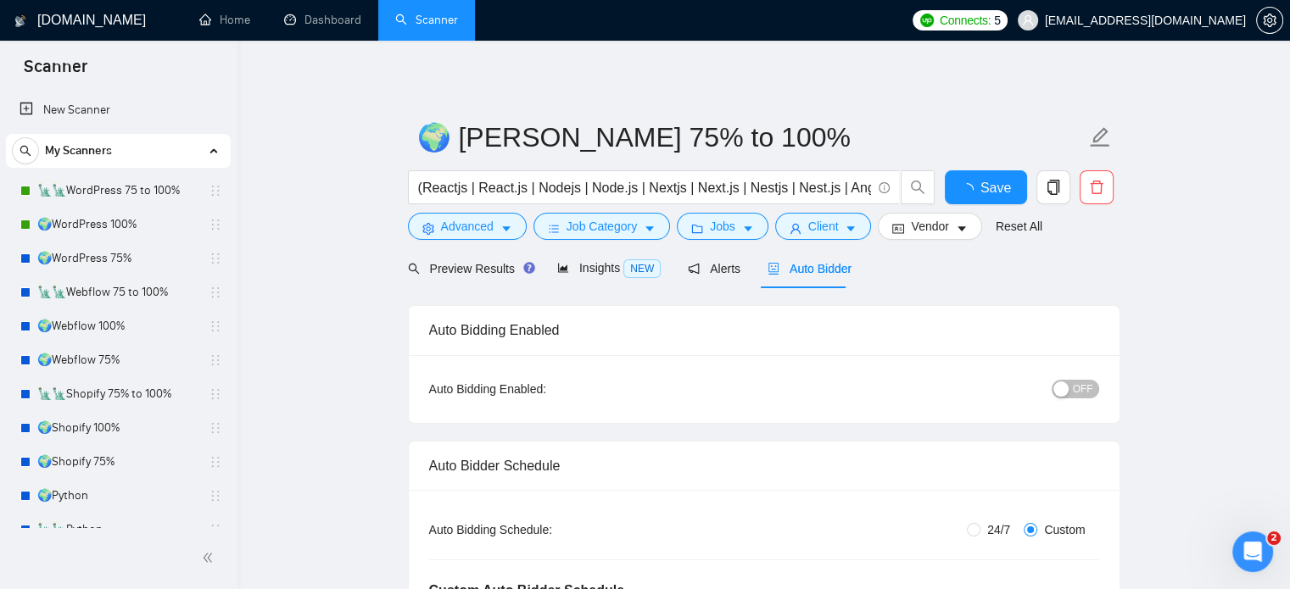
checkbox input "true"
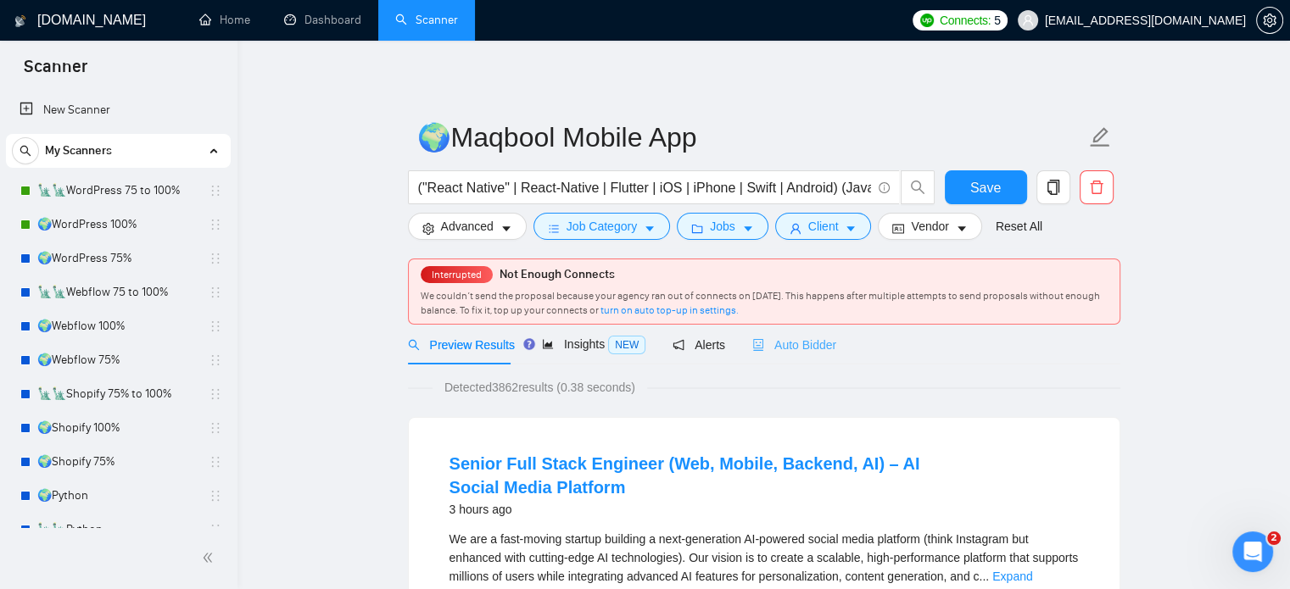
click at [812, 356] on div "Auto Bidder" at bounding box center [794, 345] width 84 height 40
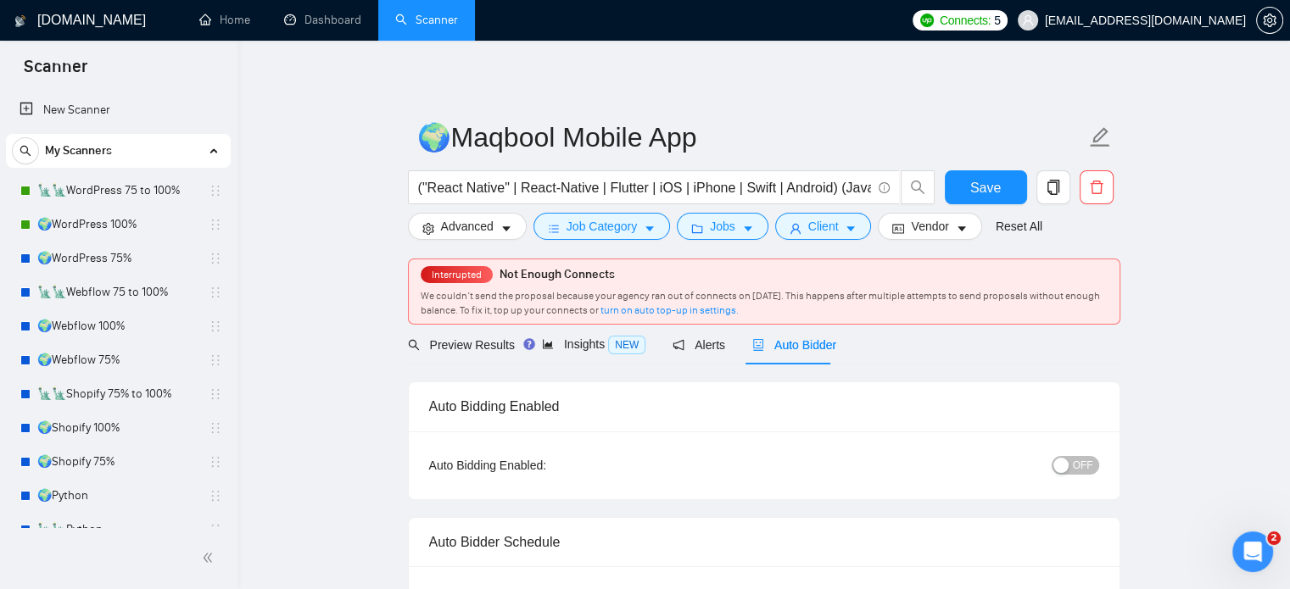
radio input "false"
radio input "true"
checkbox input "true"
click at [1078, 469] on span "OFF" at bounding box center [1083, 465] width 20 height 19
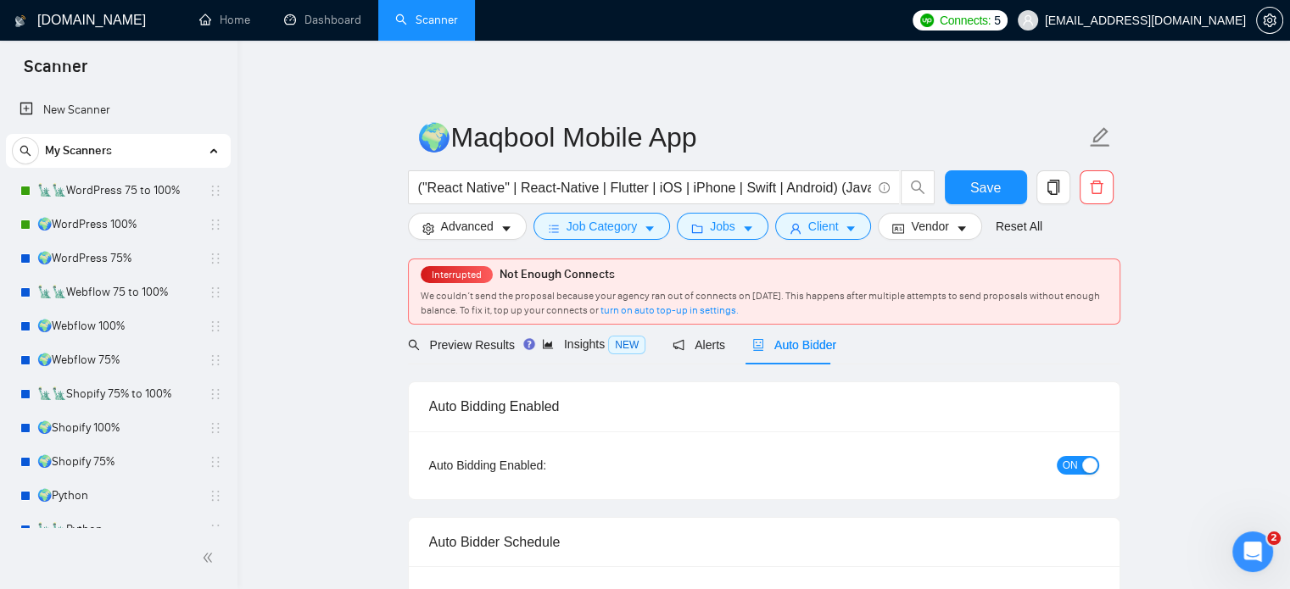
click at [1078, 469] on button "ON" at bounding box center [1078, 465] width 42 height 19
click at [988, 176] on button "Save" at bounding box center [986, 187] width 82 height 34
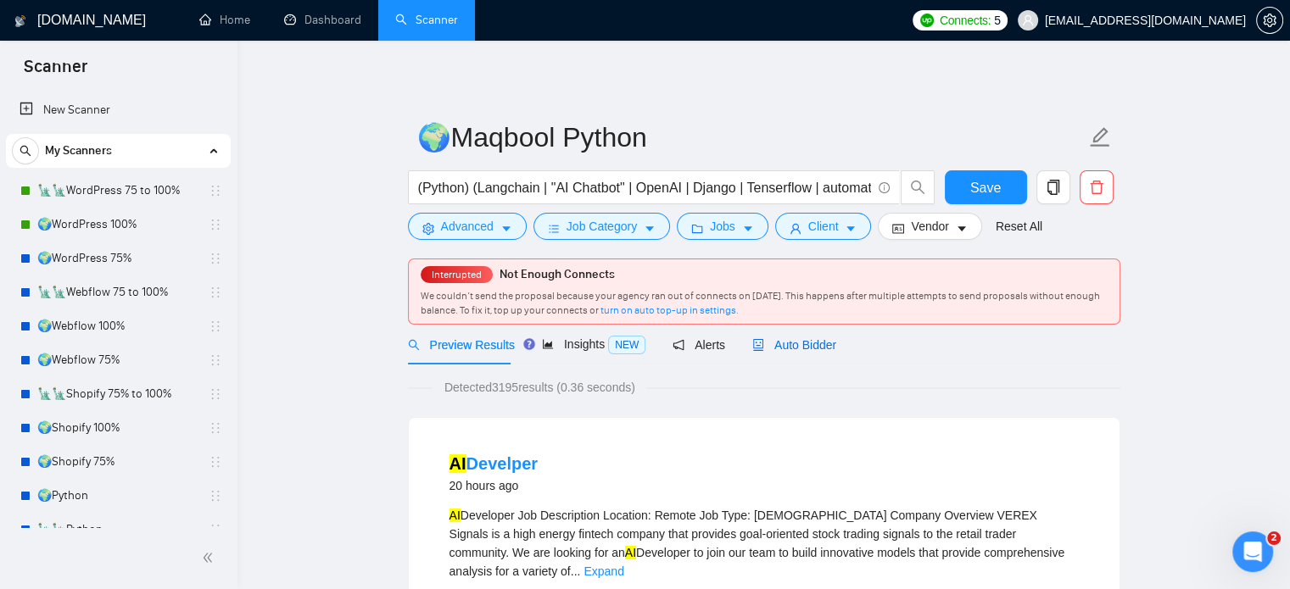
click at [783, 349] on span "Auto Bidder" at bounding box center [794, 345] width 84 height 14
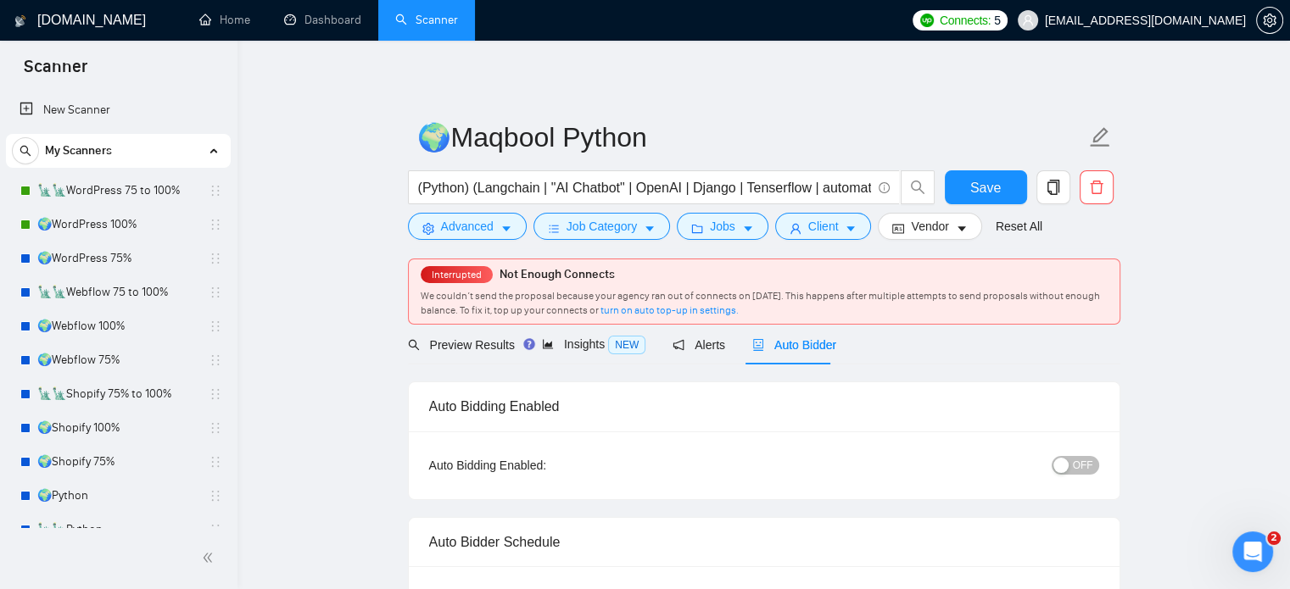
radio input "false"
radio input "true"
checkbox input "true"
click at [1074, 469] on span "OFF" at bounding box center [1083, 465] width 20 height 19
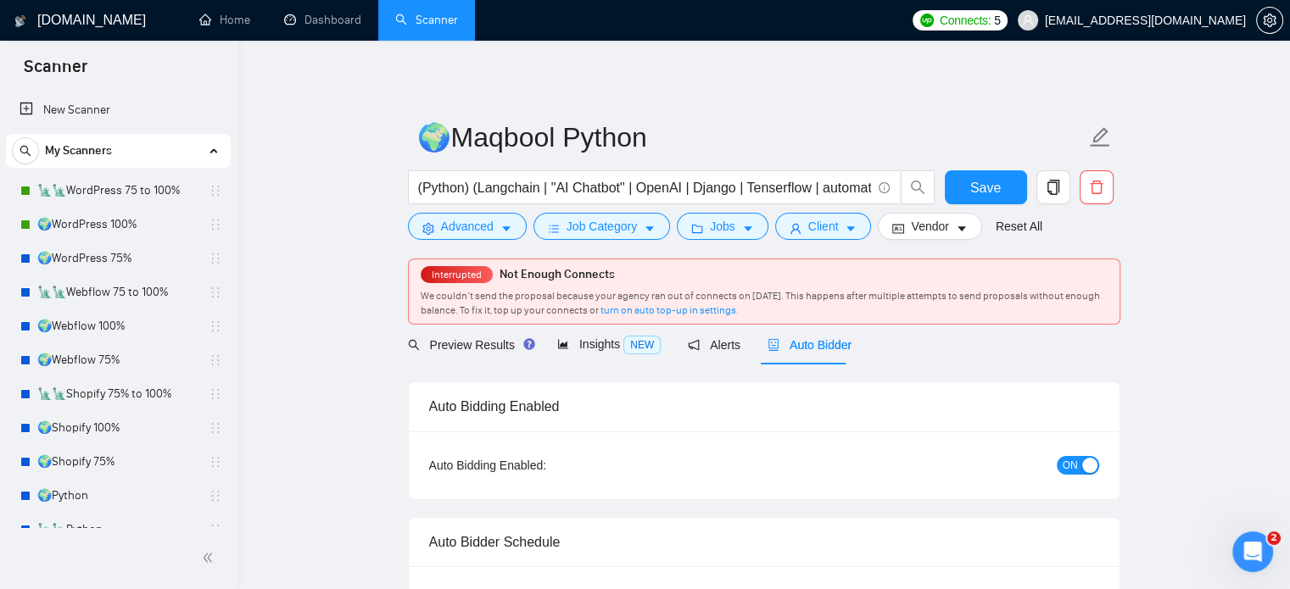
click at [1074, 469] on span "ON" at bounding box center [1069, 465] width 15 height 19
click at [978, 179] on span "Save" at bounding box center [985, 187] width 31 height 21
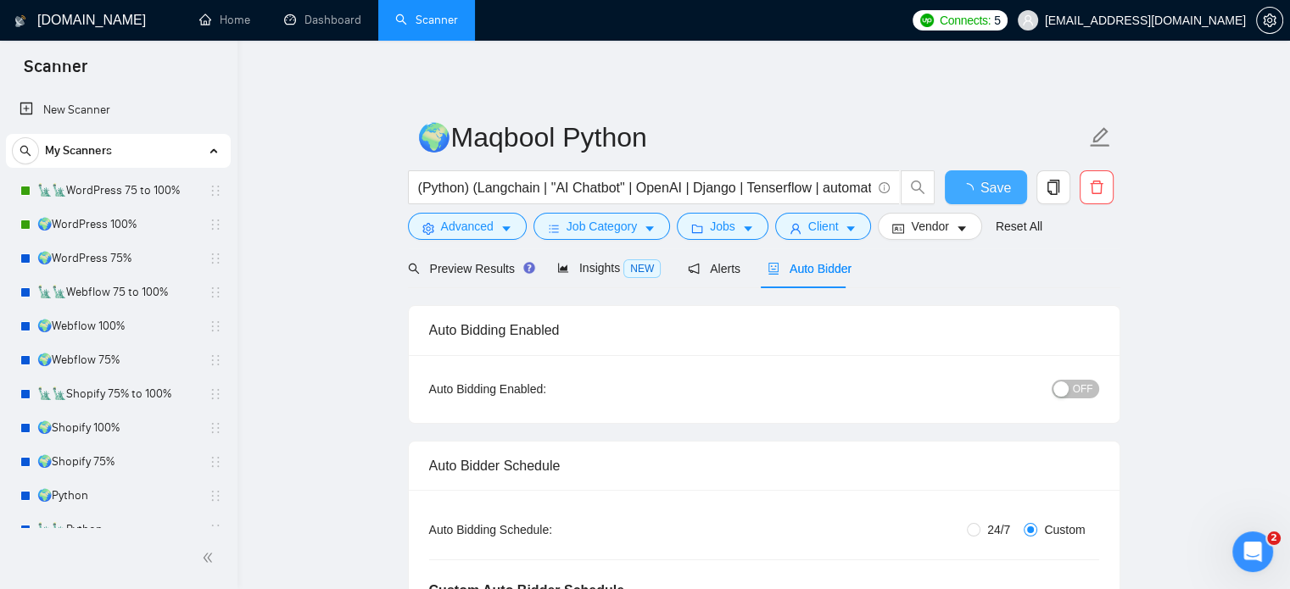
checkbox input "true"
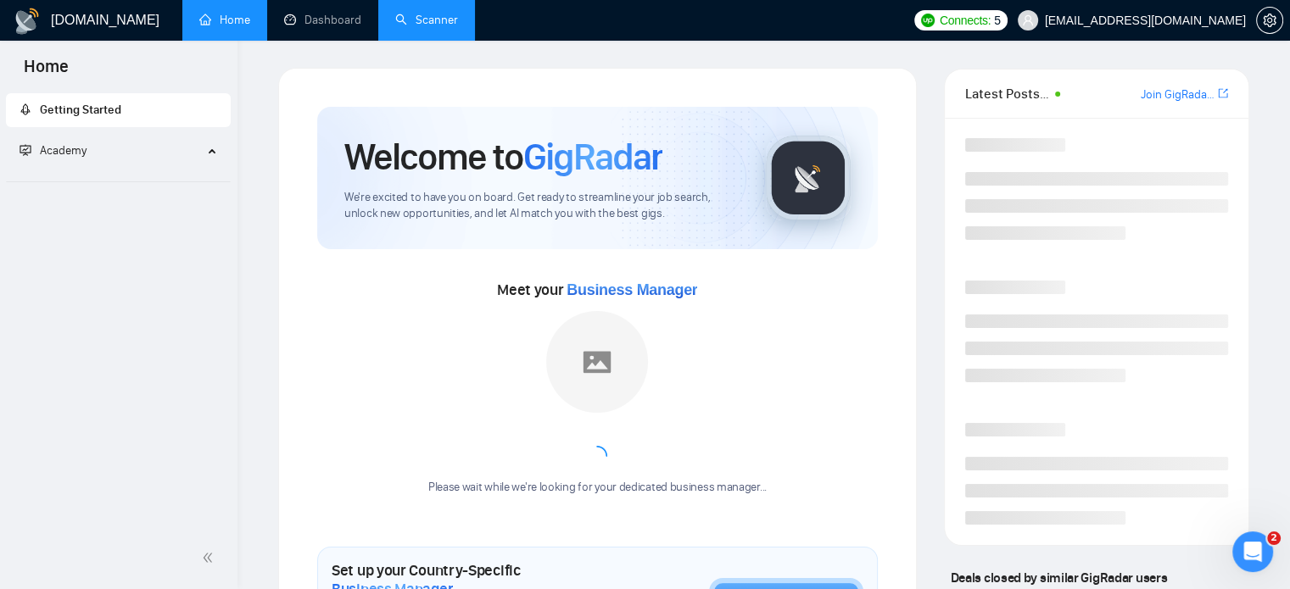
click at [427, 13] on link "Scanner" at bounding box center [426, 20] width 63 height 14
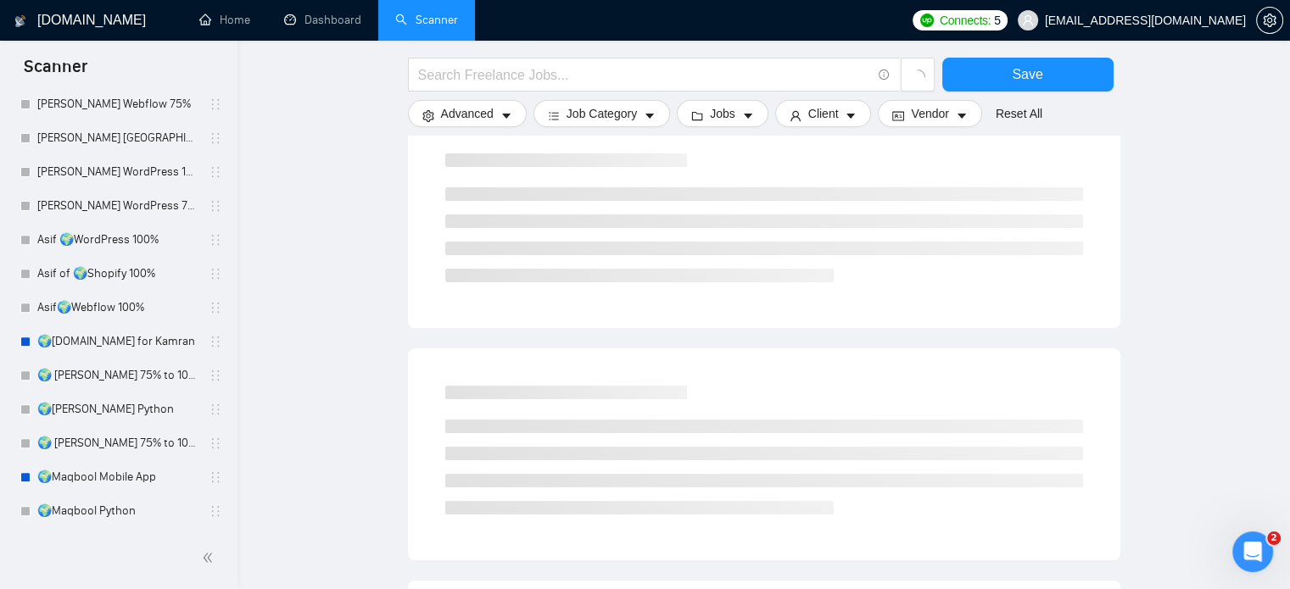
scroll to position [254, 0]
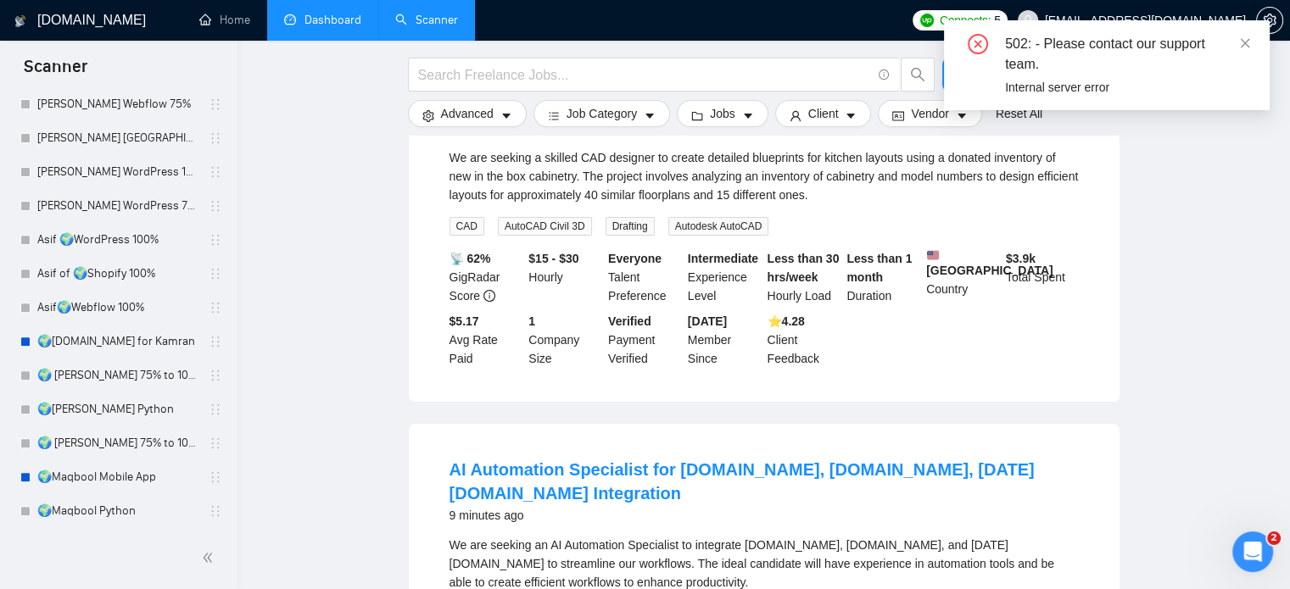
click at [334, 27] on link "Dashboard" at bounding box center [322, 20] width 77 height 14
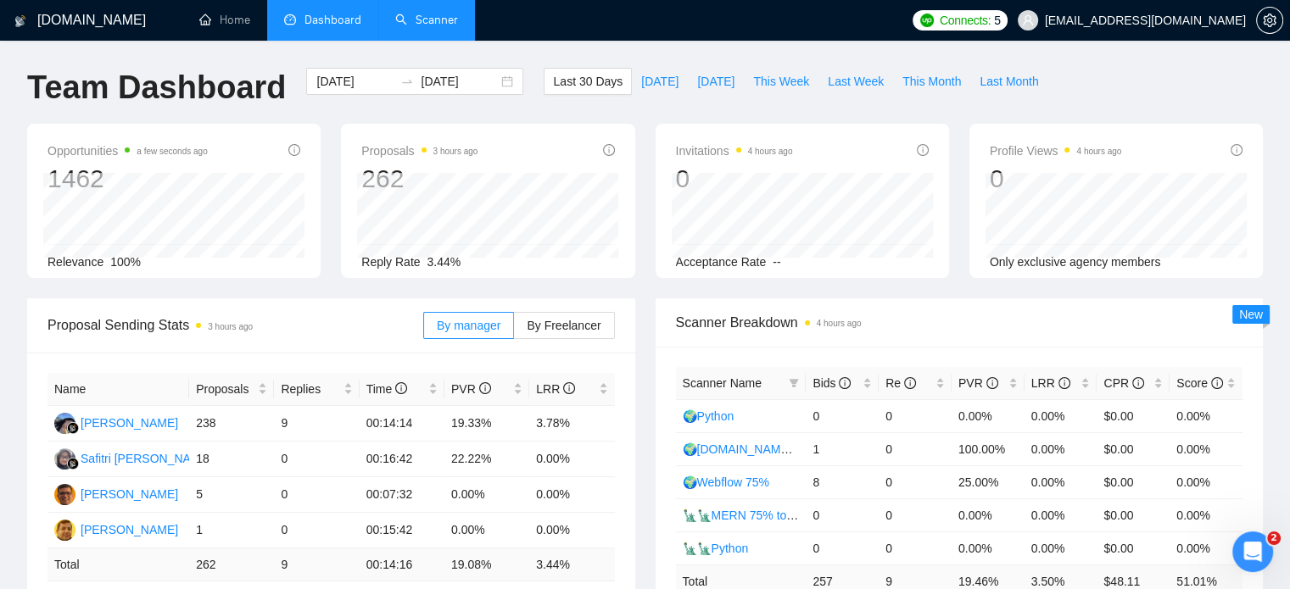
click at [424, 26] on link "Scanner" at bounding box center [426, 20] width 63 height 14
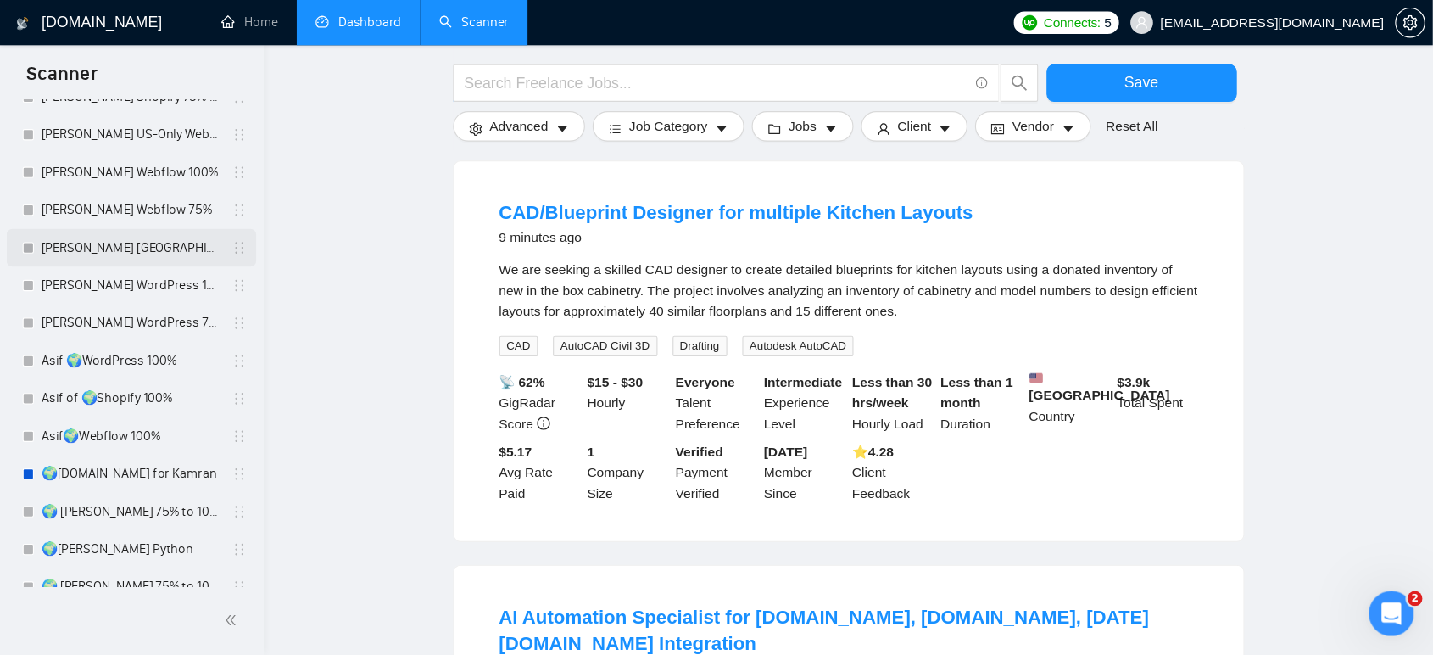
scroll to position [494, 0]
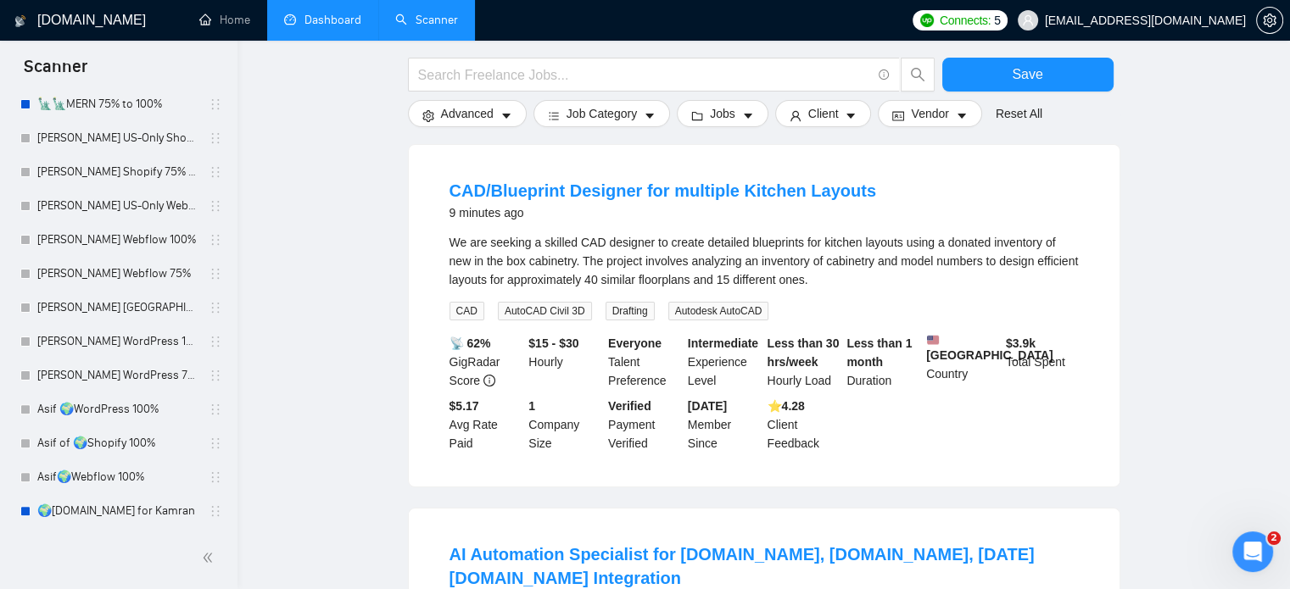
click at [315, 25] on link "Dashboard" at bounding box center [322, 20] width 77 height 14
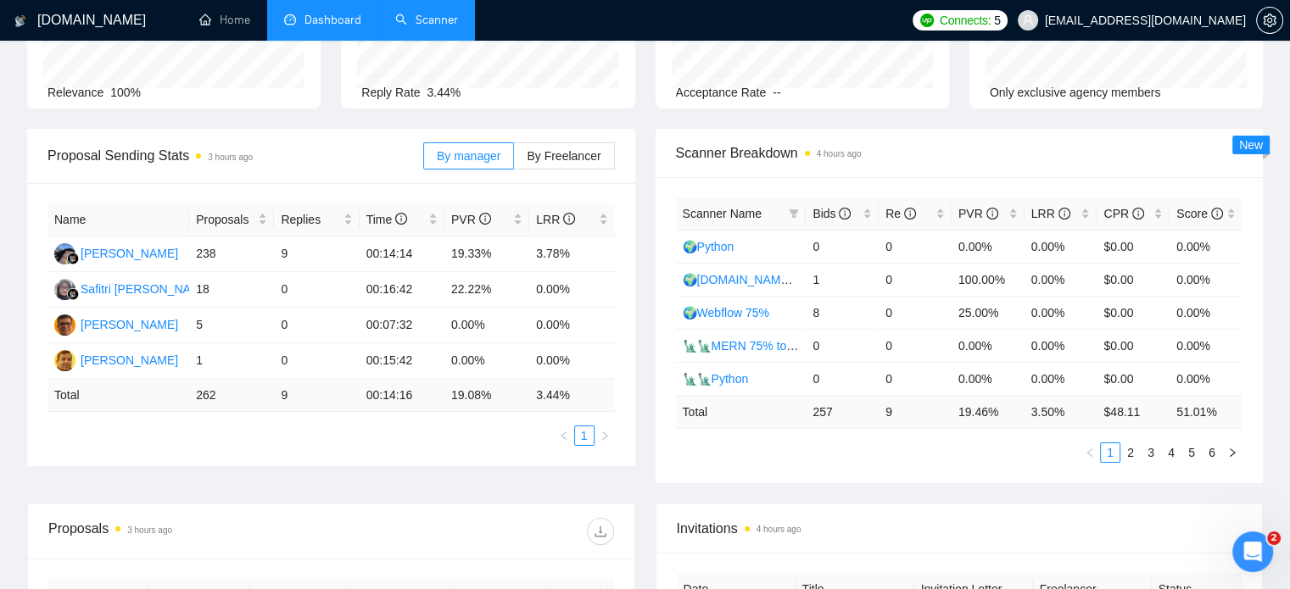
type input "[DATE]"
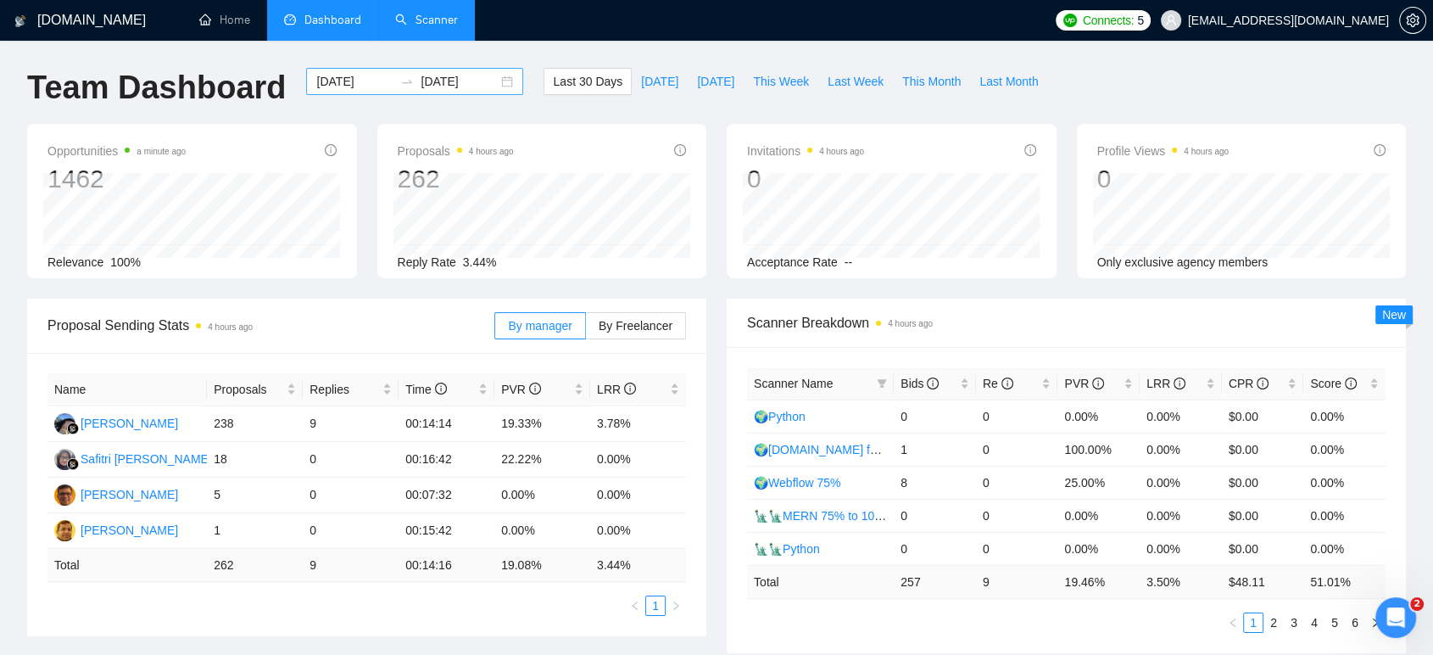
click at [349, 81] on input "[DATE]" at bounding box center [354, 81] width 77 height 19
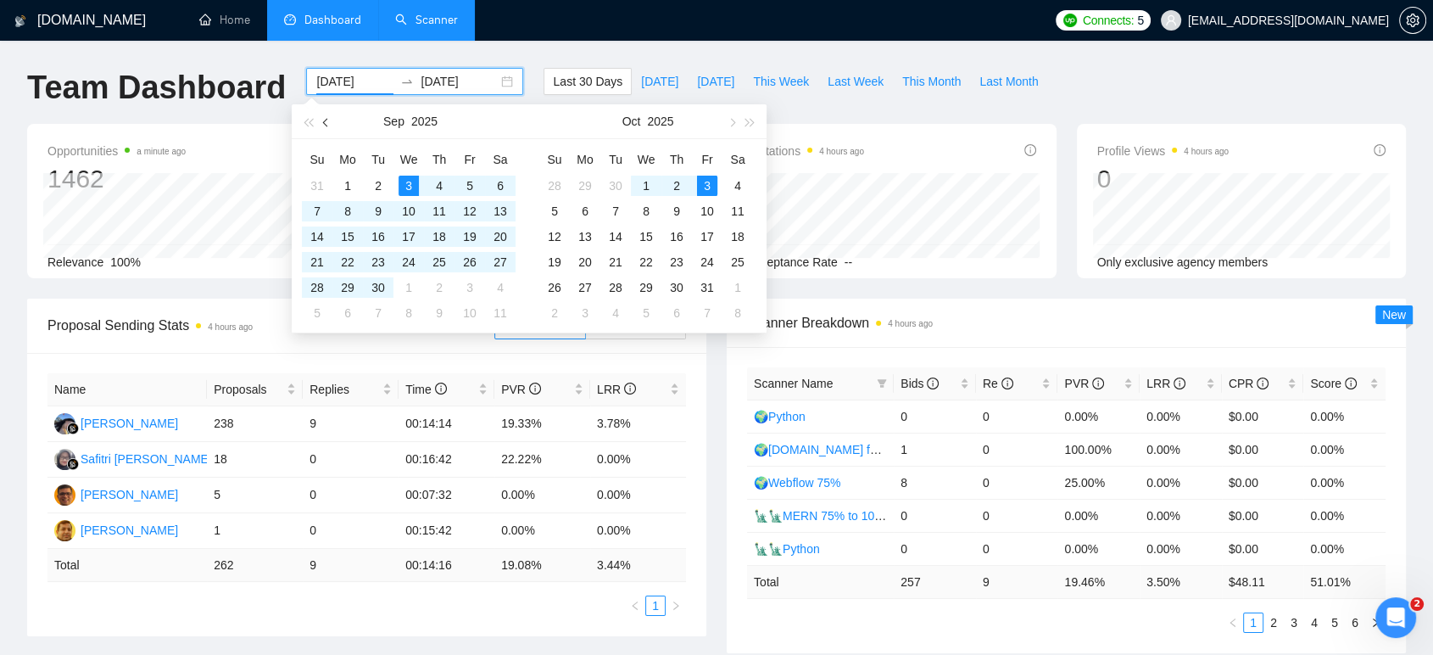
click at [326, 123] on span "button" at bounding box center [327, 122] width 8 height 8
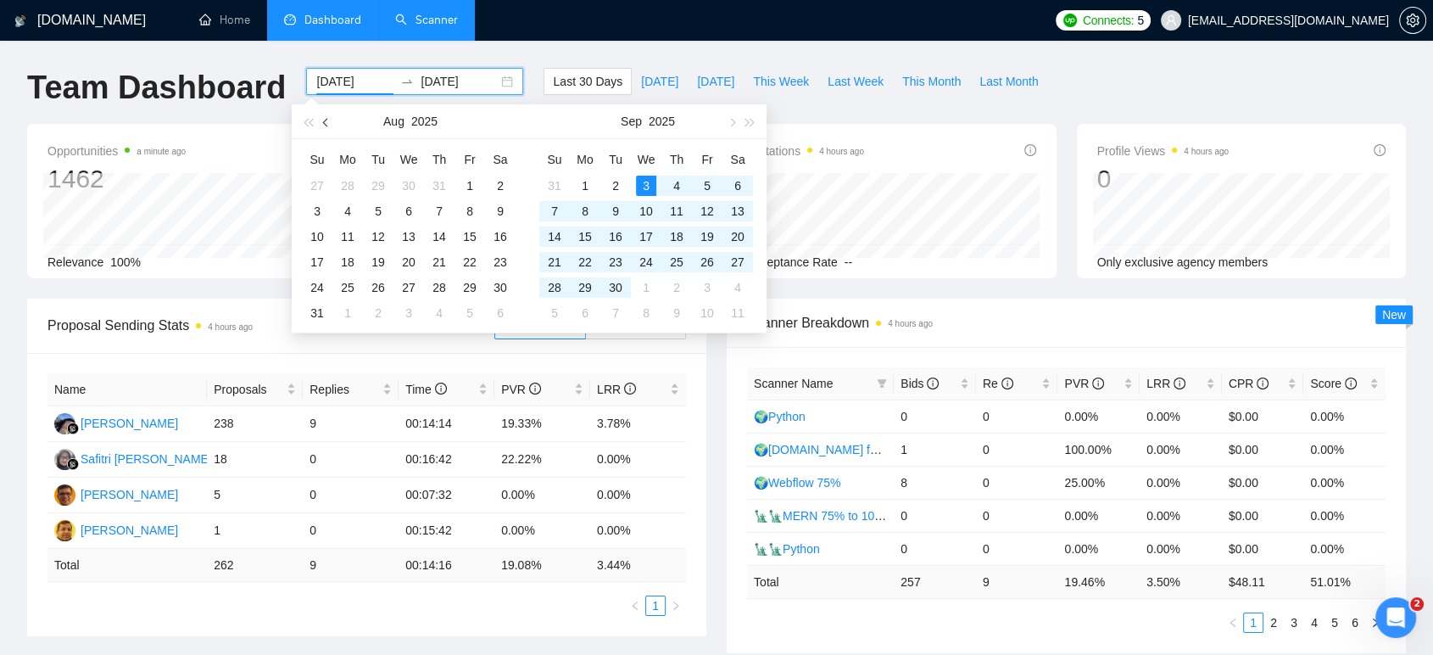
click at [326, 123] on span "button" at bounding box center [327, 122] width 8 height 8
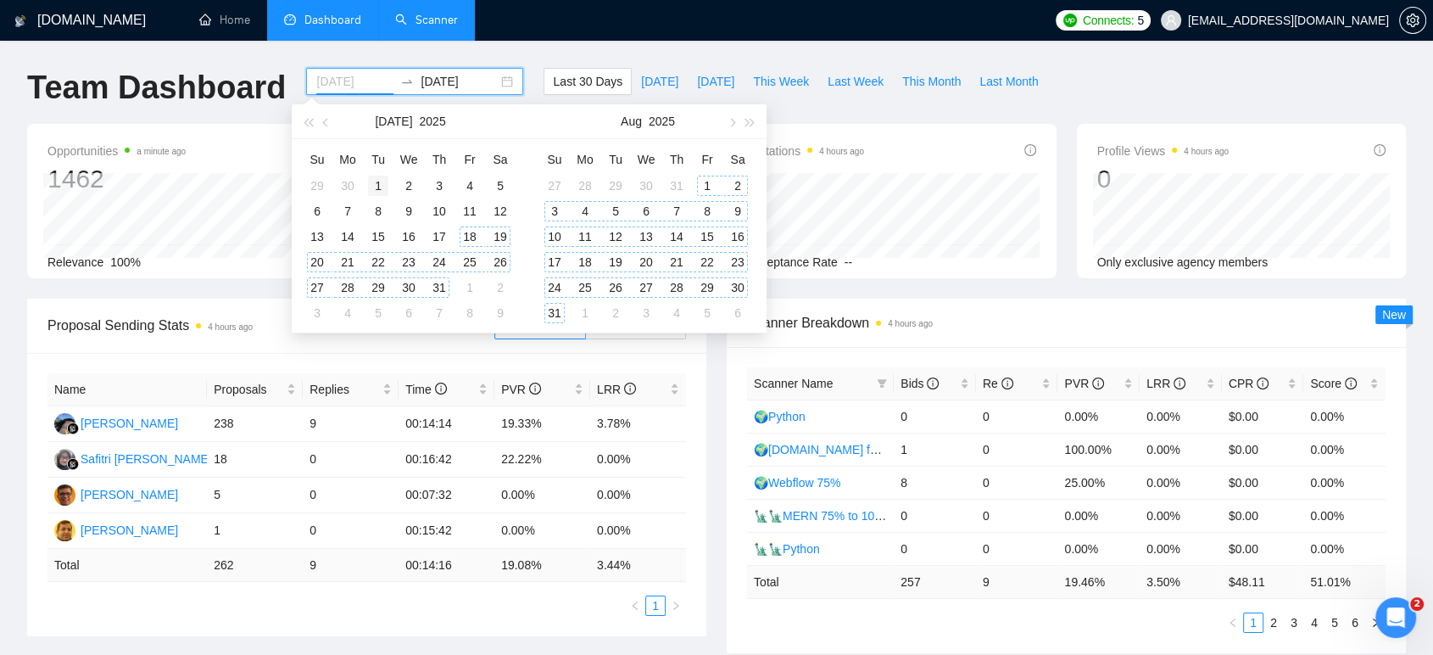
type input "[DATE]"
click at [375, 187] on div "1" at bounding box center [378, 186] width 20 height 20
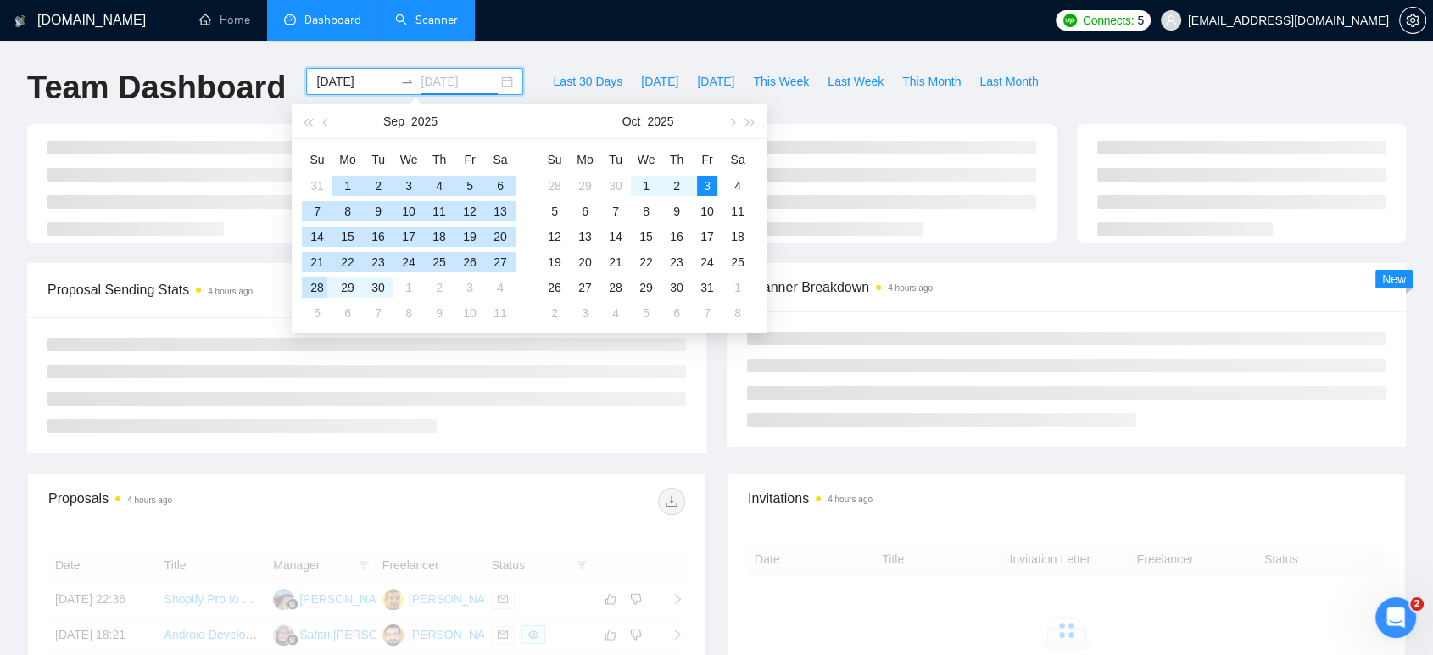
type input "2025-10-03"
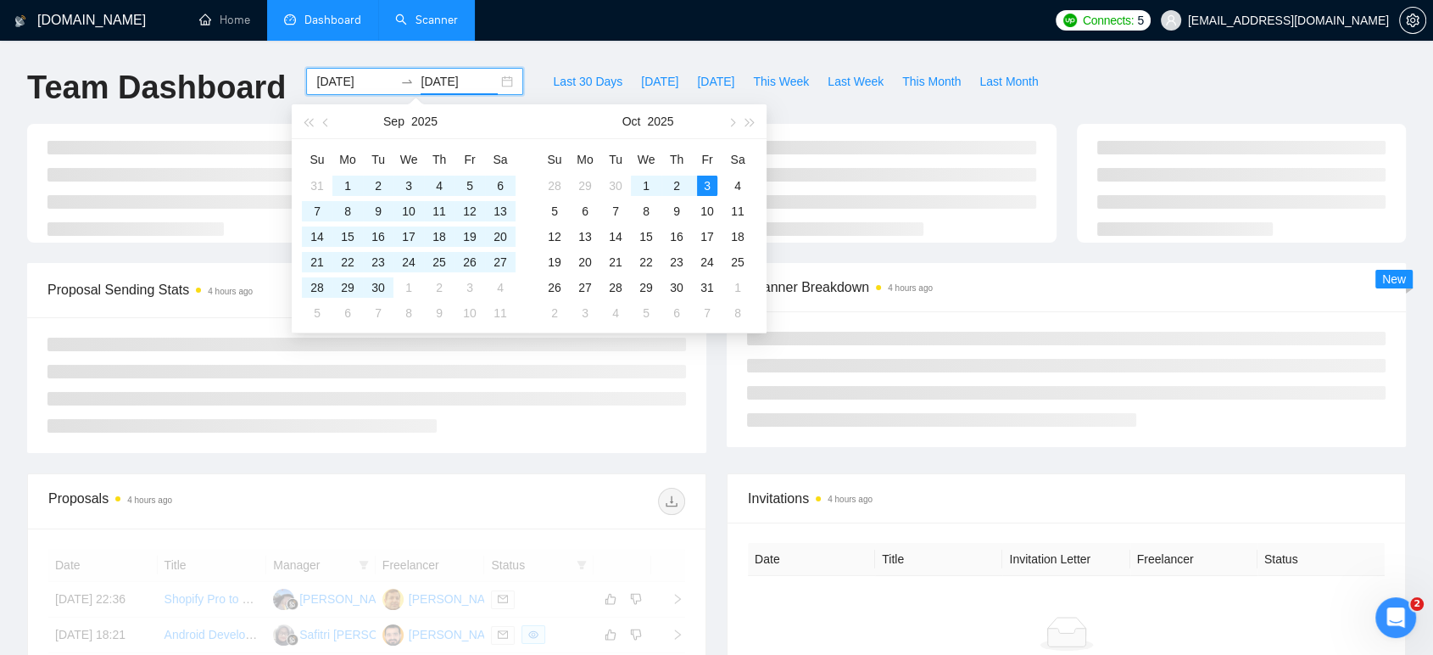
click at [1109, 72] on div "Team Dashboard 2025-07-01 2025-10-03 Last 30 Days Today Yesterday This Week Las…" at bounding box center [716, 96] width 1399 height 56
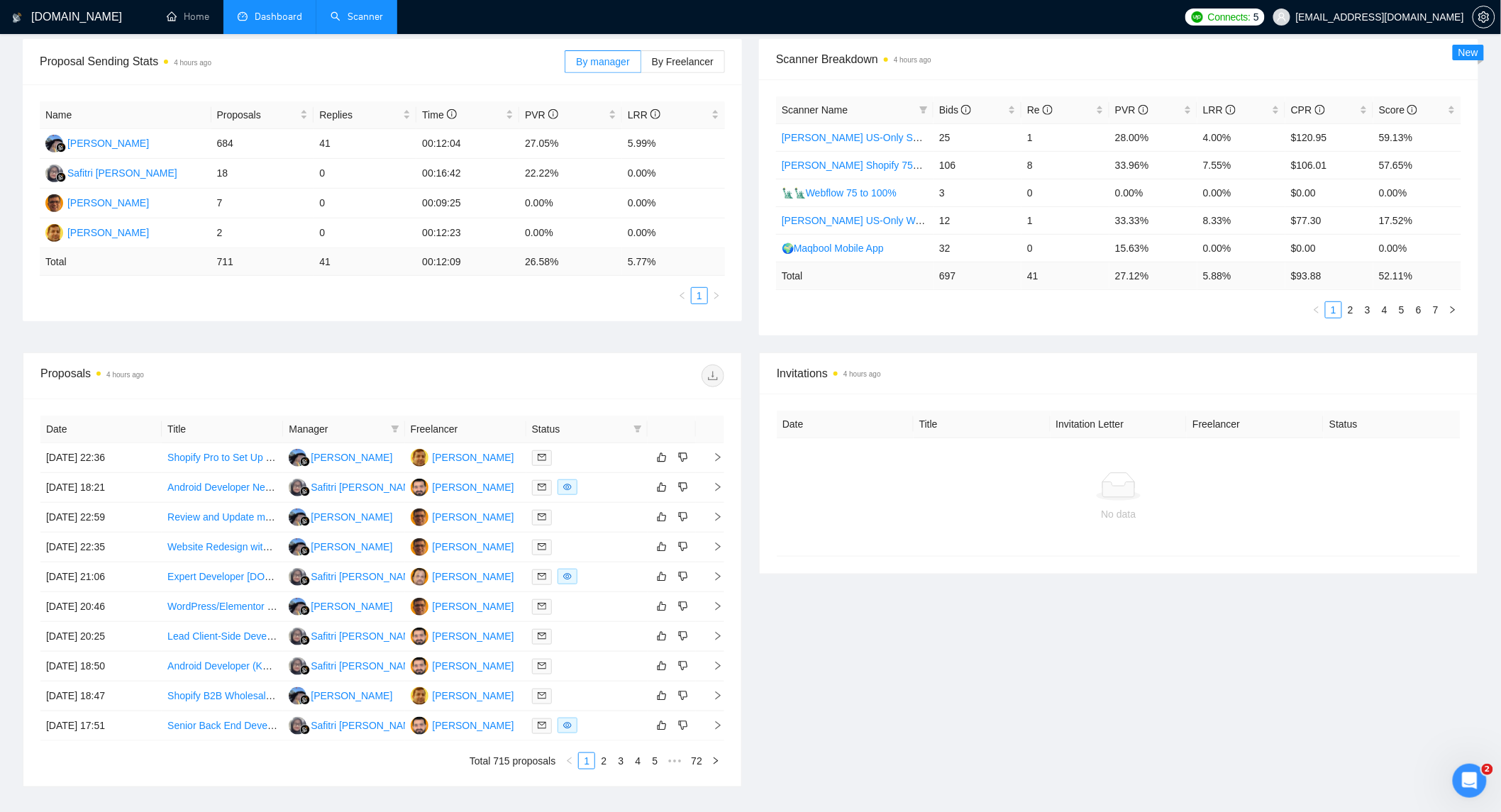
scroll to position [236, 0]
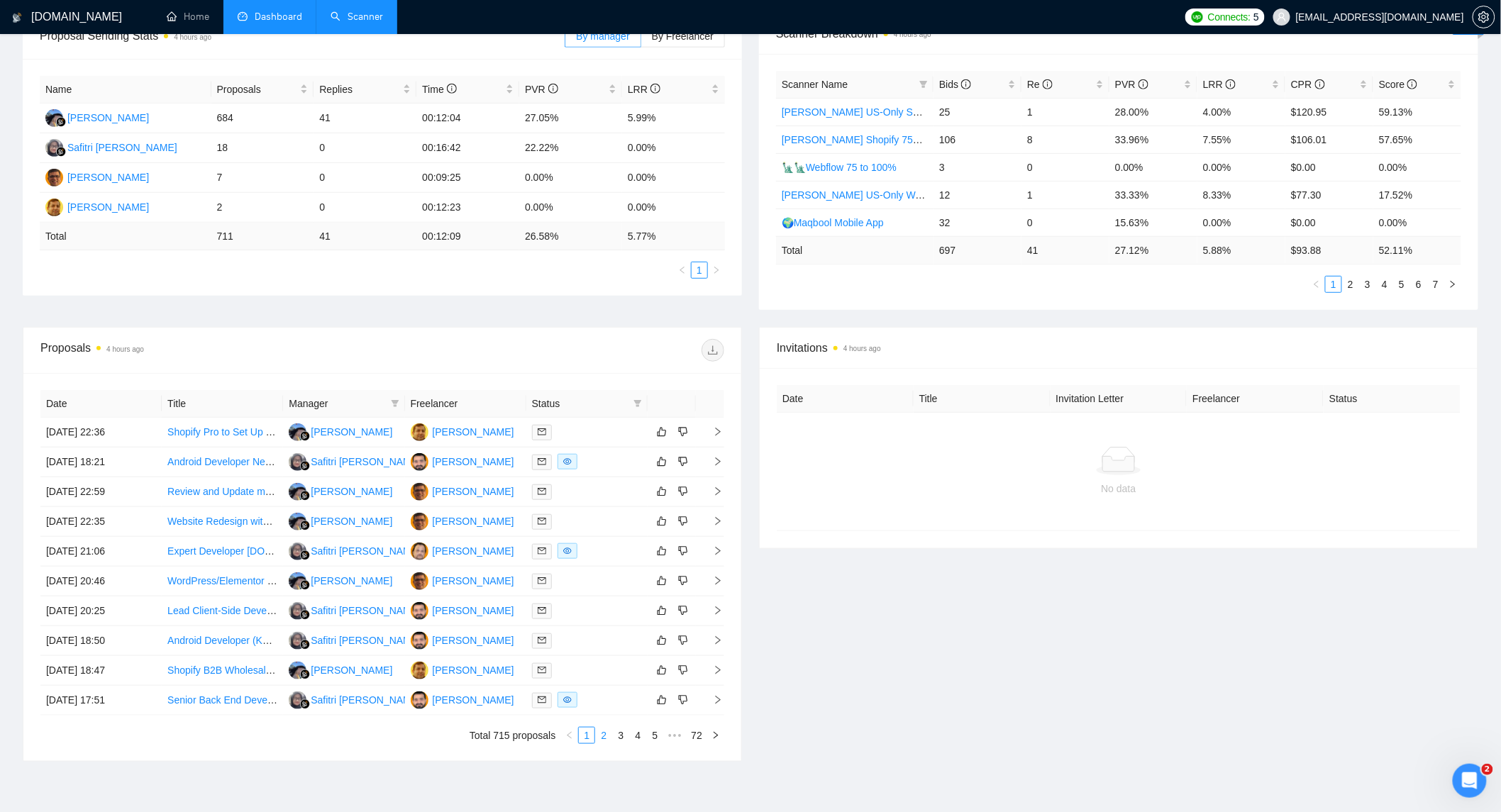
click at [603, 492] on link "2" at bounding box center [603, 735] width 16 height 16
click at [620, 492] on link "3" at bounding box center [621, 735] width 16 height 16
click at [637, 492] on link "4" at bounding box center [638, 735] width 16 height 16
click at [640, 492] on link "5" at bounding box center [638, 735] width 16 height 16
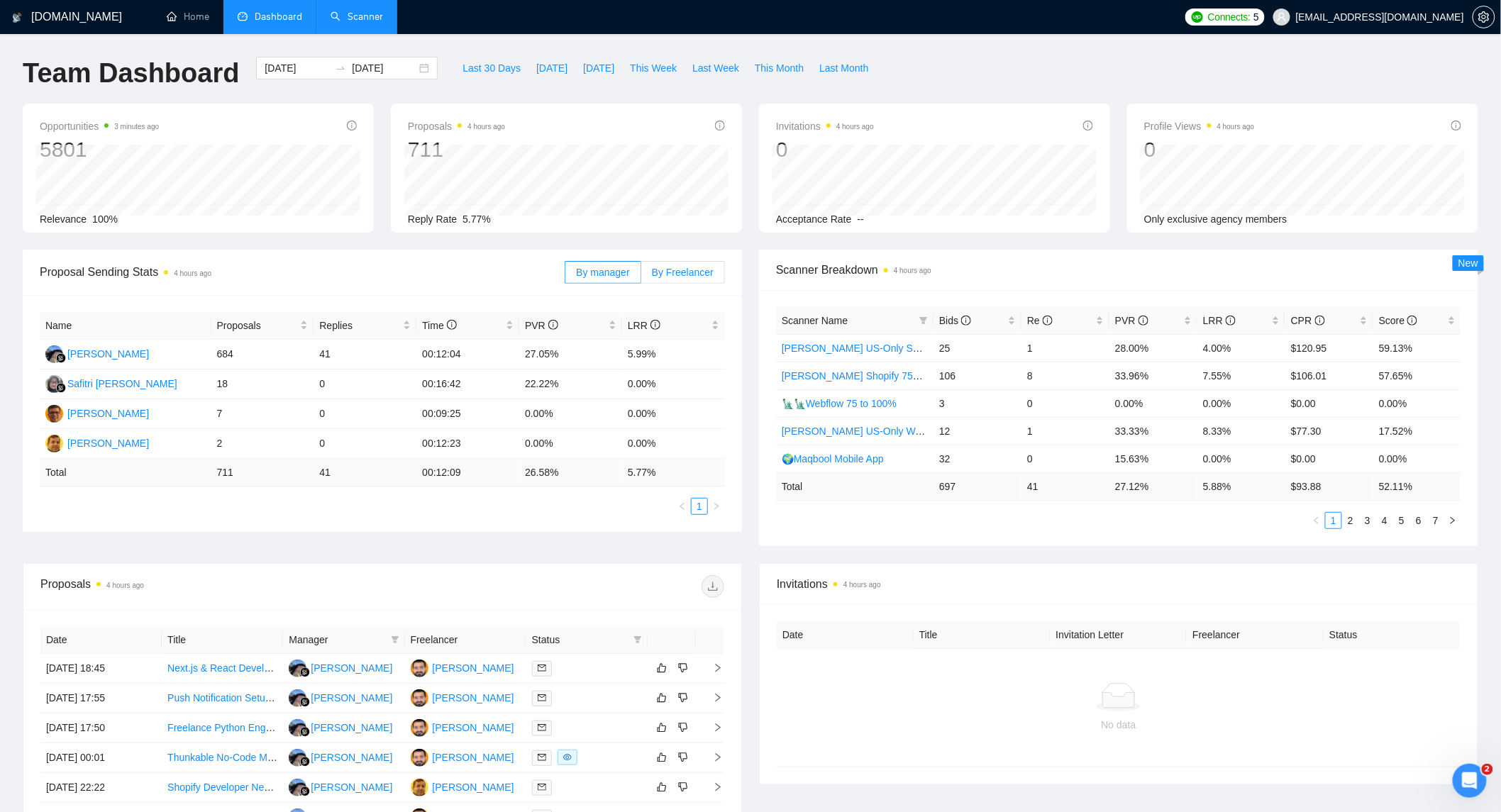
click at [679, 268] on span "By Freelancer" at bounding box center [683, 273] width 62 height 12
click at [642, 276] on input "By Freelancer" at bounding box center [642, 276] width 0 height 0
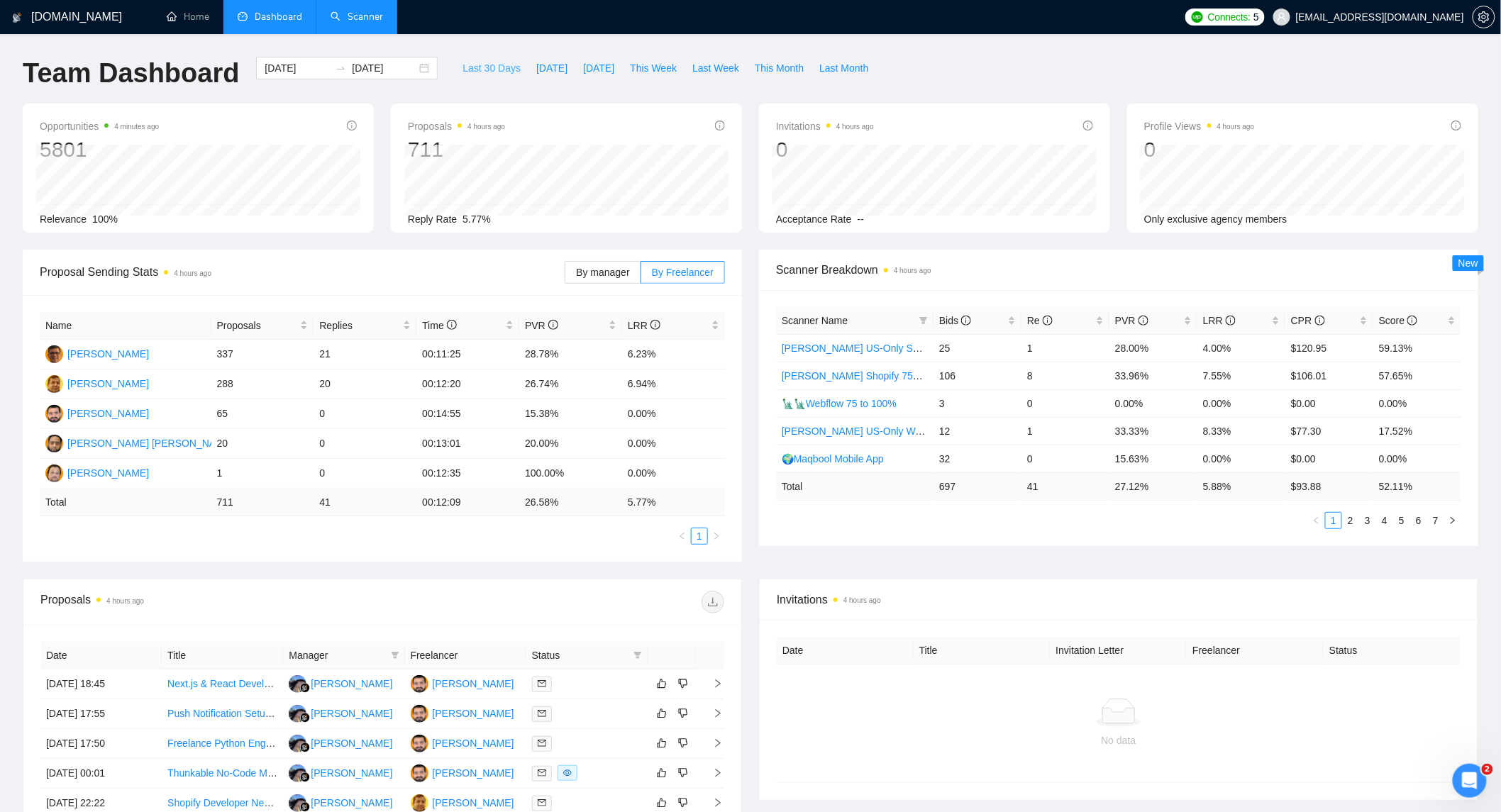
click at [484, 66] on span "Last 30 Days" at bounding box center [492, 68] width 59 height 16
type input "2025-09-03"
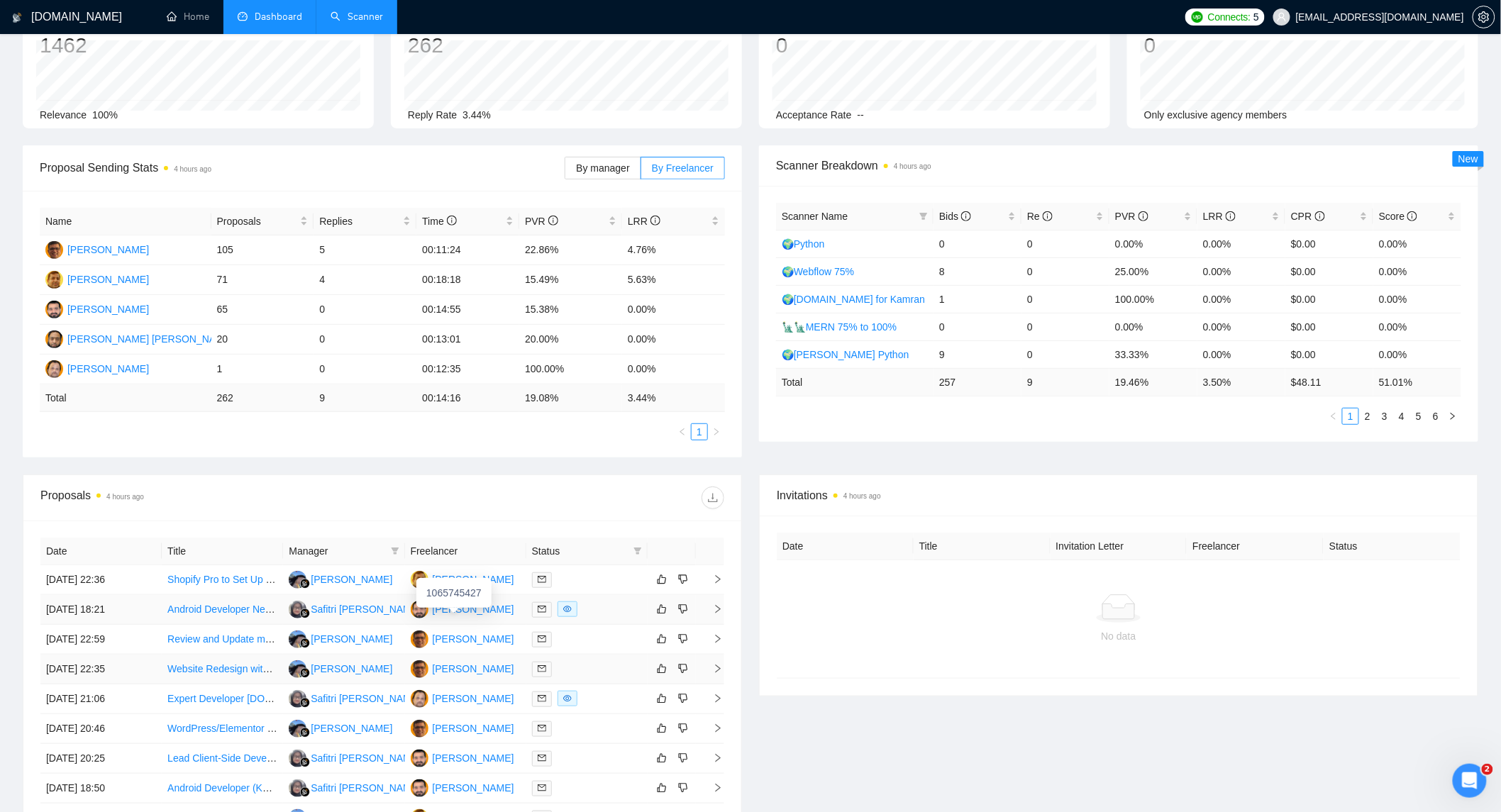
scroll to position [79, 0]
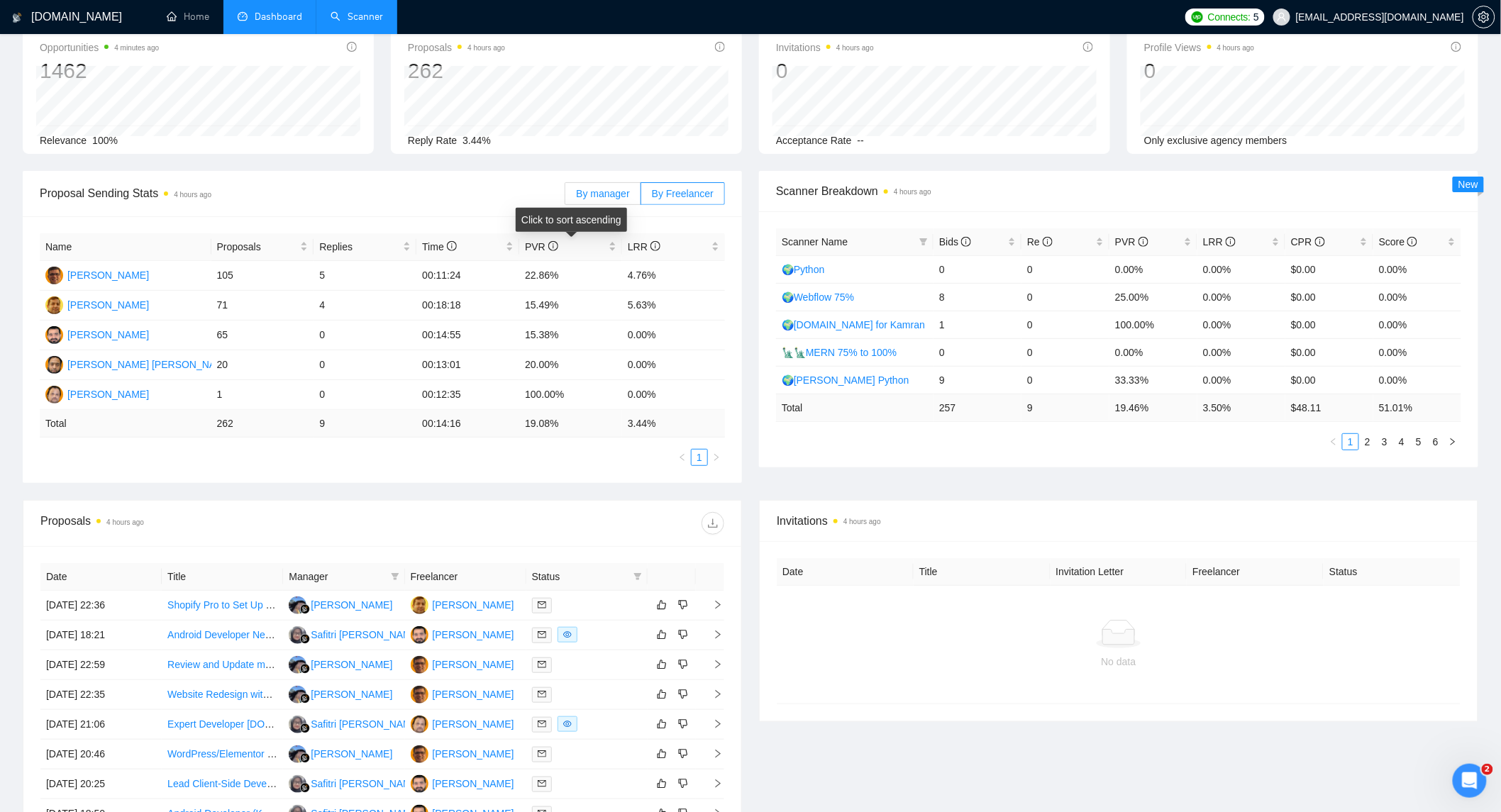
click at [598, 184] on label "By manager" at bounding box center [602, 193] width 76 height 23
click at [566, 197] on input "By manager" at bounding box center [566, 197] width 0 height 0
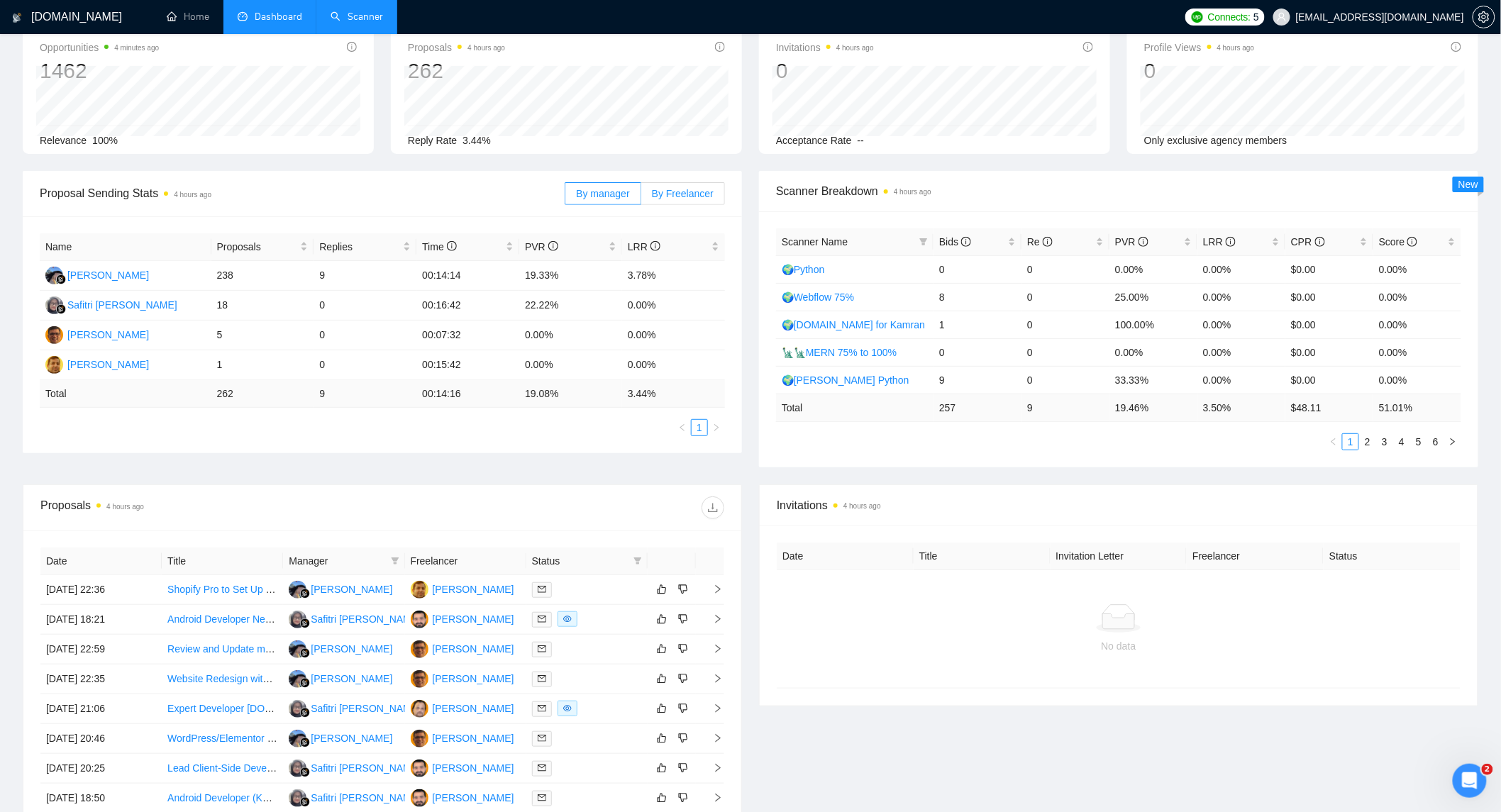
click at [681, 194] on span "By Freelancer" at bounding box center [683, 194] width 62 height 12
click at [642, 197] on input "By Freelancer" at bounding box center [642, 197] width 0 height 0
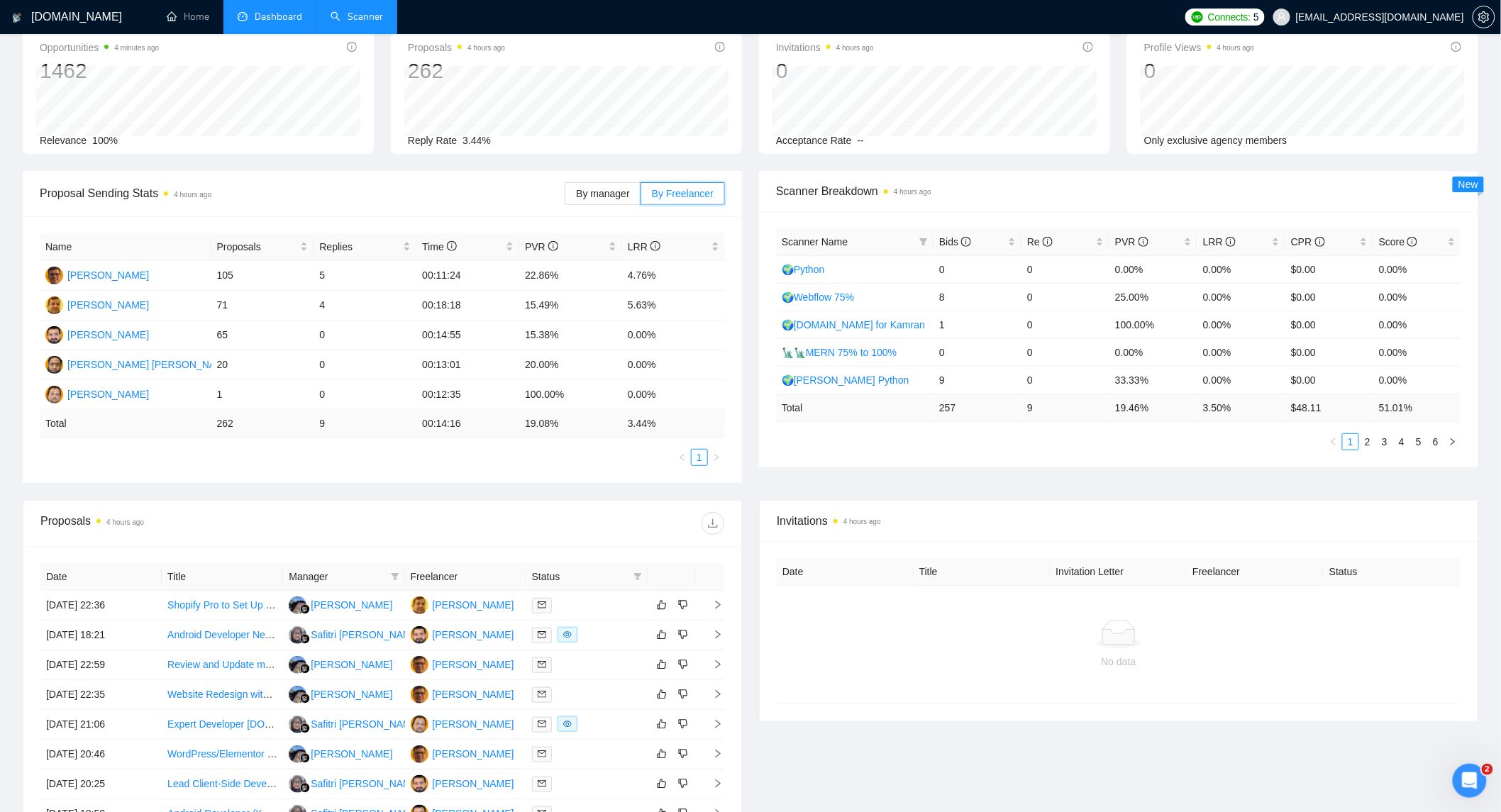
scroll to position [0, 0]
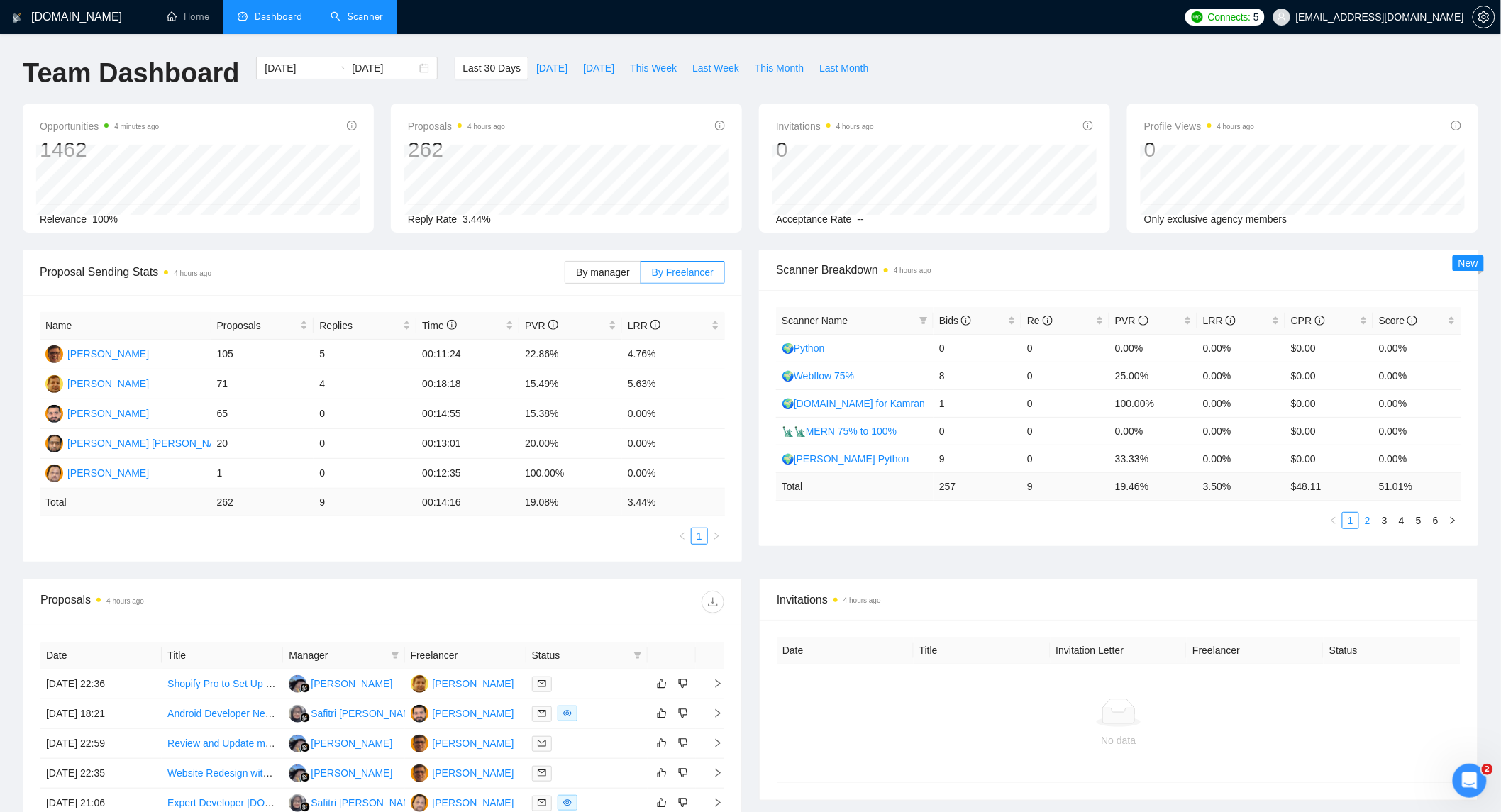
click at [1078, 492] on link "2" at bounding box center [1368, 520] width 16 height 16
click at [1078, 492] on link "3" at bounding box center [1385, 520] width 16 height 16
click at [1078, 492] on link "4" at bounding box center [1401, 520] width 16 height 16
click at [1078, 492] on link "5" at bounding box center [1419, 520] width 16 height 16
click at [1078, 492] on link "6" at bounding box center [1436, 520] width 16 height 16
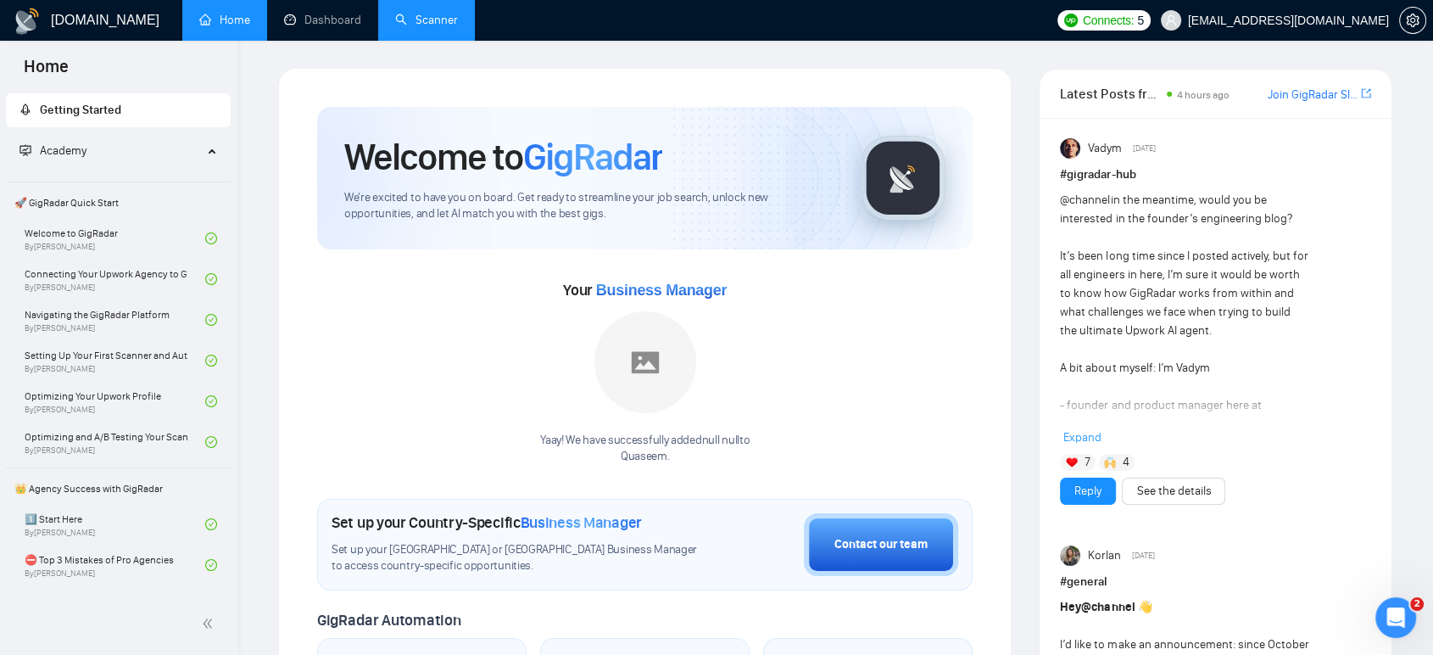
click at [438, 13] on link "Scanner" at bounding box center [426, 20] width 63 height 14
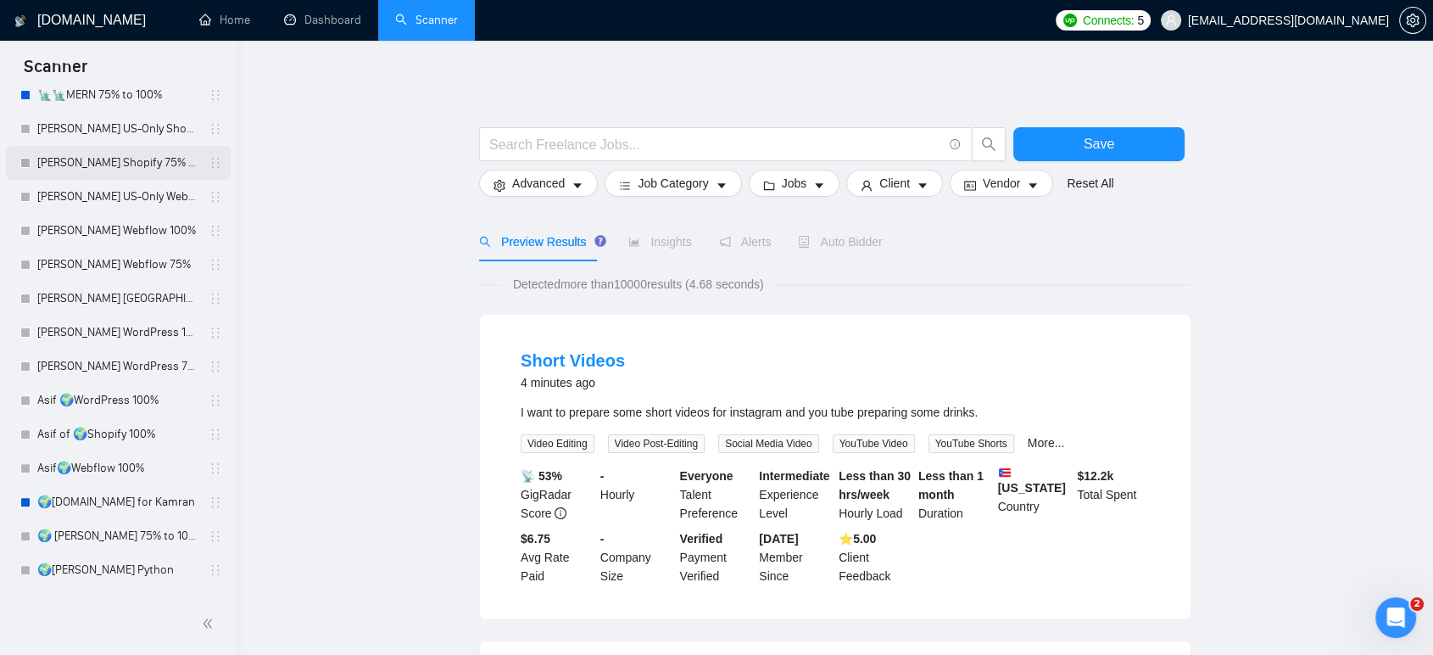
scroll to position [409, 0]
